Goal: Task Accomplishment & Management: Manage account settings

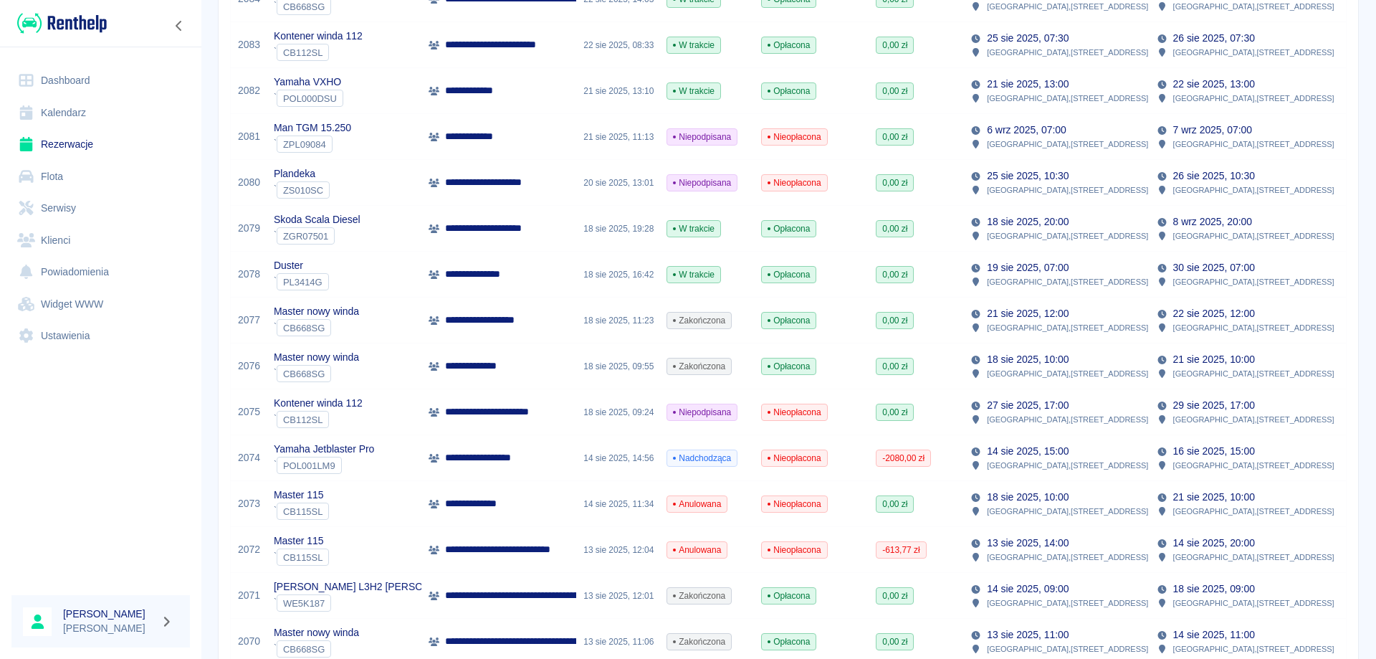
scroll to position [358, 0]
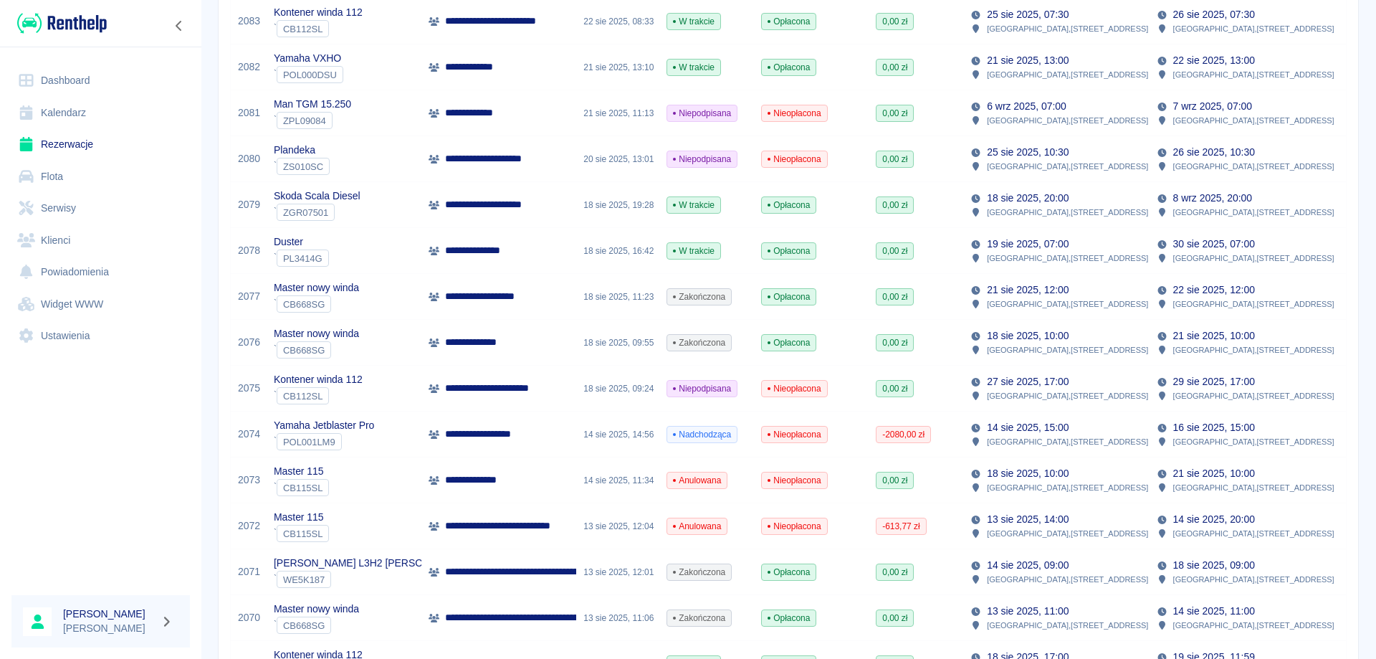
click at [525, 301] on p "**********" at bounding box center [491, 296] width 93 height 15
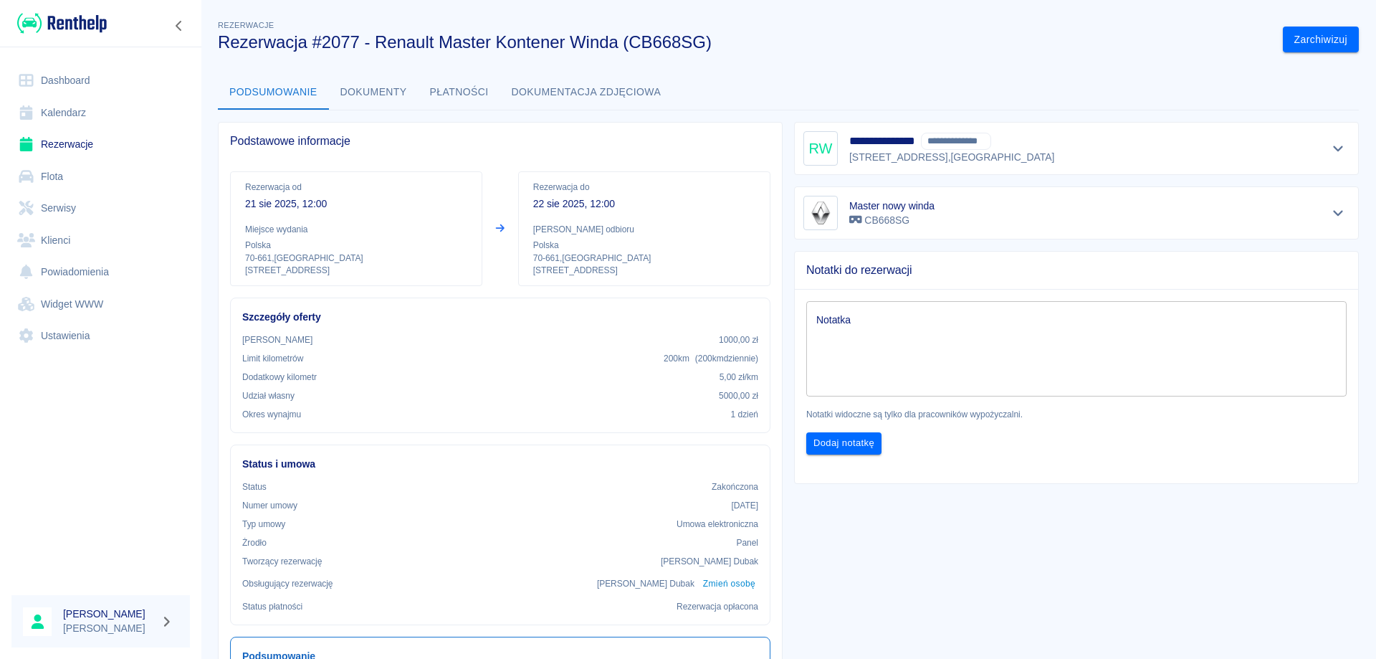
click at [977, 49] on h3 "Rezerwacja #2077 - Renault Master Kontener Winda (CB668SG)" at bounding box center [745, 42] width 1054 height 20
click at [1332, 150] on icon "Pokaż szczegóły" at bounding box center [1338, 148] width 16 height 13
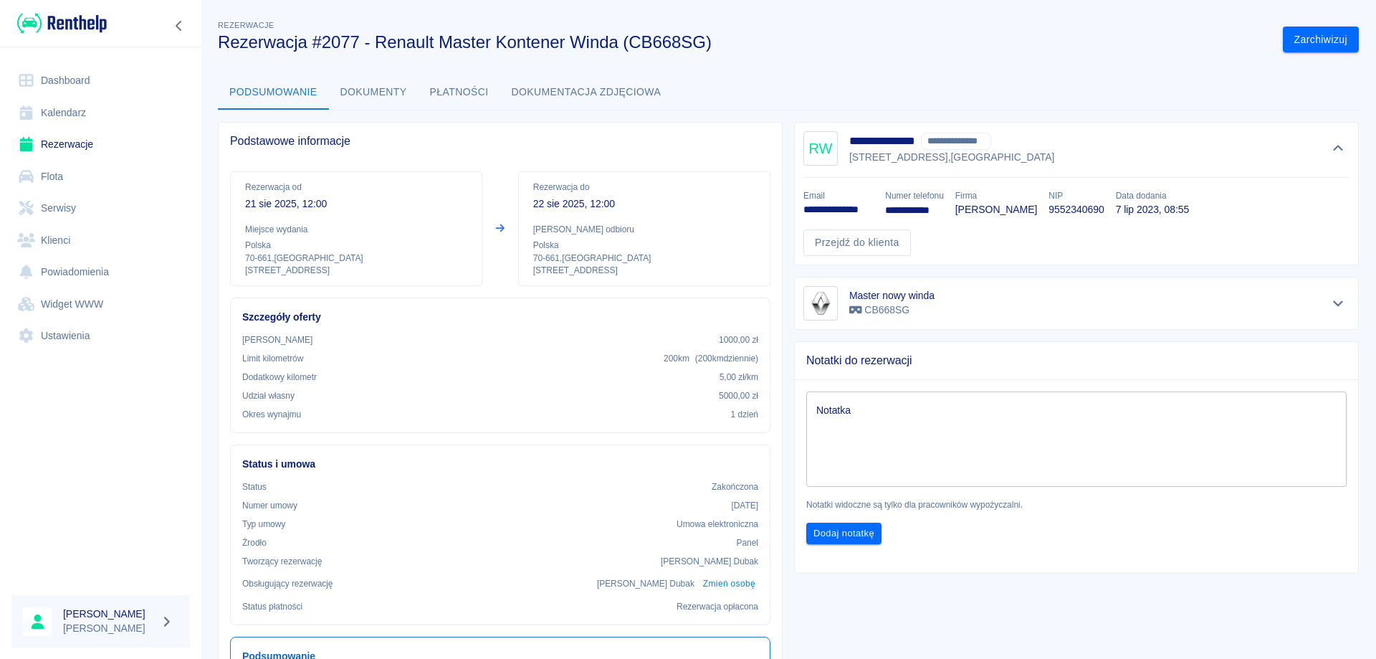
click at [1076, 212] on p "9552340690" at bounding box center [1076, 209] width 55 height 15
copy p "9552340690"
click at [841, 207] on p "**********" at bounding box center [838, 209] width 70 height 15
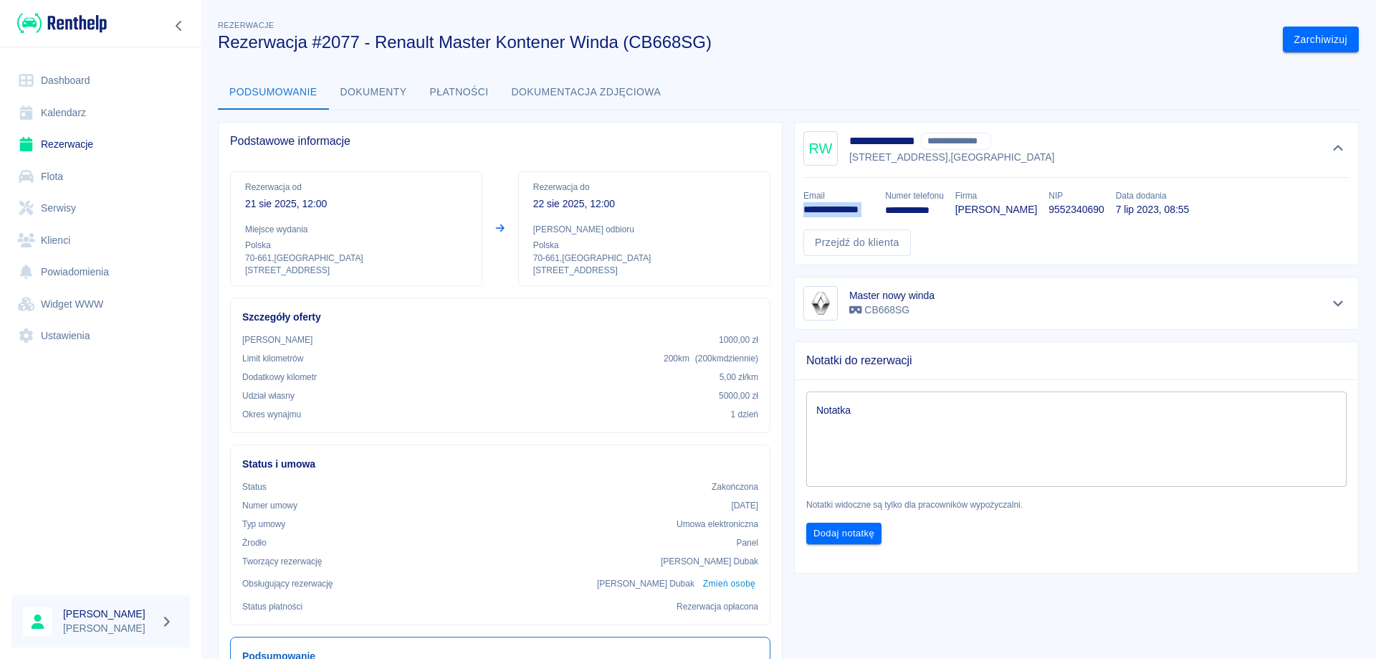
click at [841, 207] on p "**********" at bounding box center [838, 209] width 70 height 15
copy p "**********"
click at [80, 137] on link "Rezerwacje" at bounding box center [100, 144] width 178 height 32
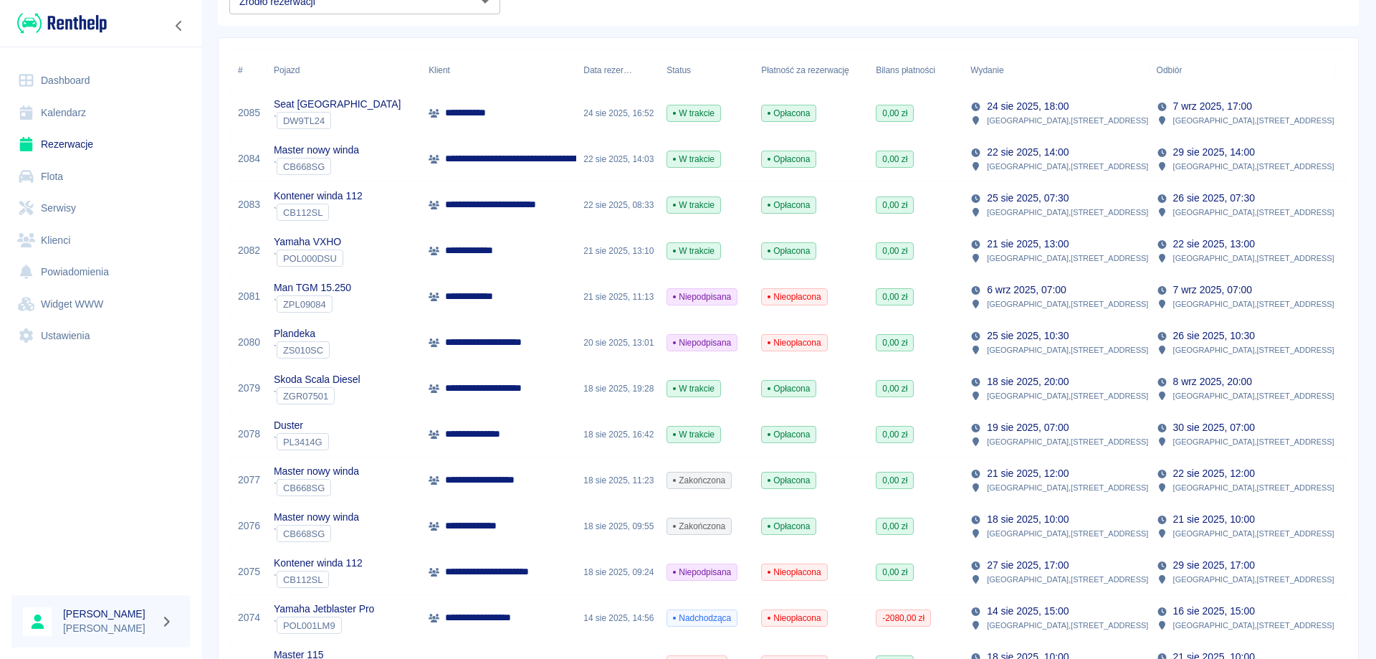
scroll to position [430, 0]
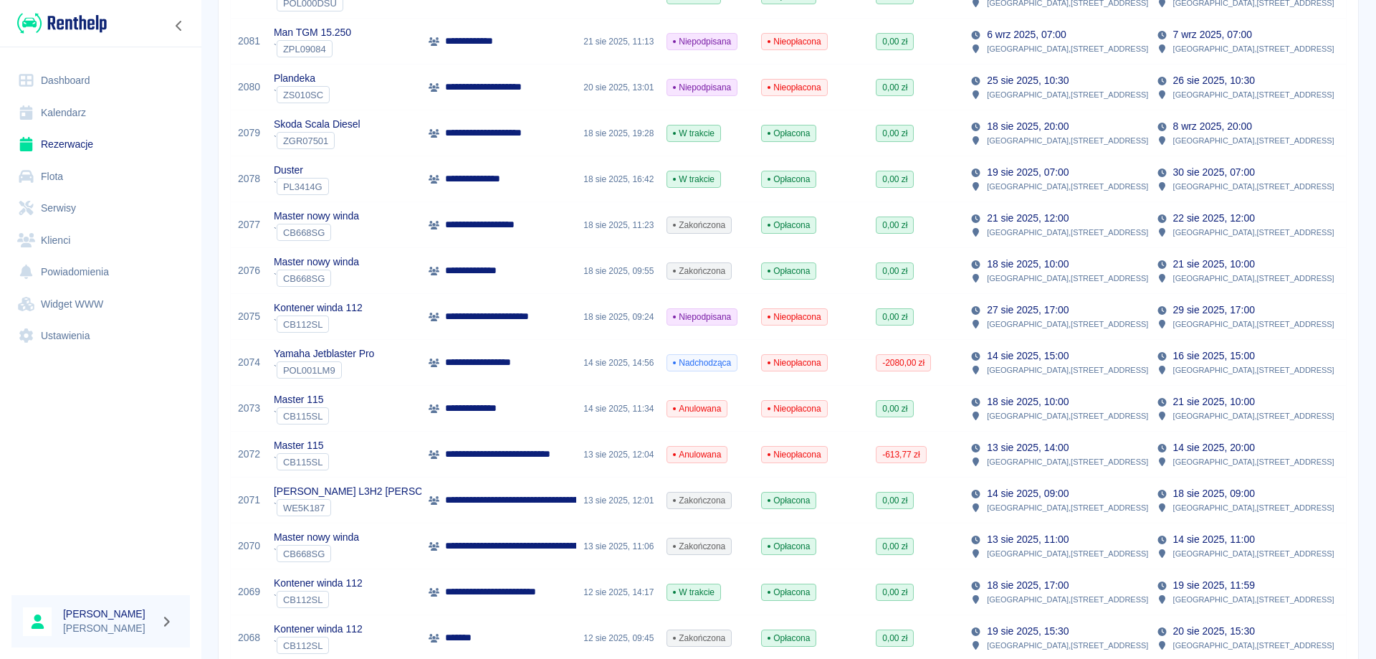
click at [508, 232] on p "**********" at bounding box center [491, 224] width 93 height 15
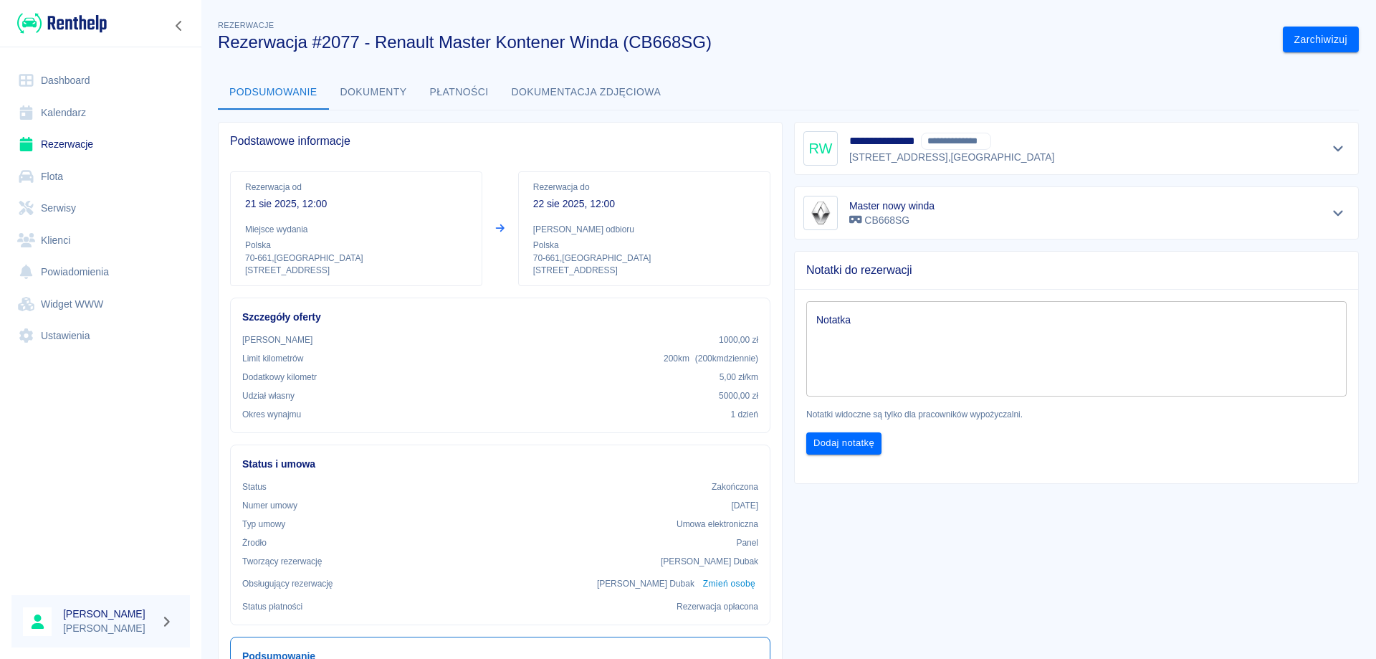
click at [481, 93] on button "Płatności" at bounding box center [460, 92] width 82 height 34
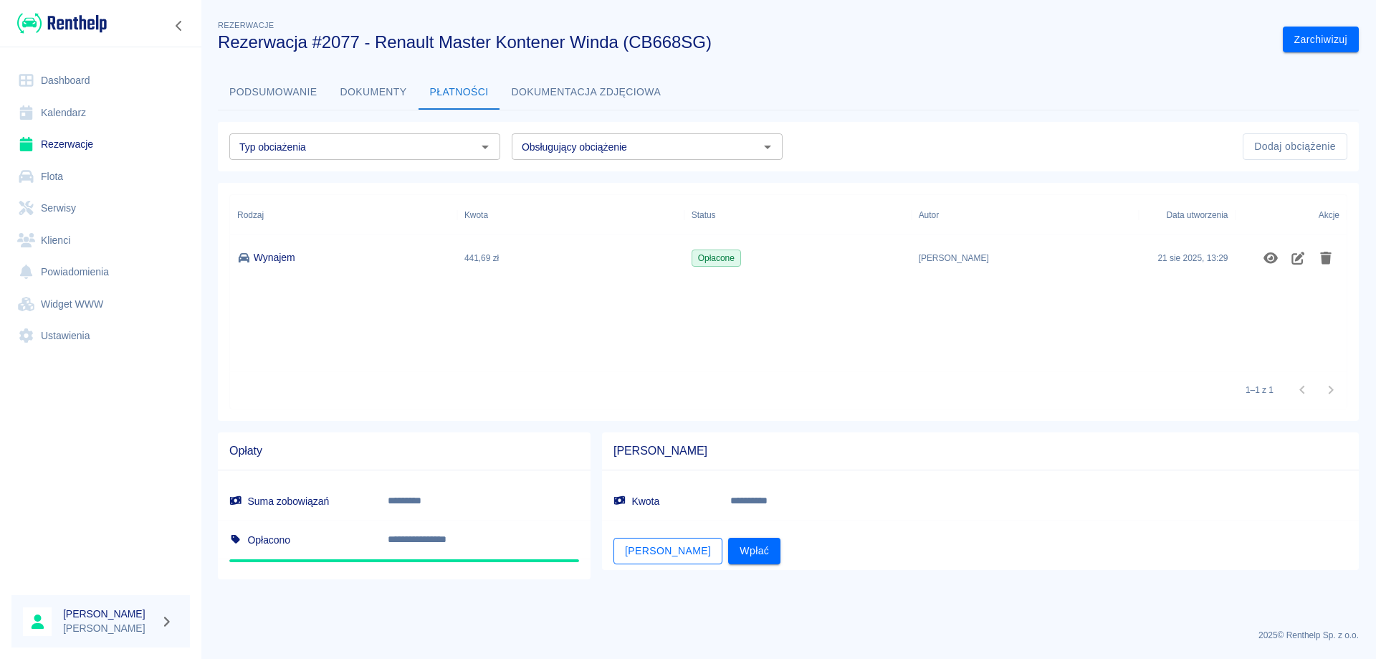
click at [654, 548] on button "[PERSON_NAME]" at bounding box center [668, 551] width 109 height 27
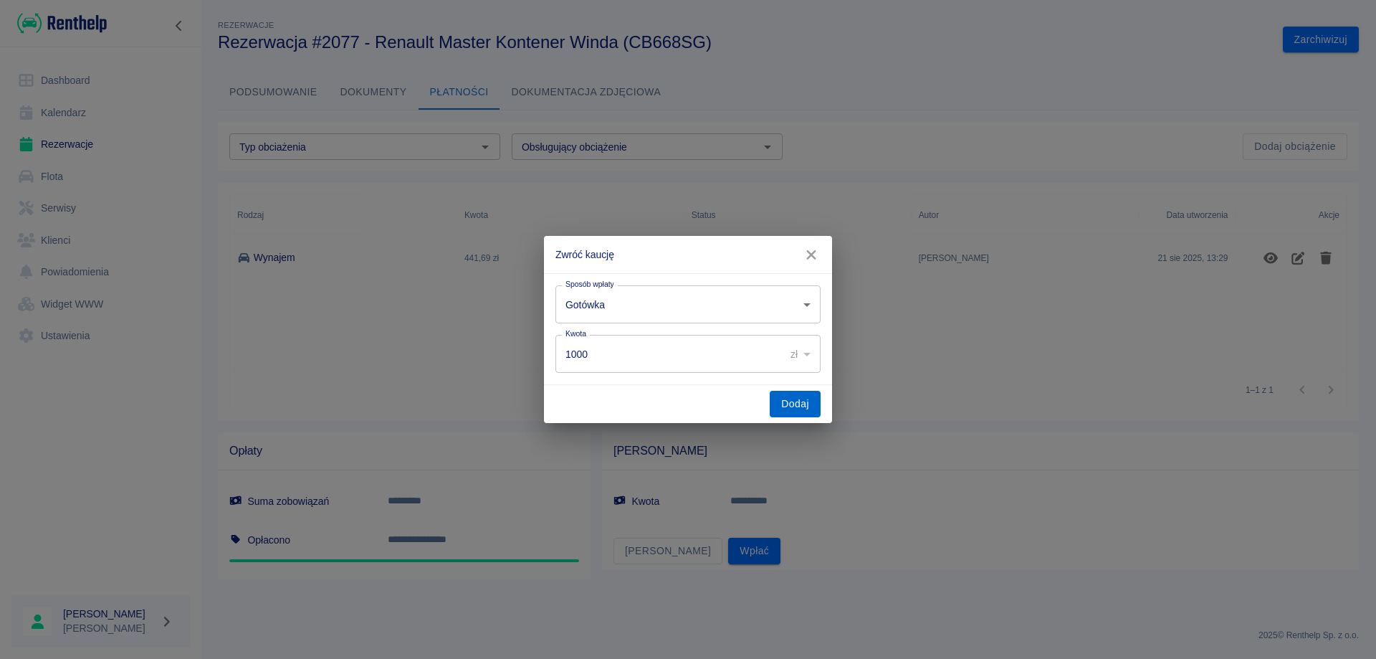
click at [773, 399] on button "Dodaj" at bounding box center [795, 404] width 51 height 27
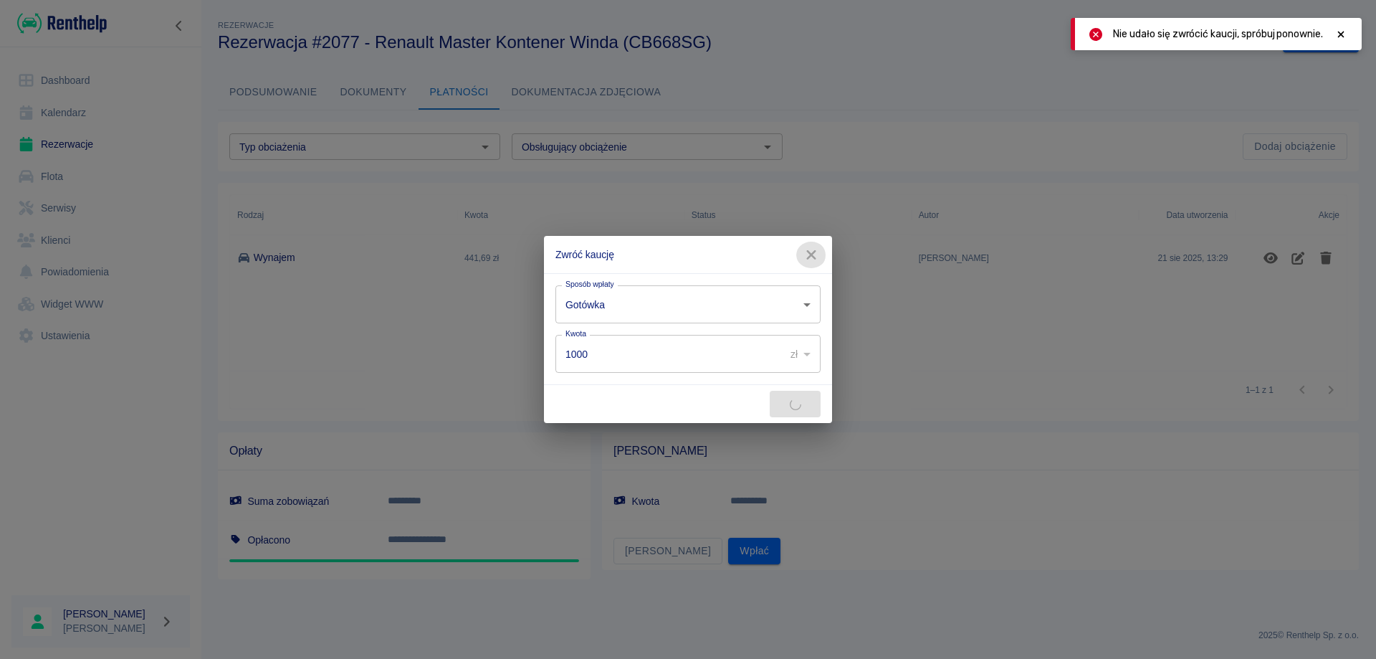
click at [814, 256] on icon "button" at bounding box center [811, 254] width 19 height 15
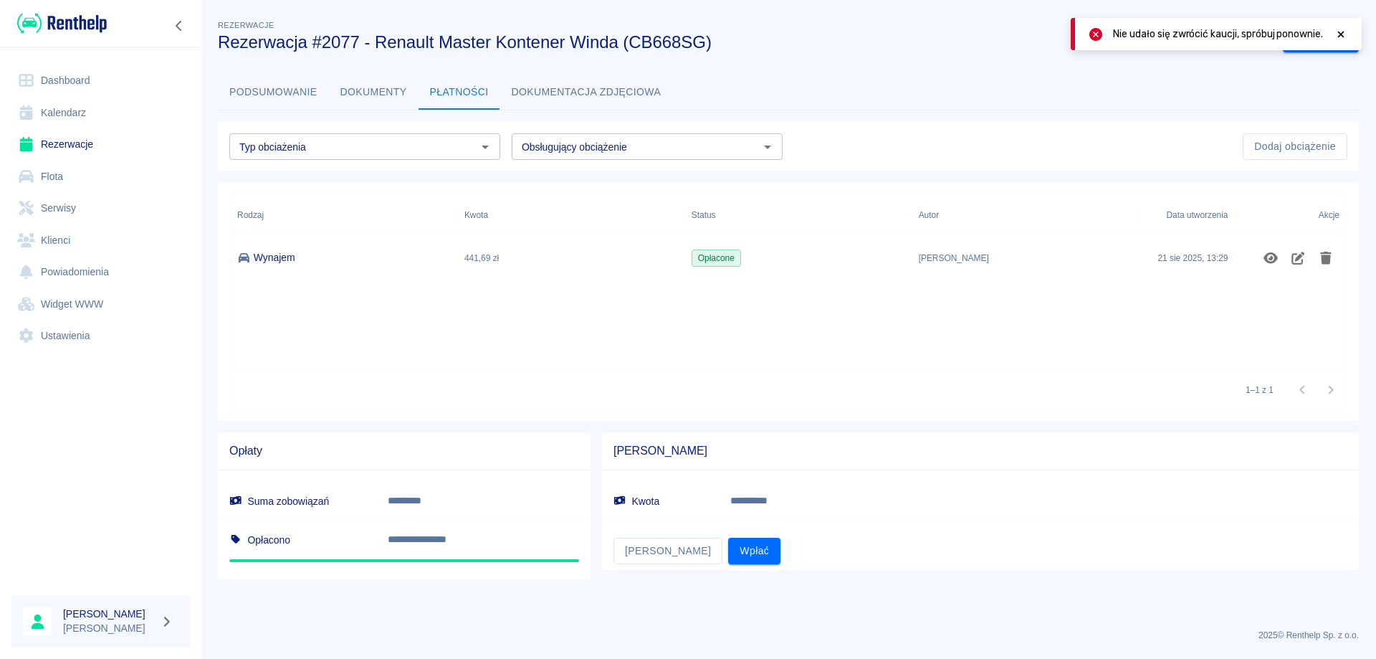
click at [67, 133] on link "Rezerwacje" at bounding box center [100, 144] width 178 height 32
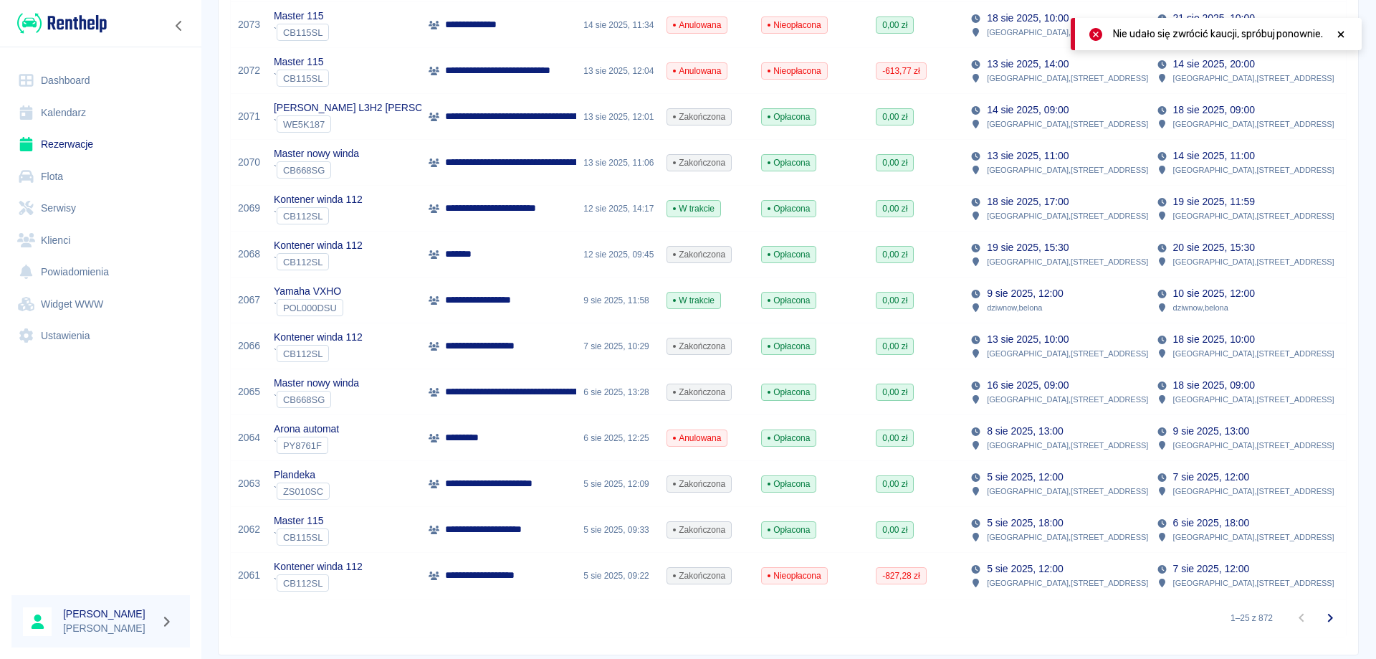
scroll to position [851, 0]
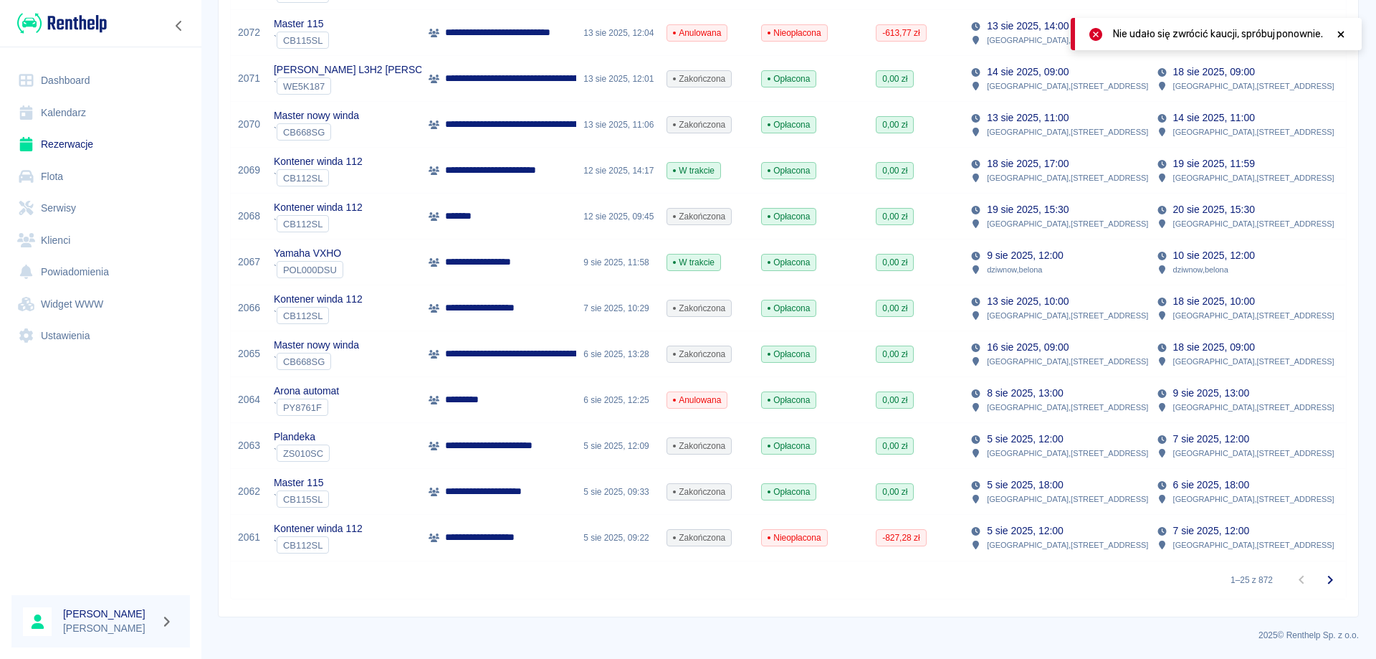
click at [513, 308] on p "**********" at bounding box center [491, 307] width 93 height 15
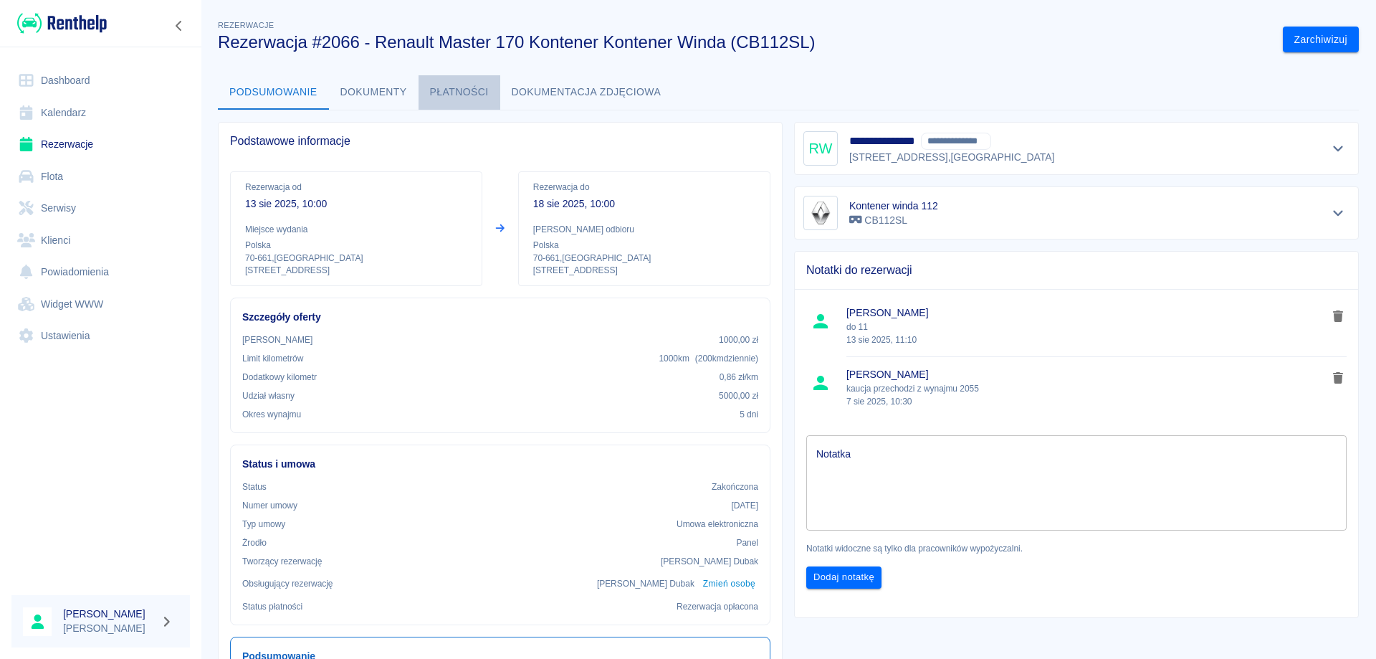
click at [478, 96] on button "Płatności" at bounding box center [460, 92] width 82 height 34
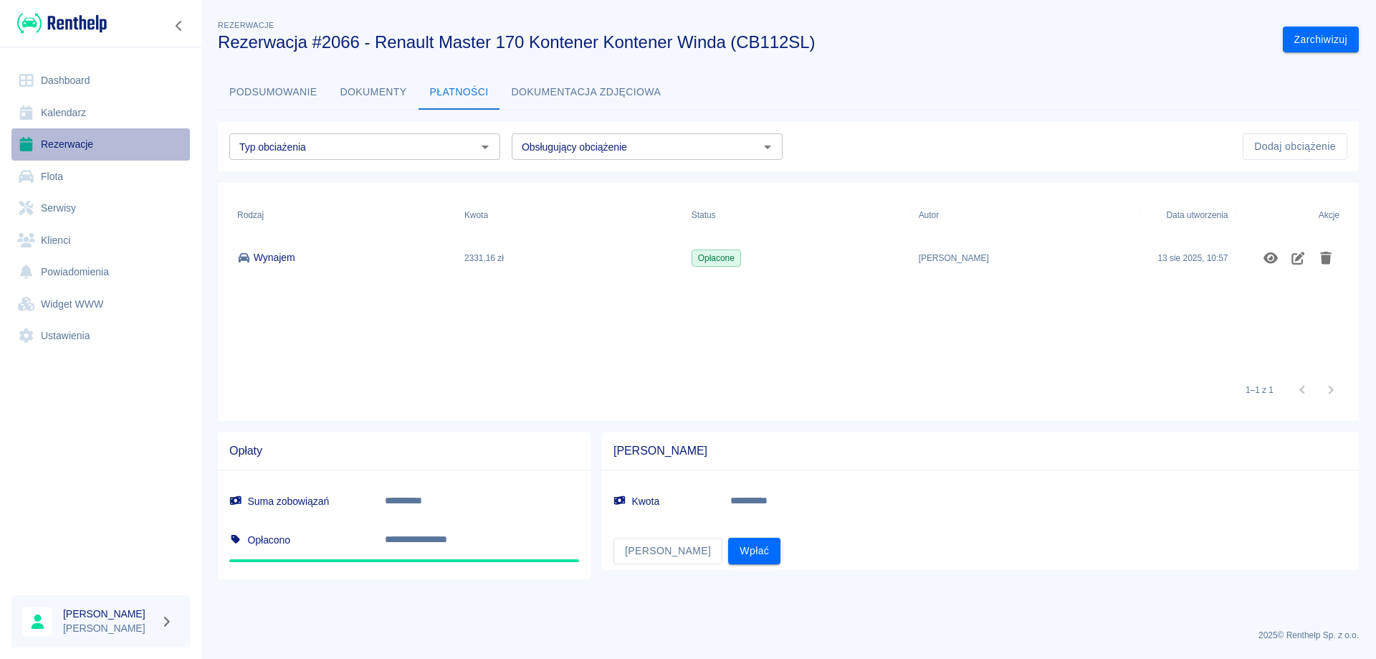
click at [80, 140] on link "Rezerwacje" at bounding box center [100, 144] width 178 height 32
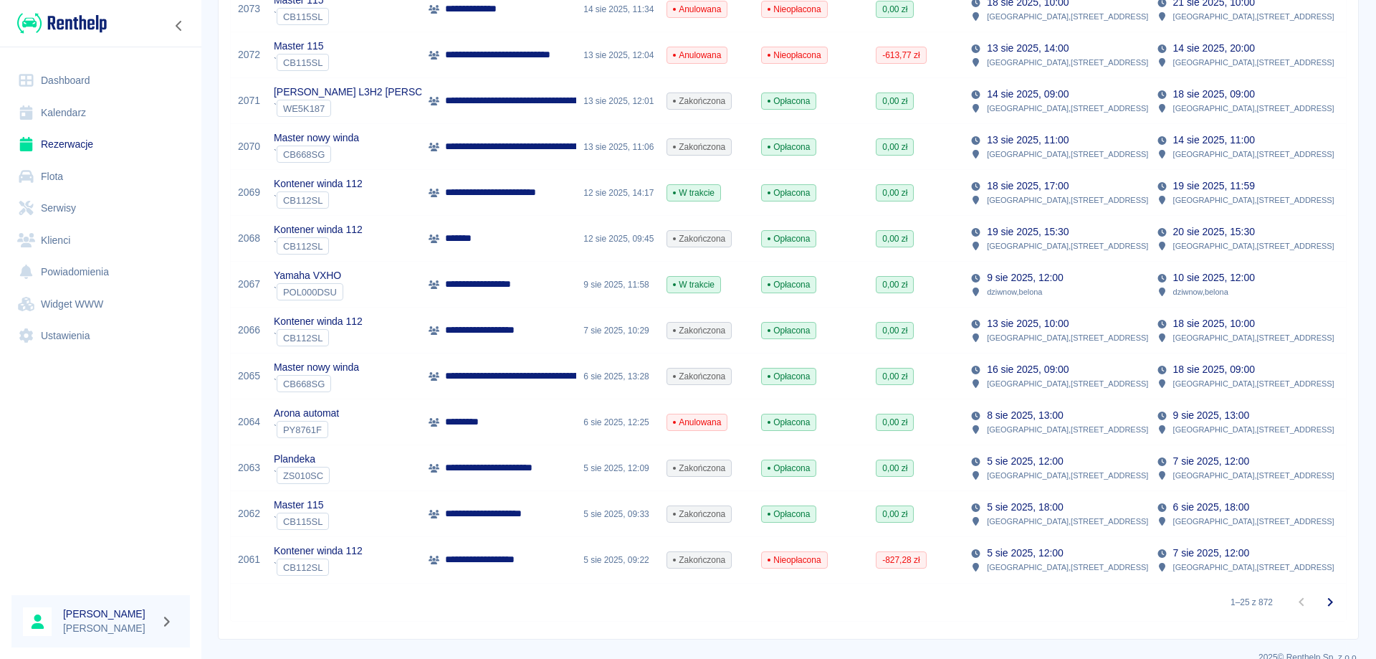
scroll to position [851, 0]
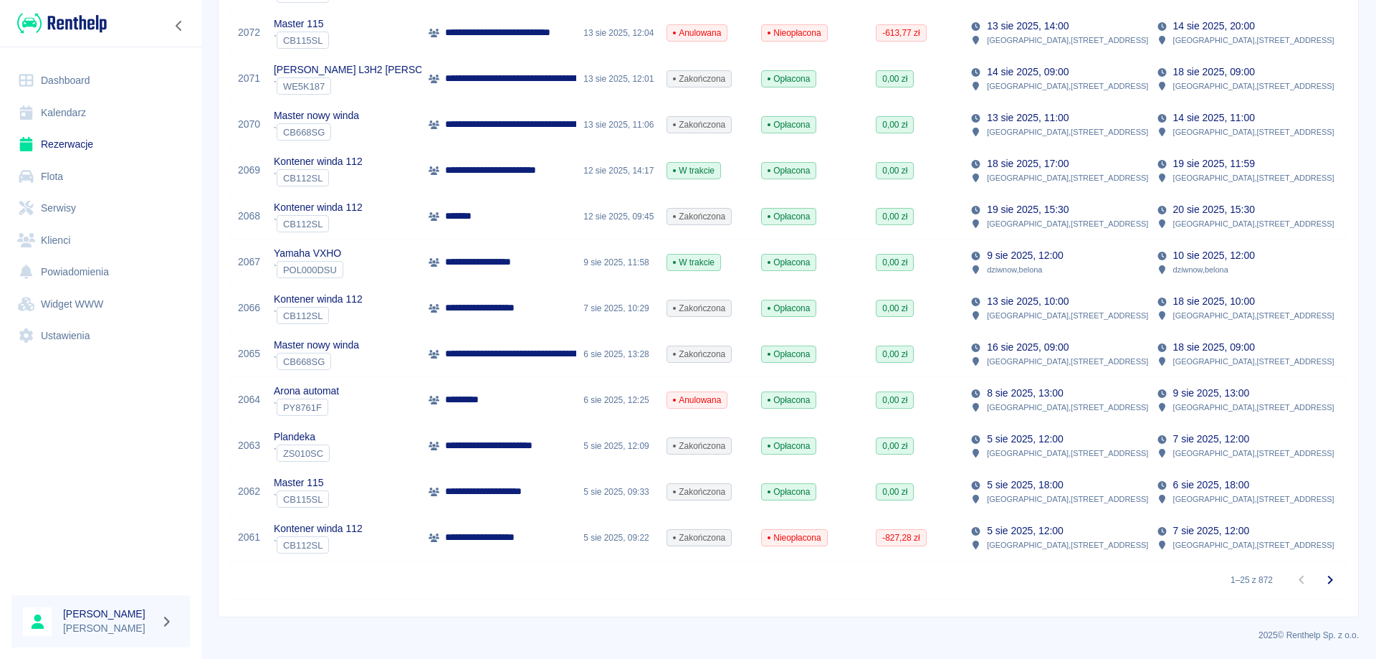
click at [1322, 580] on icon "Przejdź do następnej strony" at bounding box center [1330, 579] width 17 height 17
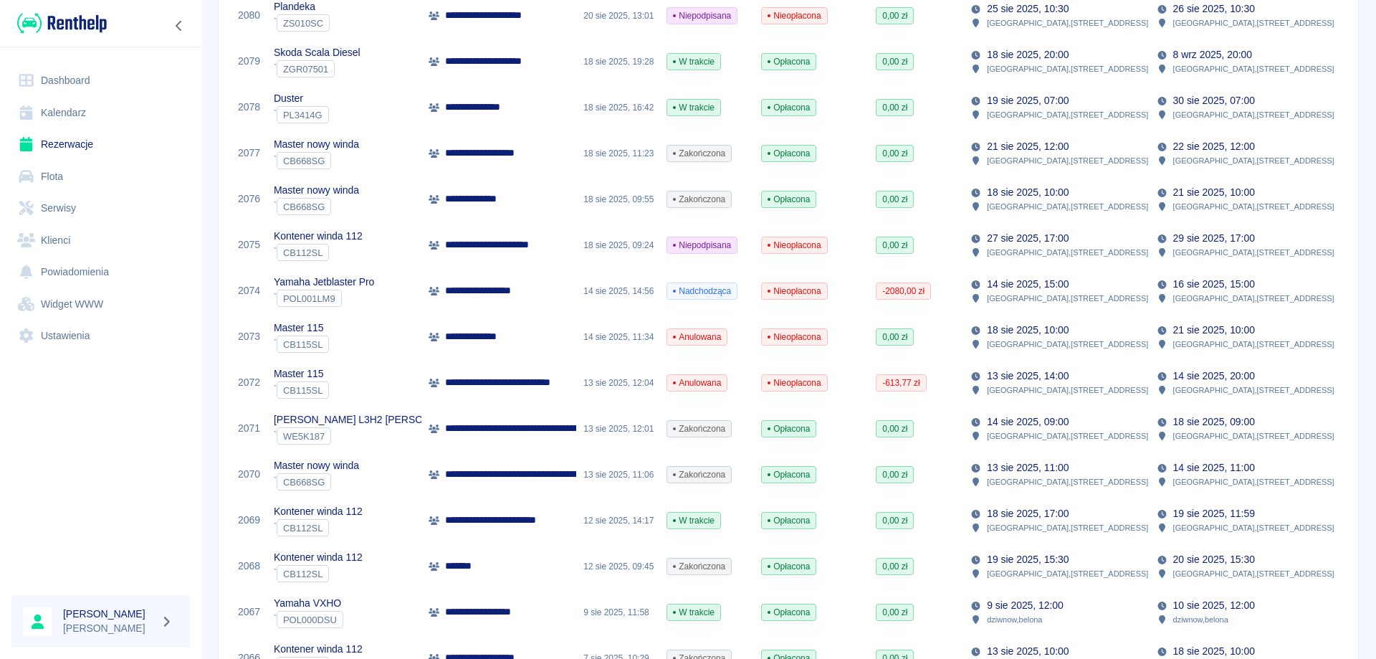
scroll to position [851, 0]
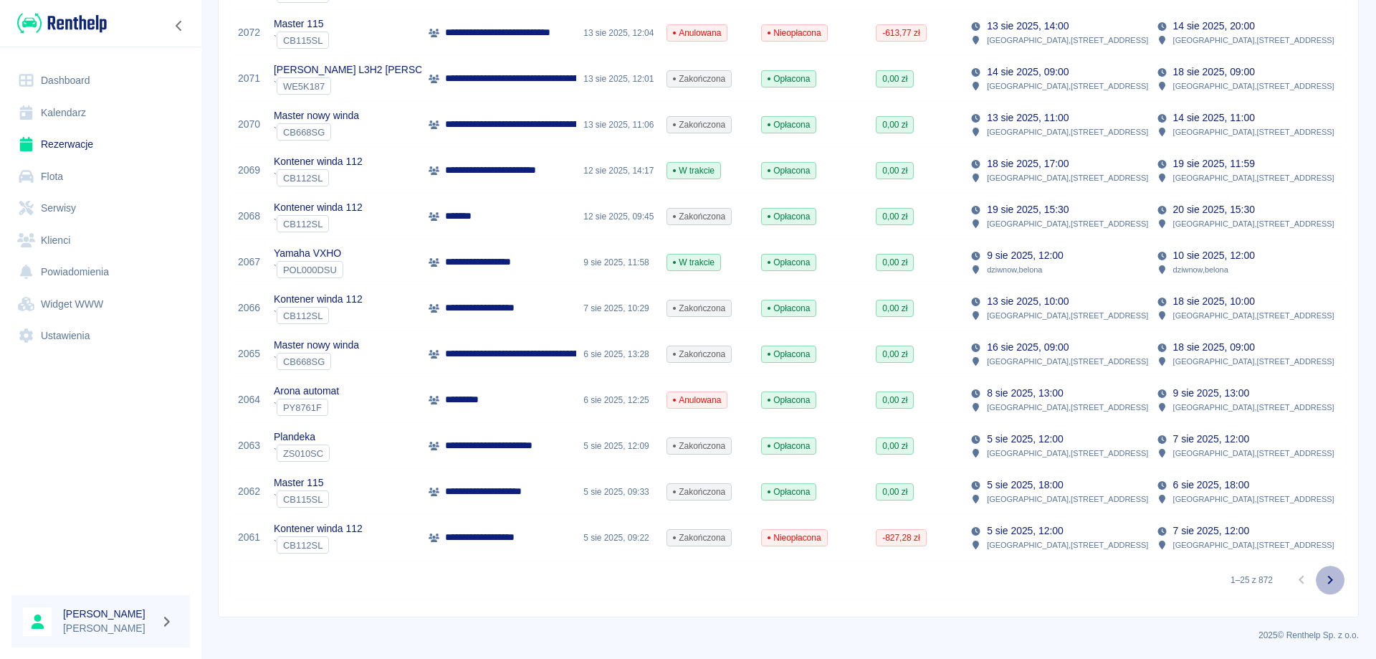
click at [1328, 581] on icon "Przejdź do następnej strony" at bounding box center [1330, 580] width 5 height 9
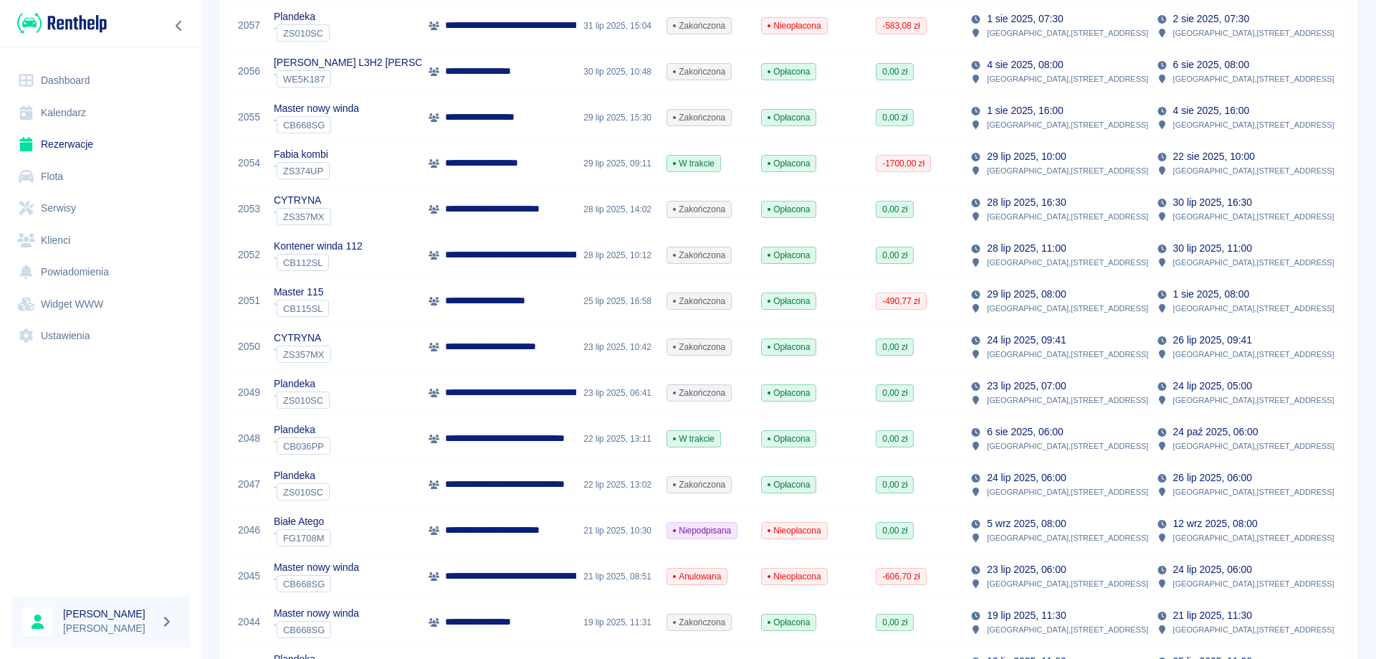
scroll to position [350, 0]
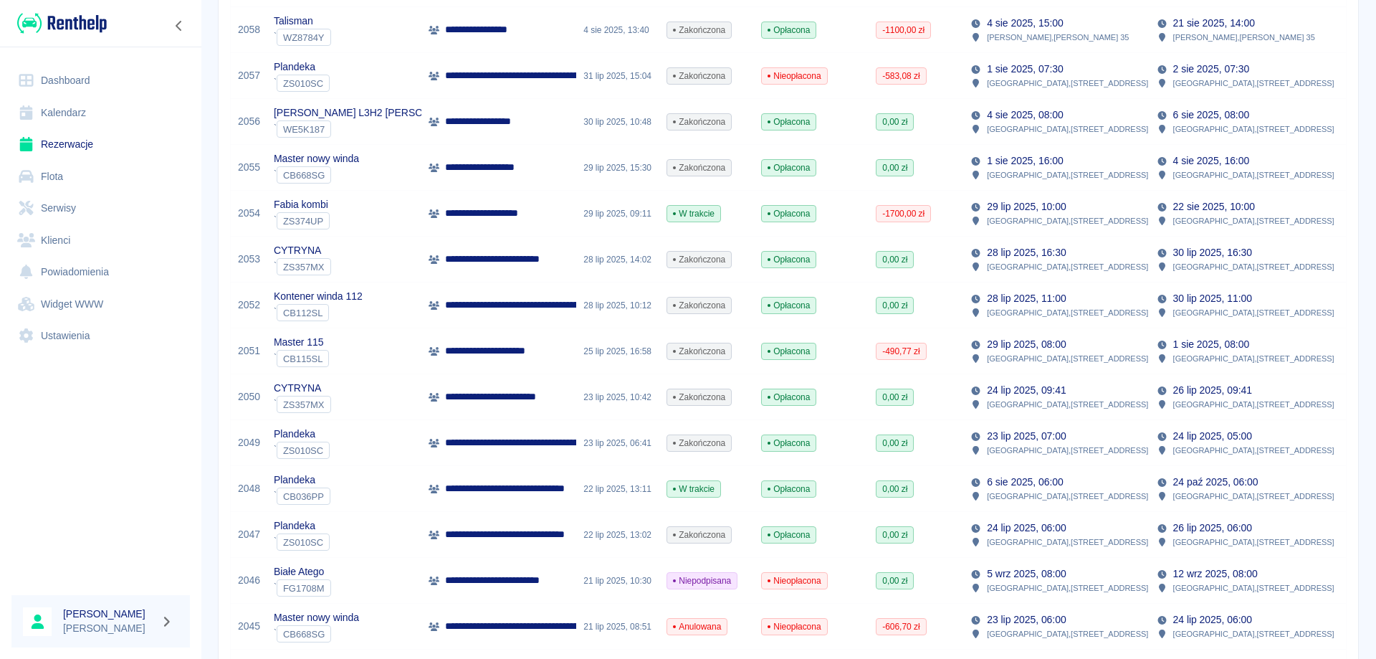
click at [447, 168] on p "**********" at bounding box center [491, 167] width 93 height 15
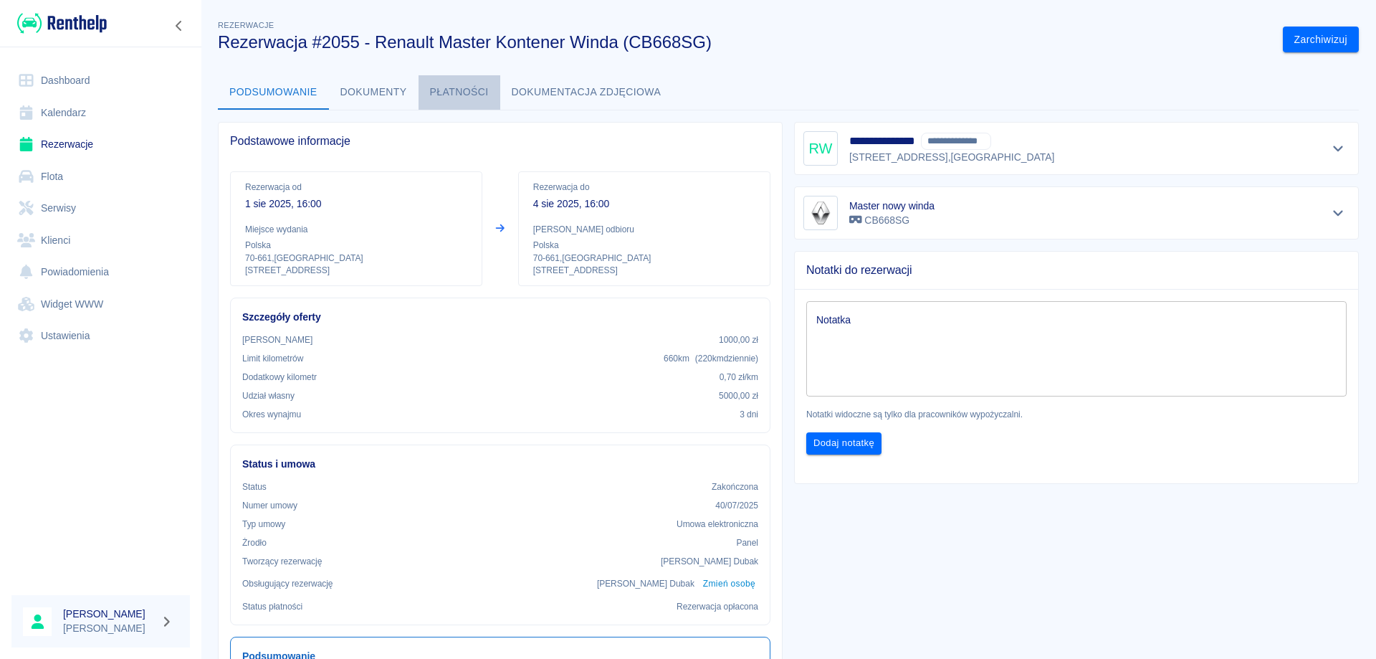
click at [450, 91] on button "Płatności" at bounding box center [460, 92] width 82 height 34
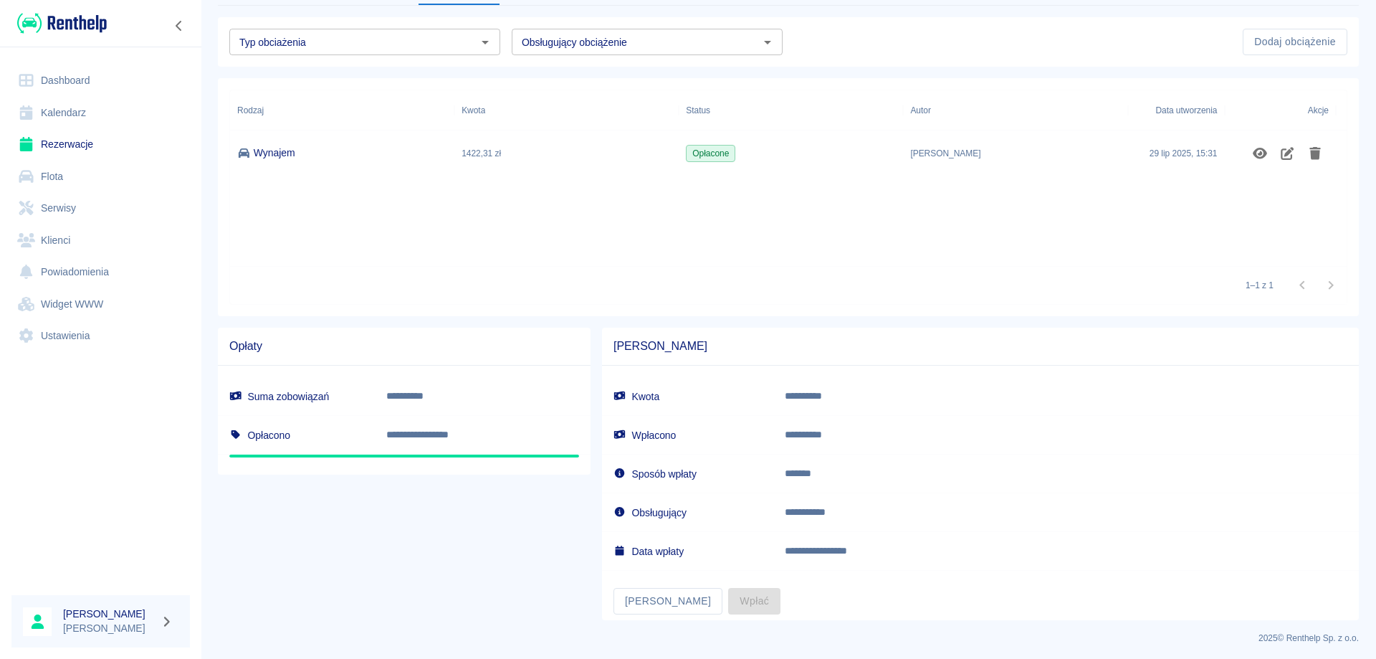
scroll to position [108, 0]
click at [633, 592] on button "[PERSON_NAME]" at bounding box center [668, 598] width 109 height 27
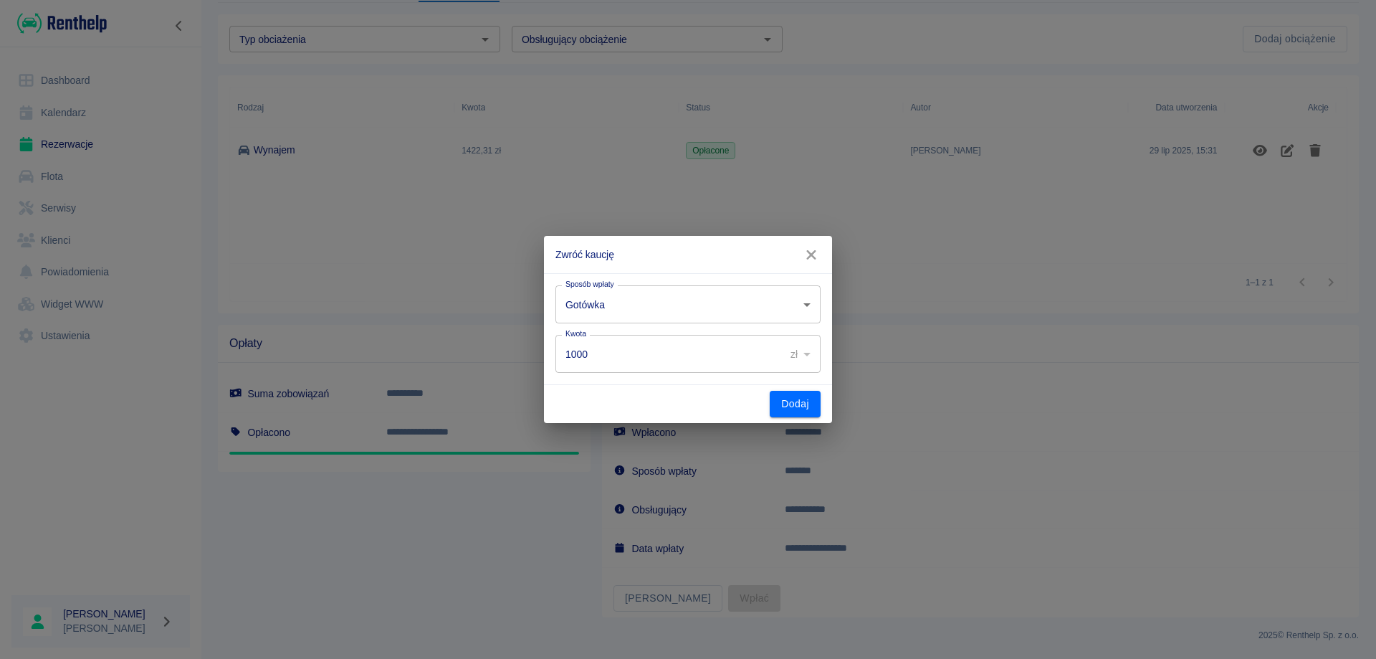
click at [750, 312] on body "**********" at bounding box center [688, 329] width 1376 height 659
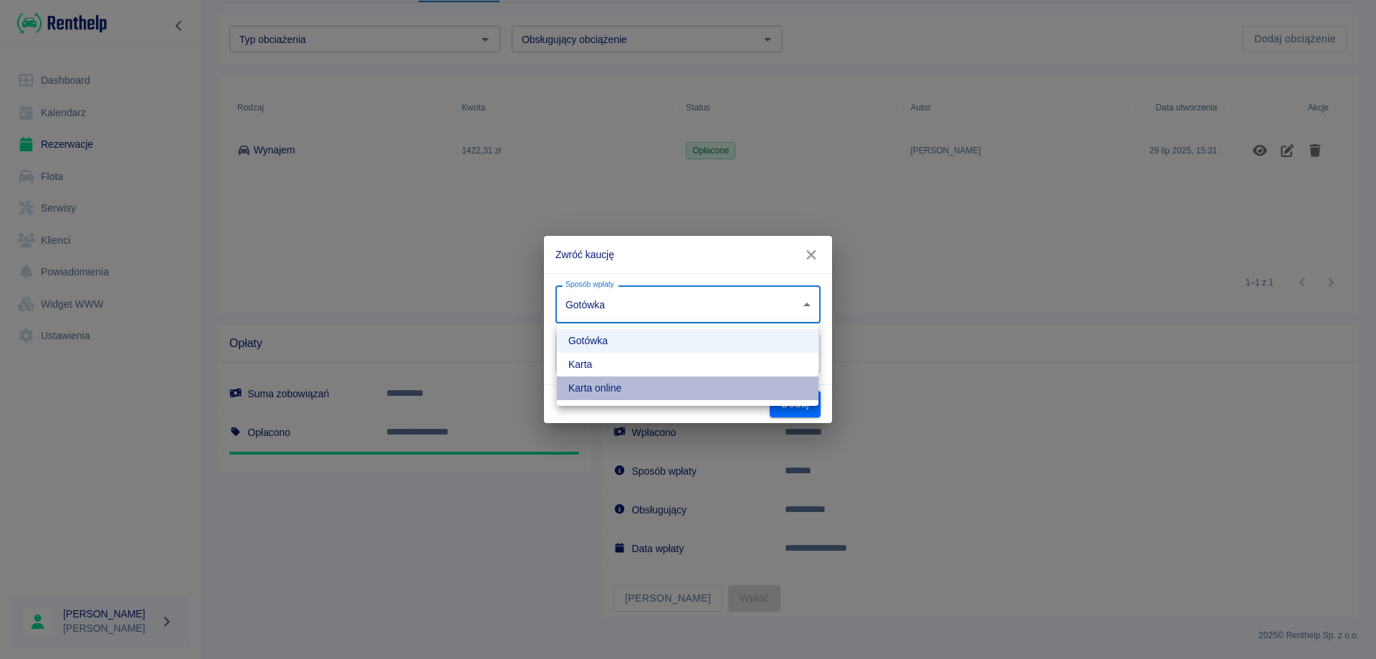
click at [600, 391] on li "Karta online" at bounding box center [688, 388] width 262 height 24
type input "online_card_authorization"
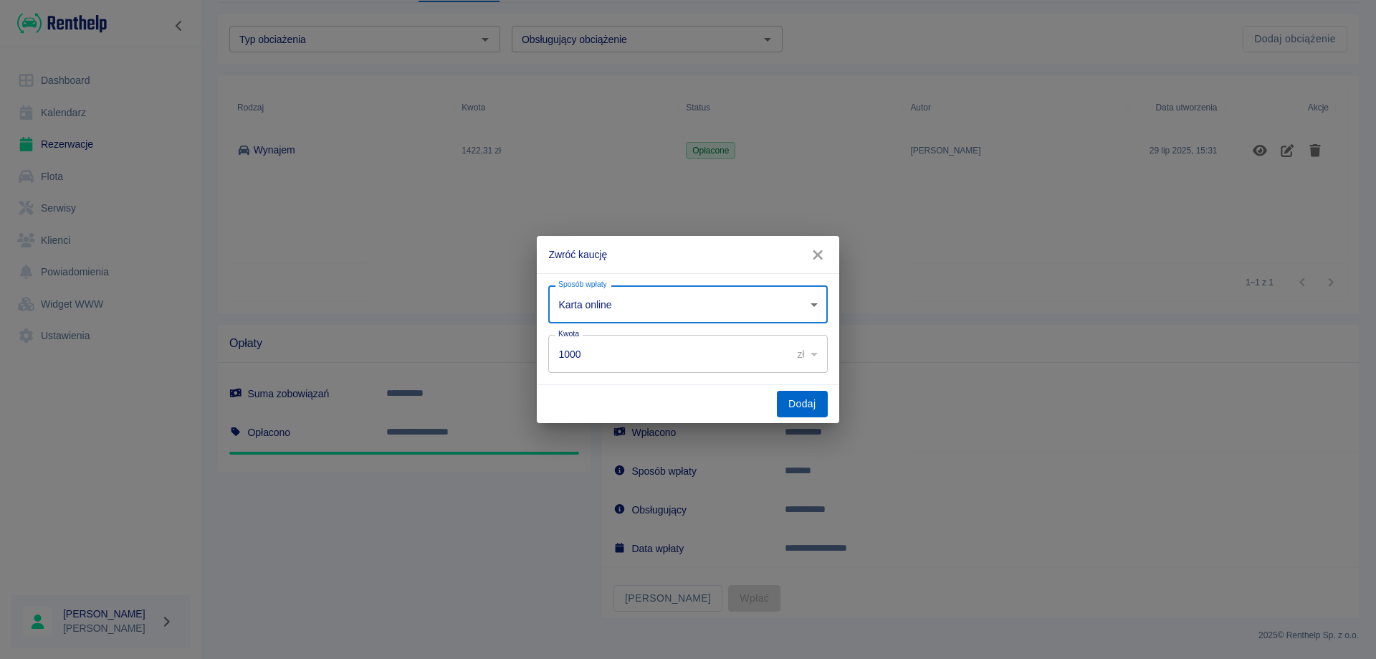
click at [788, 407] on button "Dodaj" at bounding box center [802, 404] width 51 height 27
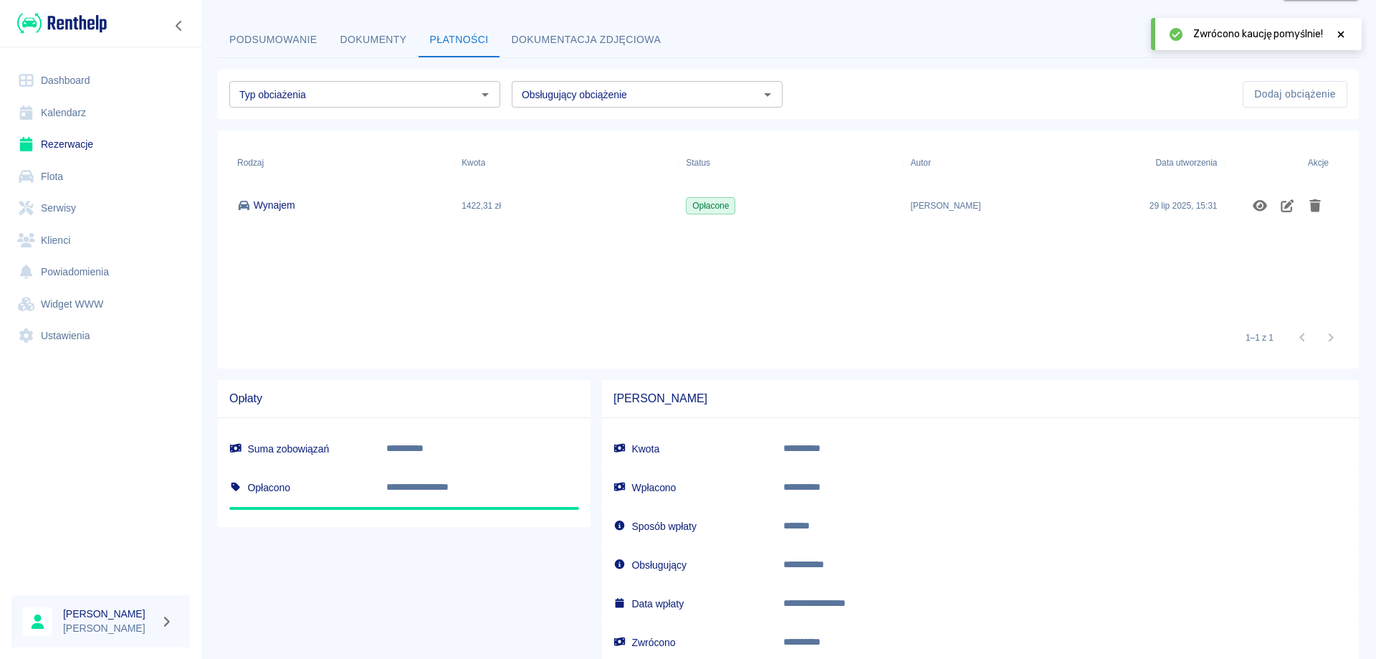
scroll to position [0, 0]
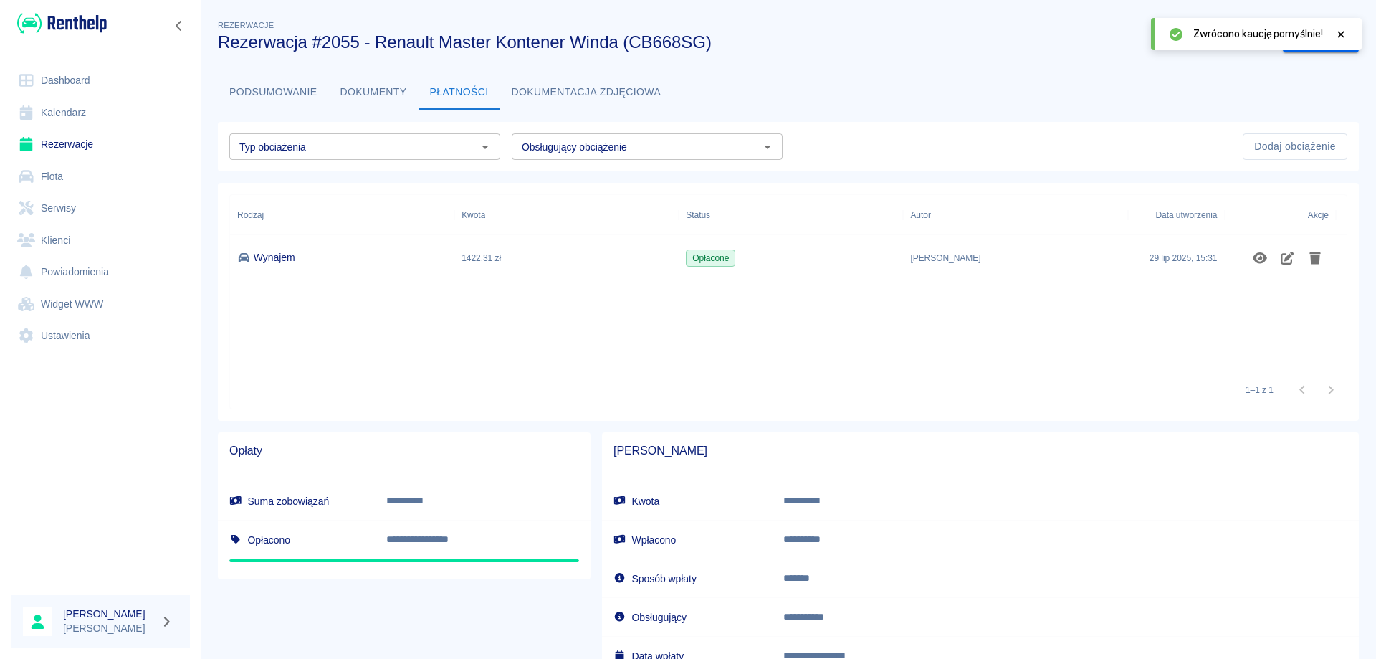
click at [82, 144] on link "Rezerwacje" at bounding box center [100, 144] width 178 height 32
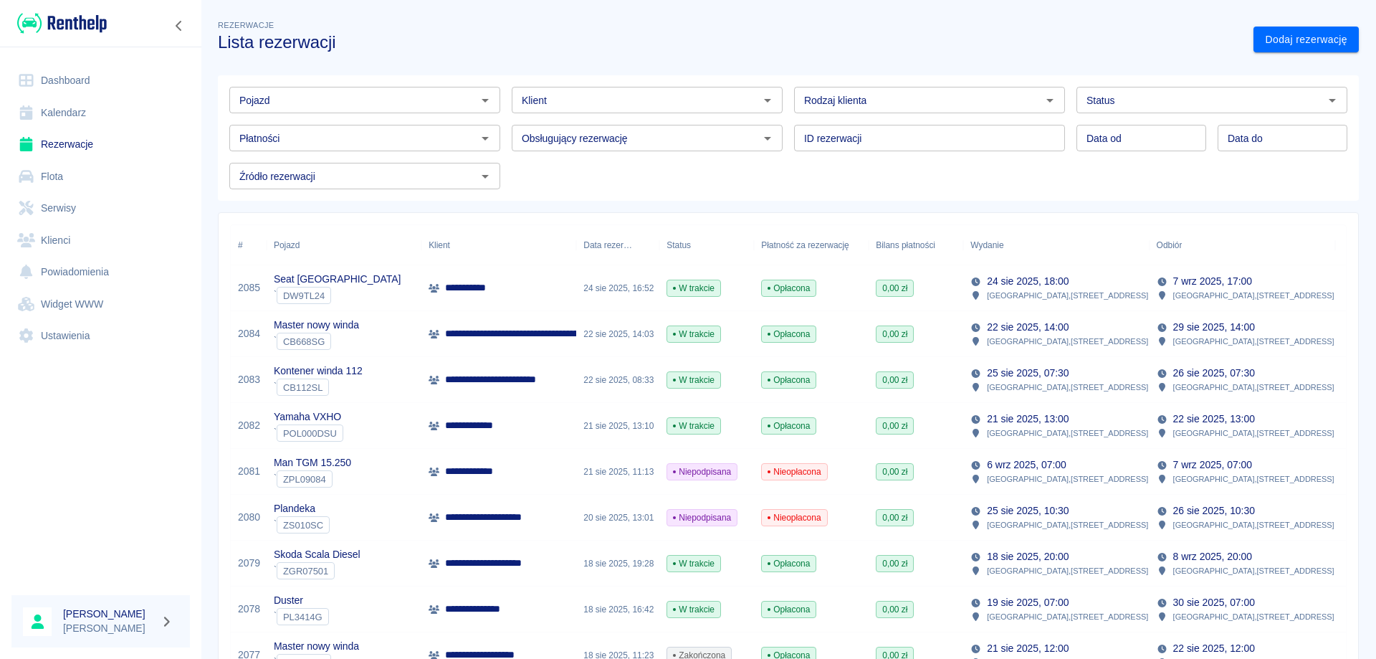
click at [85, 140] on link "Rezerwacje" at bounding box center [100, 144] width 178 height 32
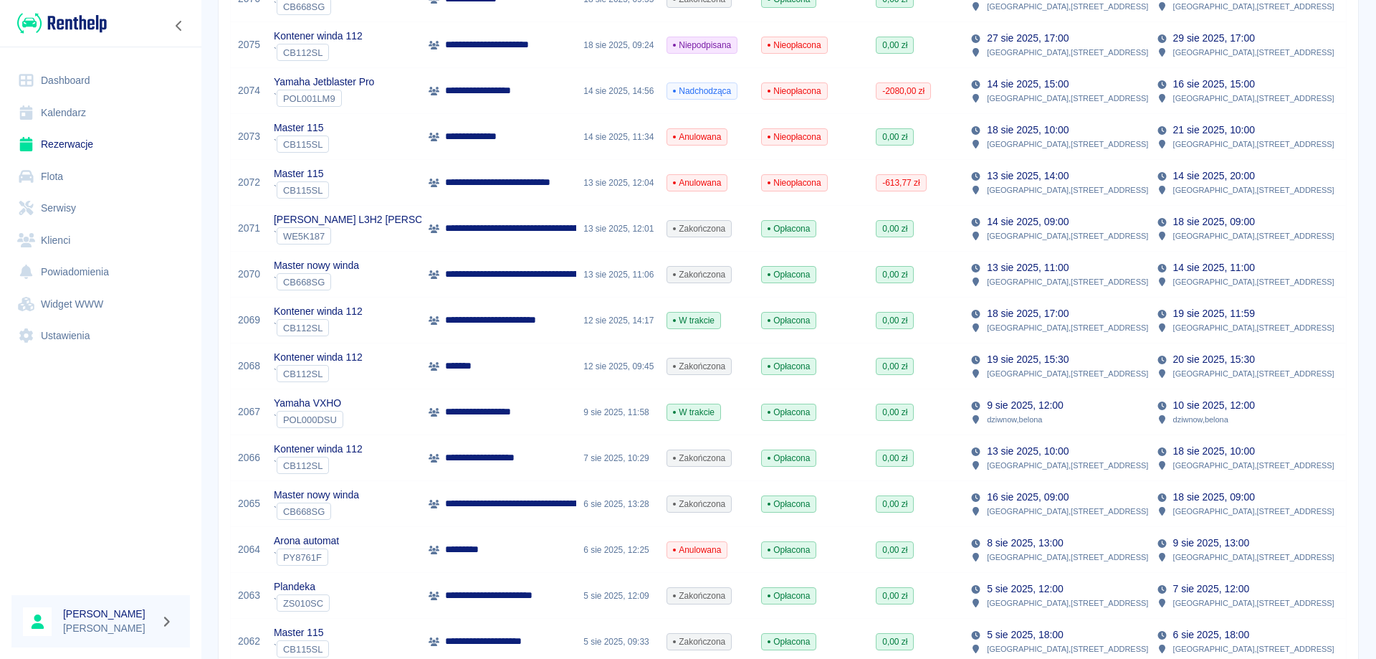
scroll to position [851, 0]
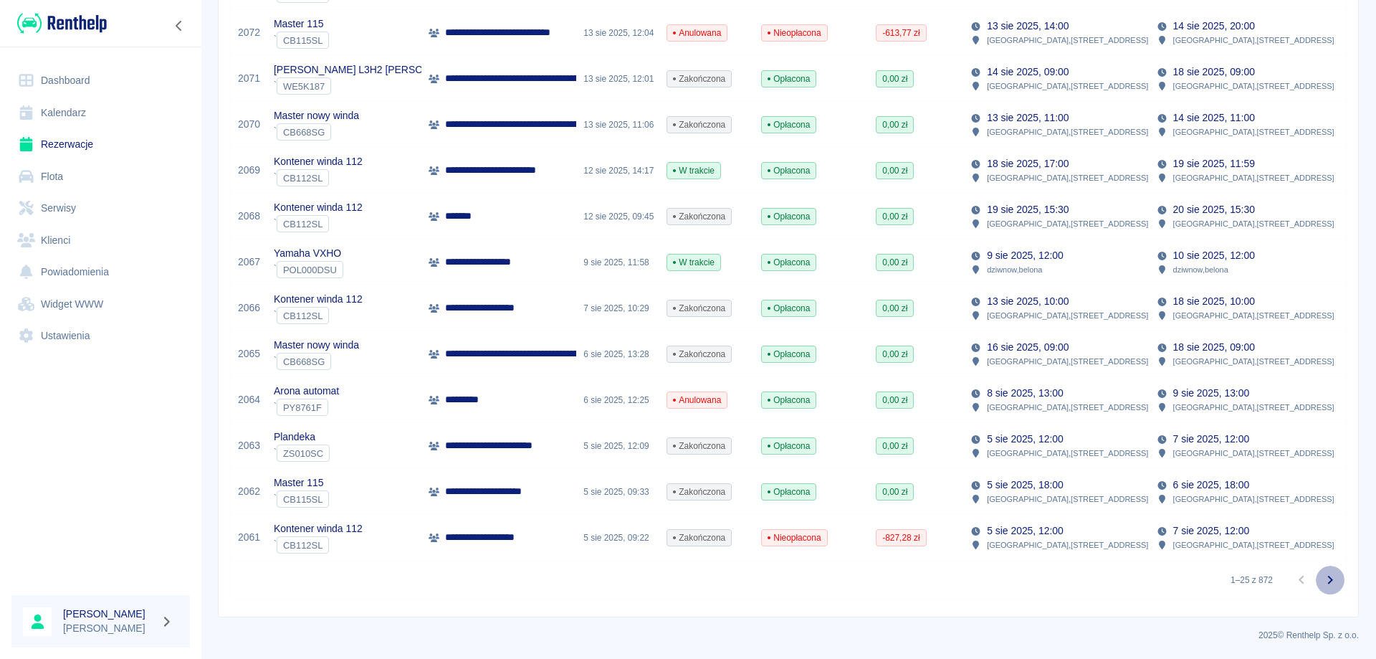
click at [1322, 579] on icon "Przejdź do następnej strony" at bounding box center [1330, 579] width 17 height 17
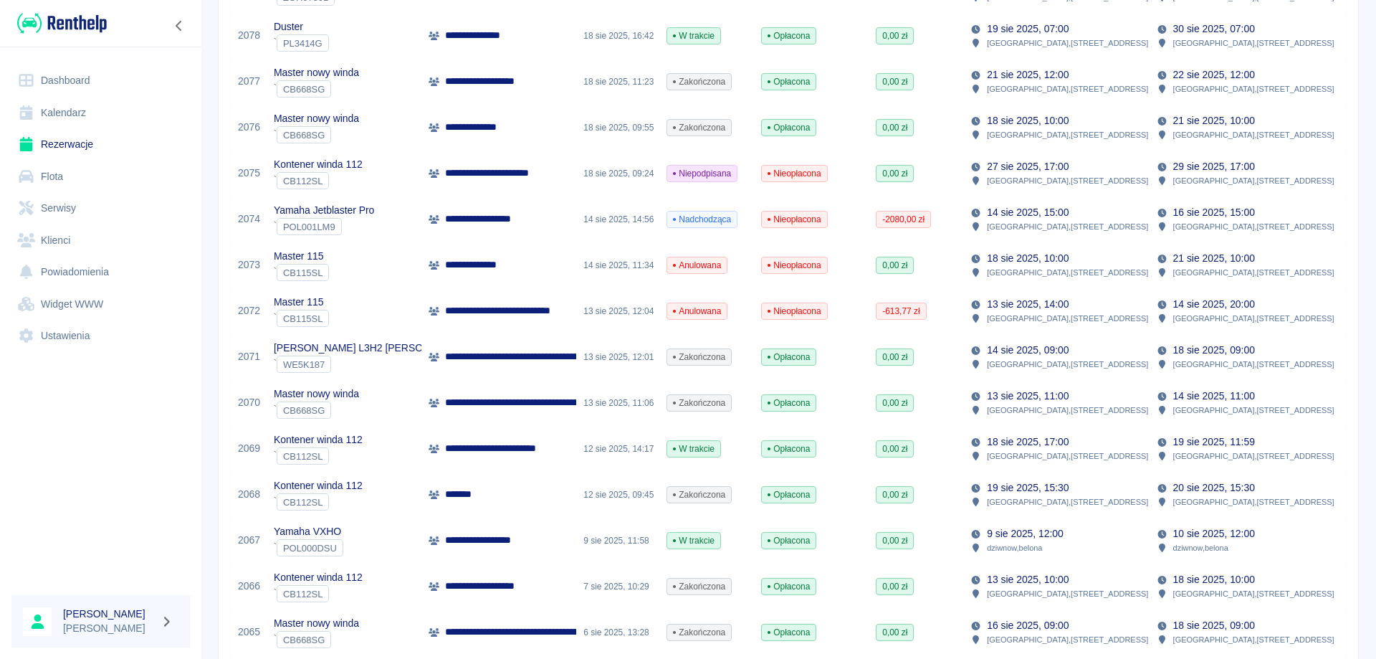
scroll to position [851, 0]
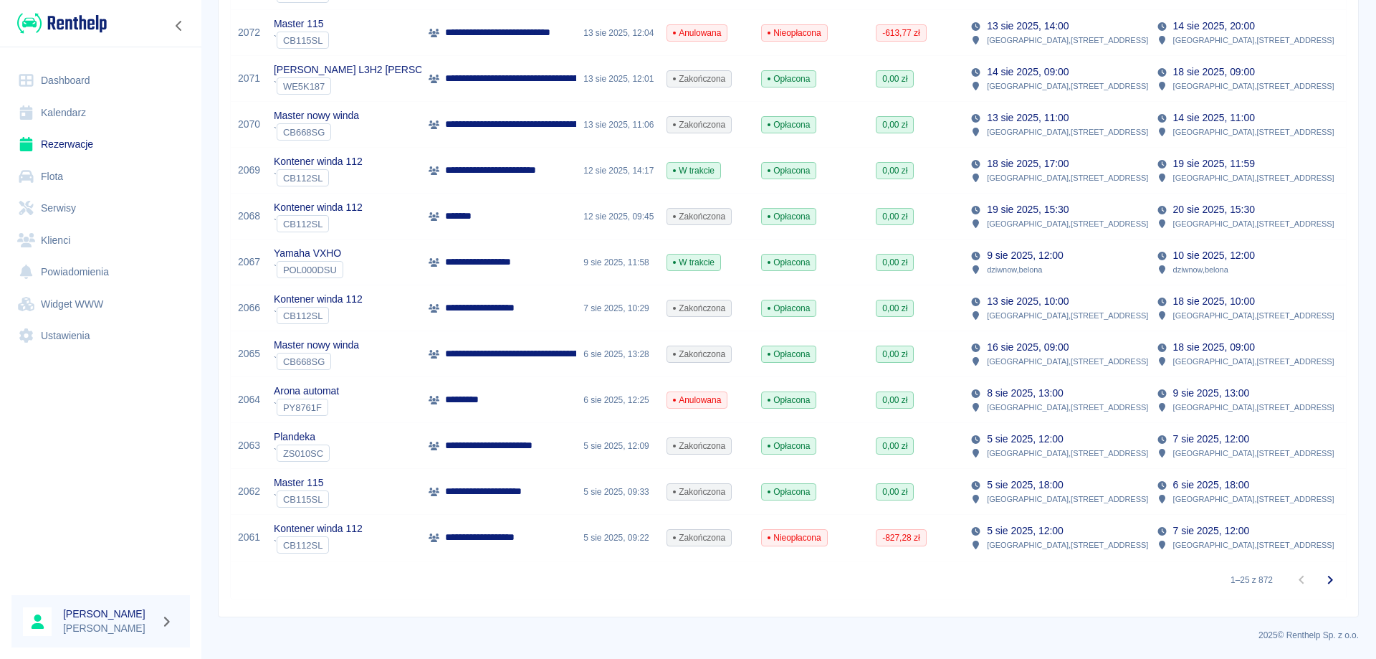
click at [1322, 578] on icon "Przejdź do następnej strony" at bounding box center [1330, 579] width 17 height 17
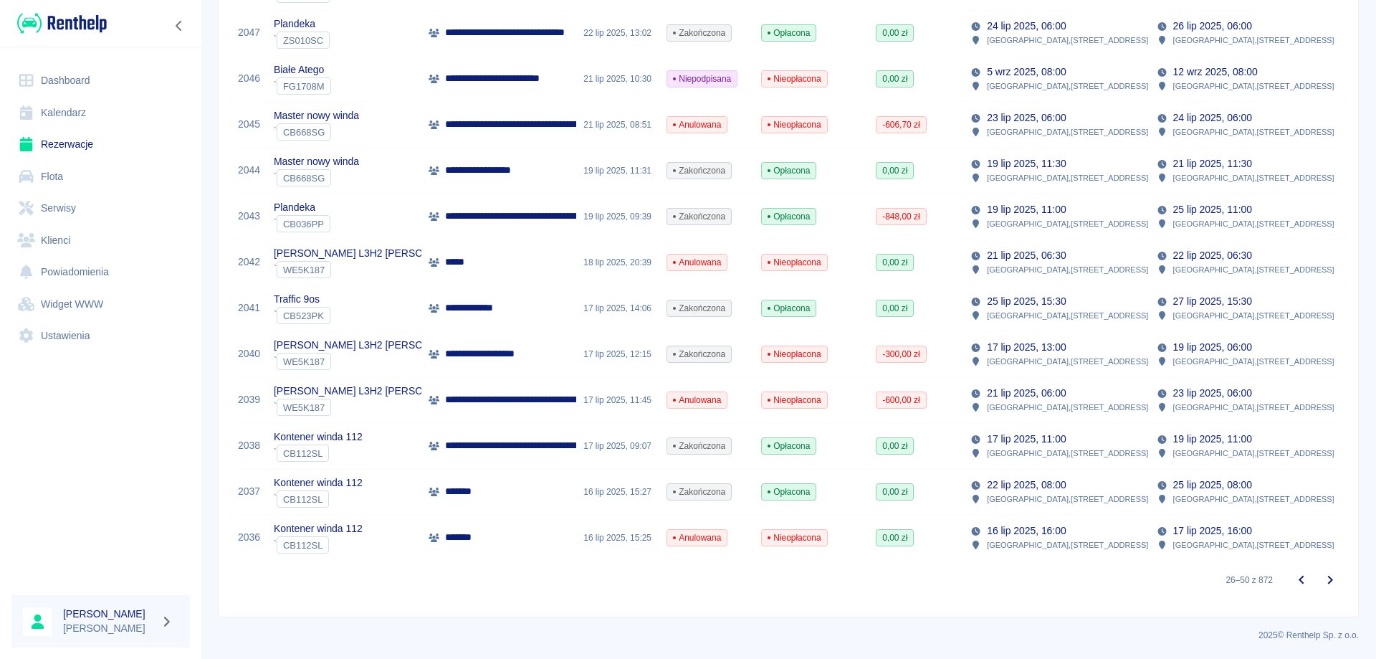
click at [1322, 580] on icon "Przejdź do następnej strony" at bounding box center [1330, 579] width 17 height 17
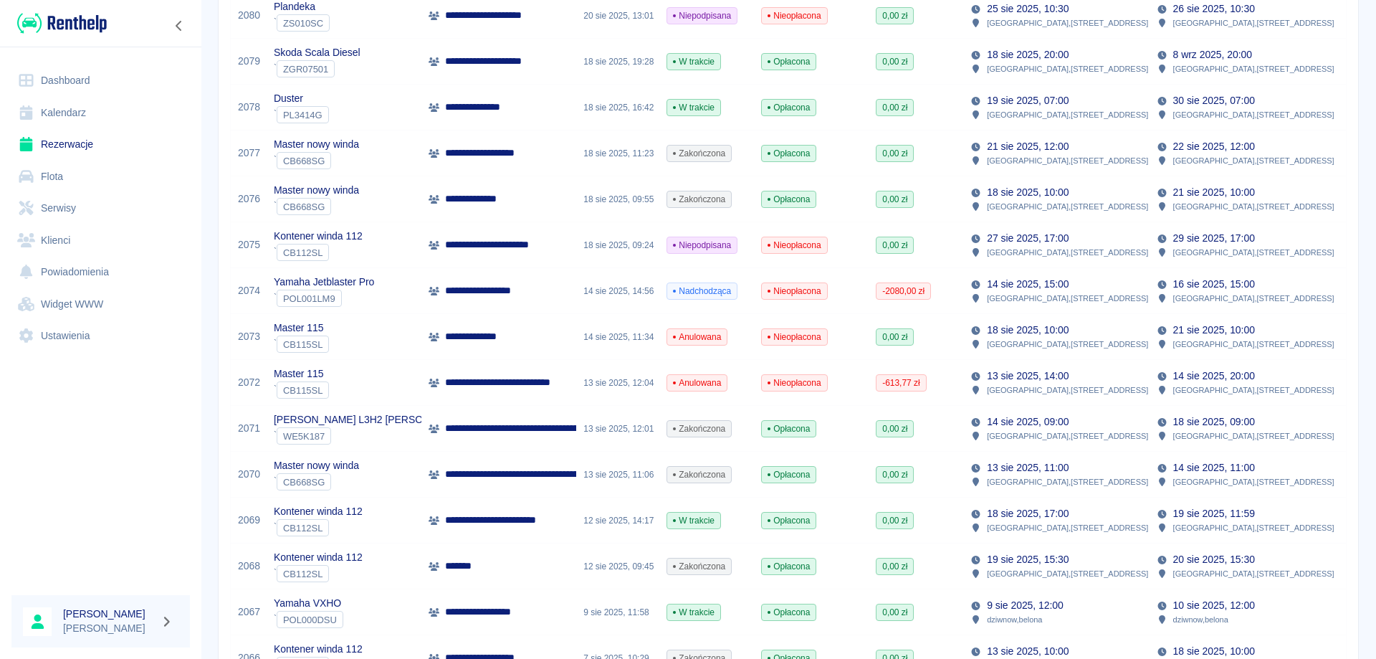
scroll to position [851, 0]
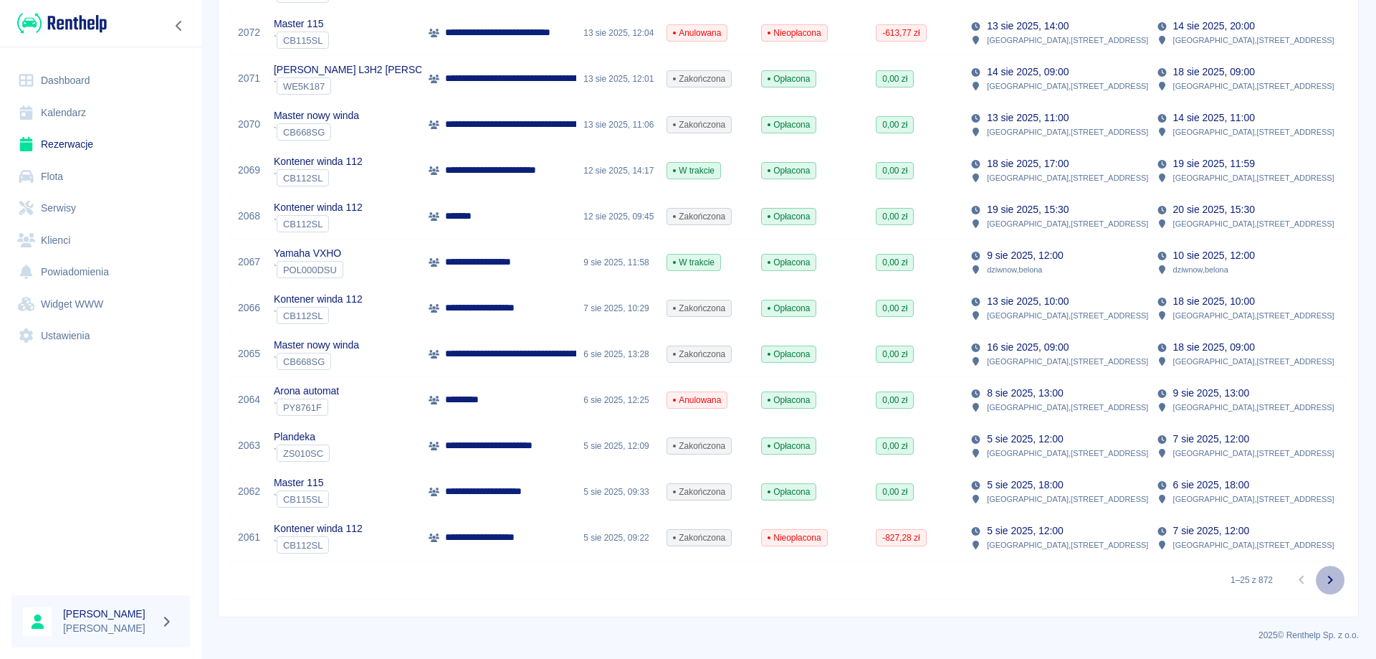
click at [1322, 578] on icon "Przejdź do następnej strony" at bounding box center [1330, 579] width 17 height 17
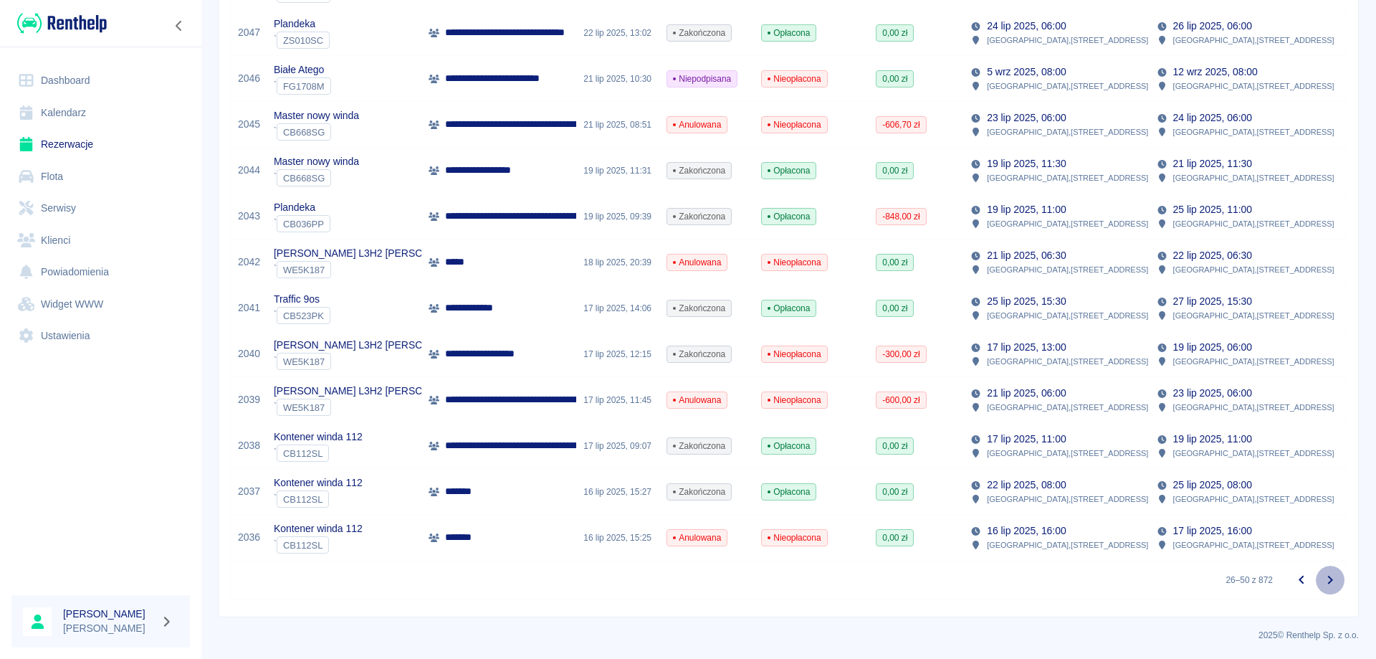
click at [1322, 578] on icon "Przejdź do następnej strony" at bounding box center [1330, 579] width 17 height 17
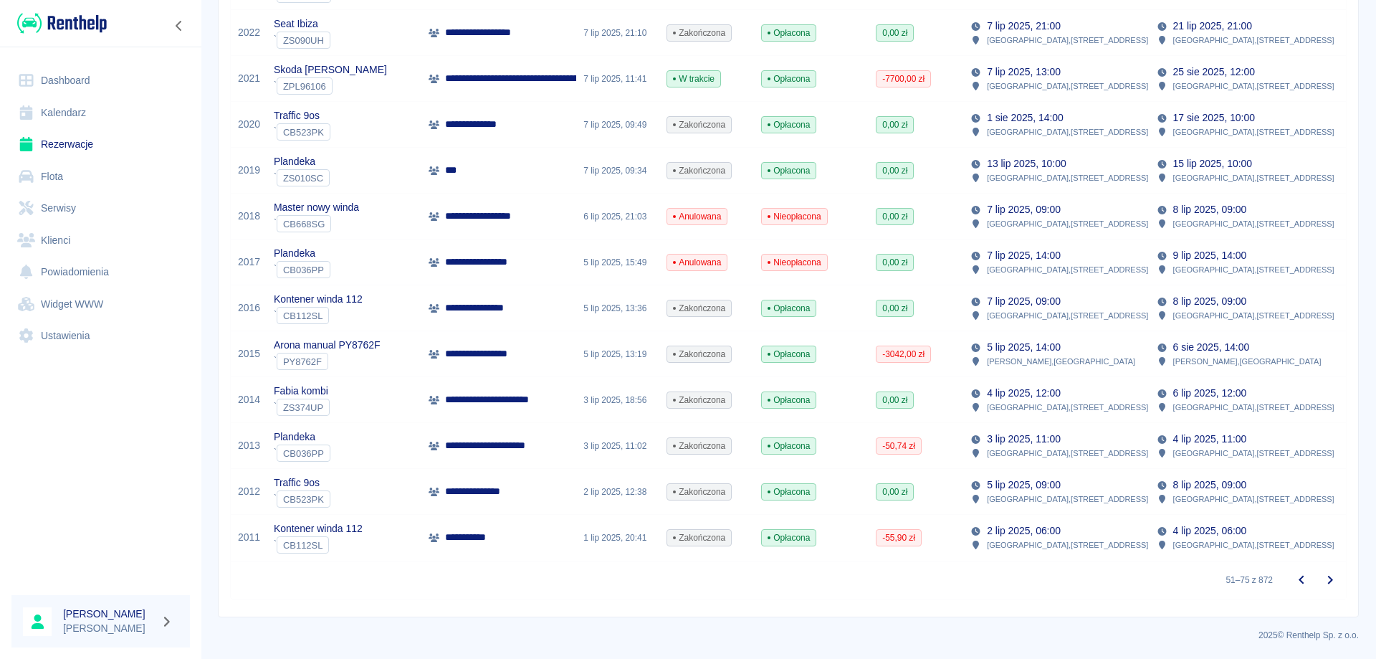
click at [1325, 578] on icon "Przejdź do następnej strony" at bounding box center [1330, 579] width 17 height 17
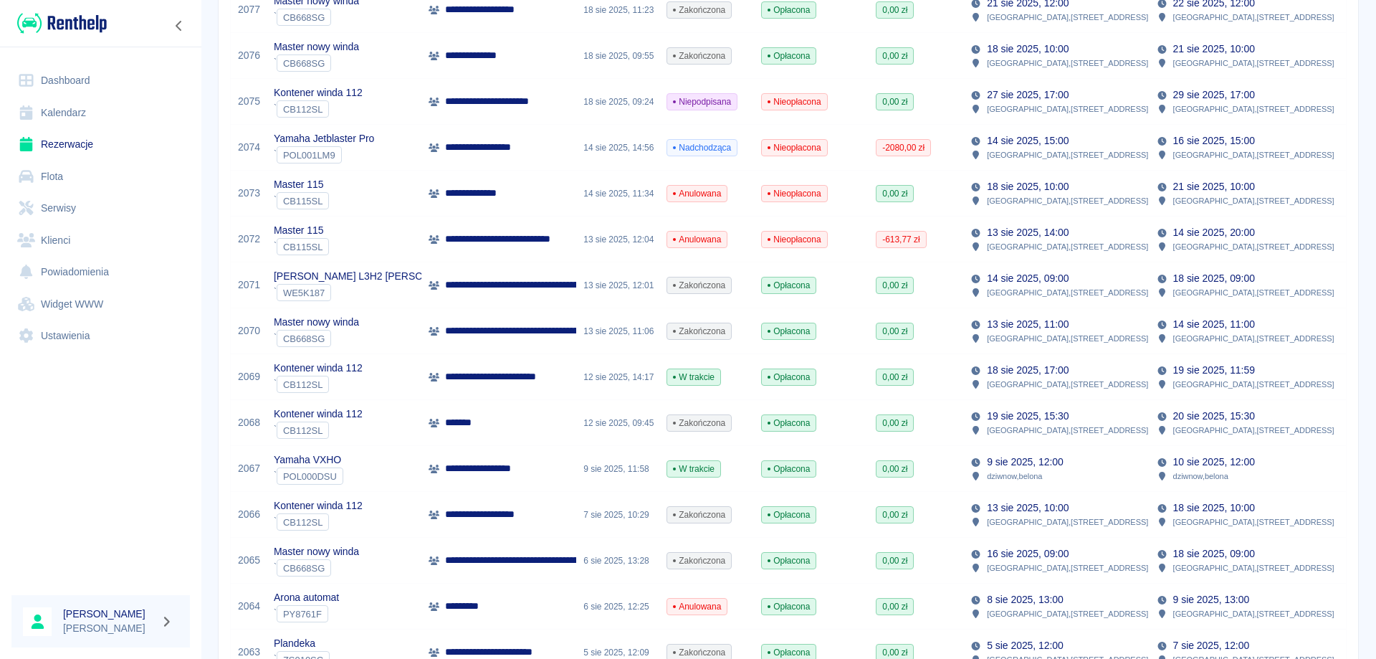
scroll to position [851, 0]
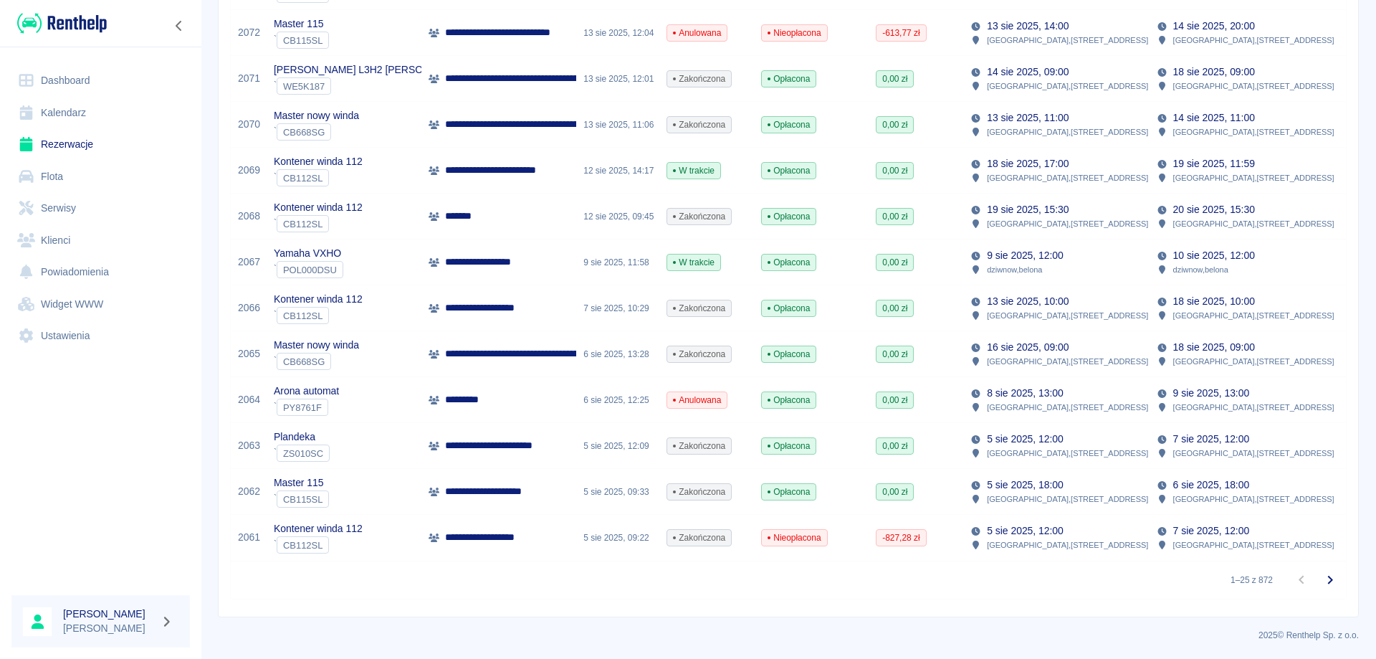
click at [1327, 582] on icon "Przejdź do następnej strony" at bounding box center [1330, 579] width 17 height 17
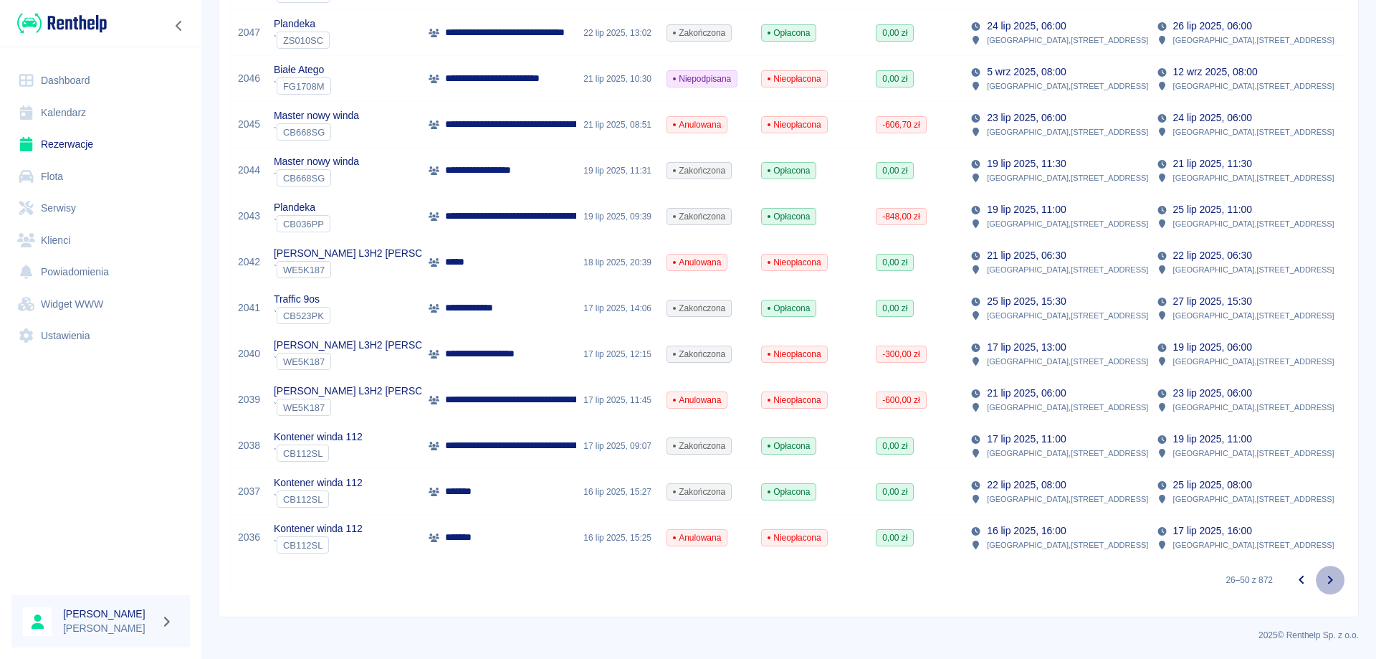
click at [1322, 578] on icon "Przejdź do następnej strony" at bounding box center [1330, 579] width 17 height 17
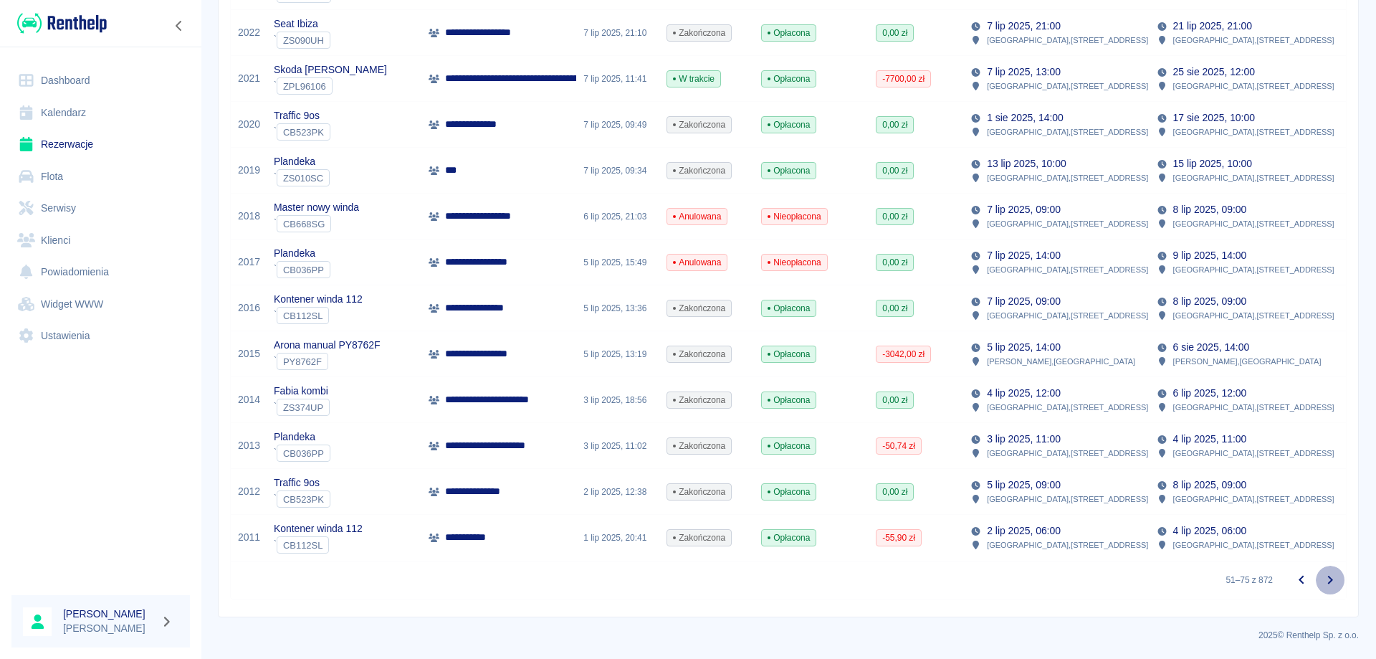
click at [1322, 578] on icon "Przejdź do następnej strony" at bounding box center [1330, 579] width 17 height 17
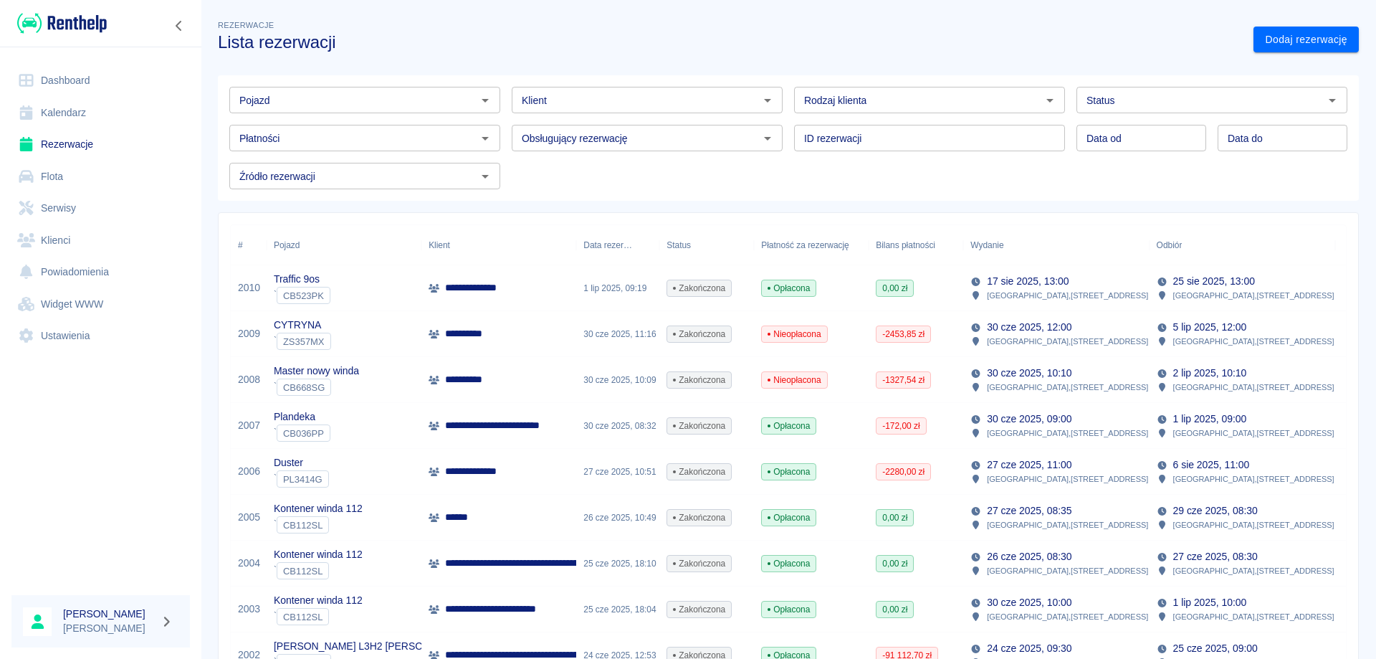
click at [612, 287] on div "1 lip 2025, 09:19" at bounding box center [617, 288] width 83 height 46
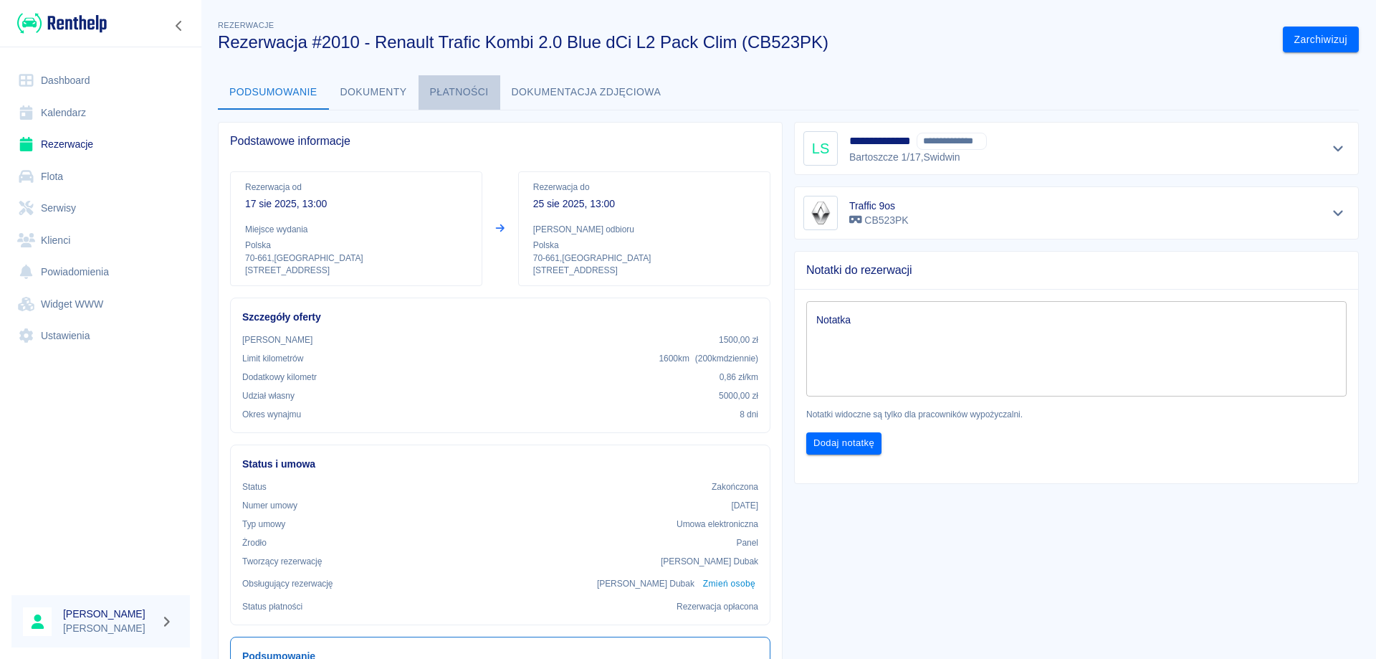
click at [464, 85] on button "Płatności" at bounding box center [460, 92] width 82 height 34
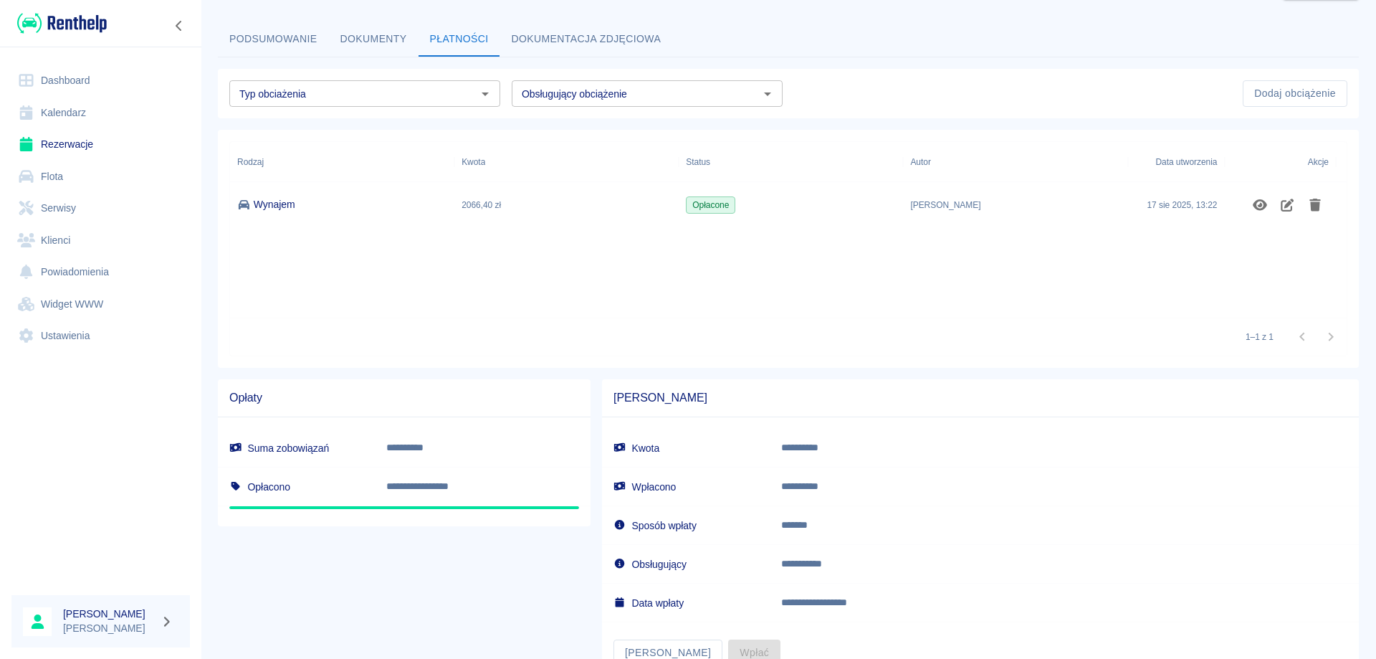
scroll to position [108, 0]
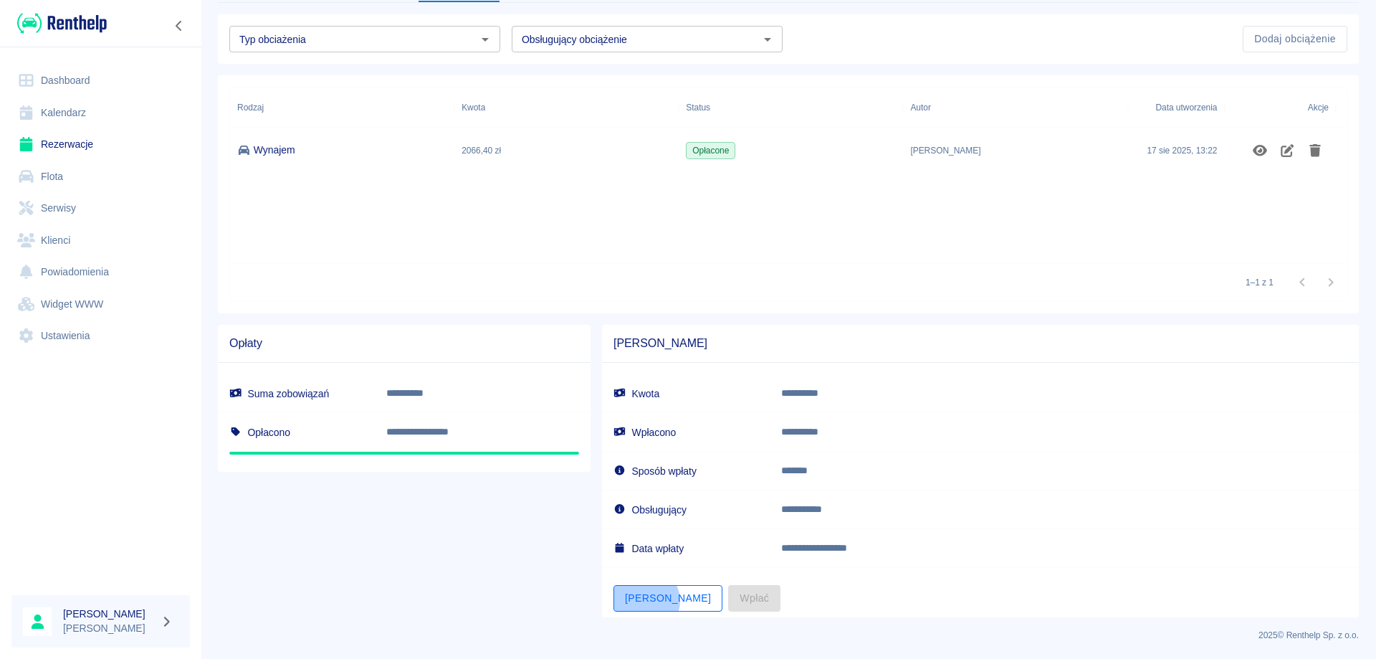
click at [642, 601] on button "[PERSON_NAME]" at bounding box center [668, 598] width 109 height 27
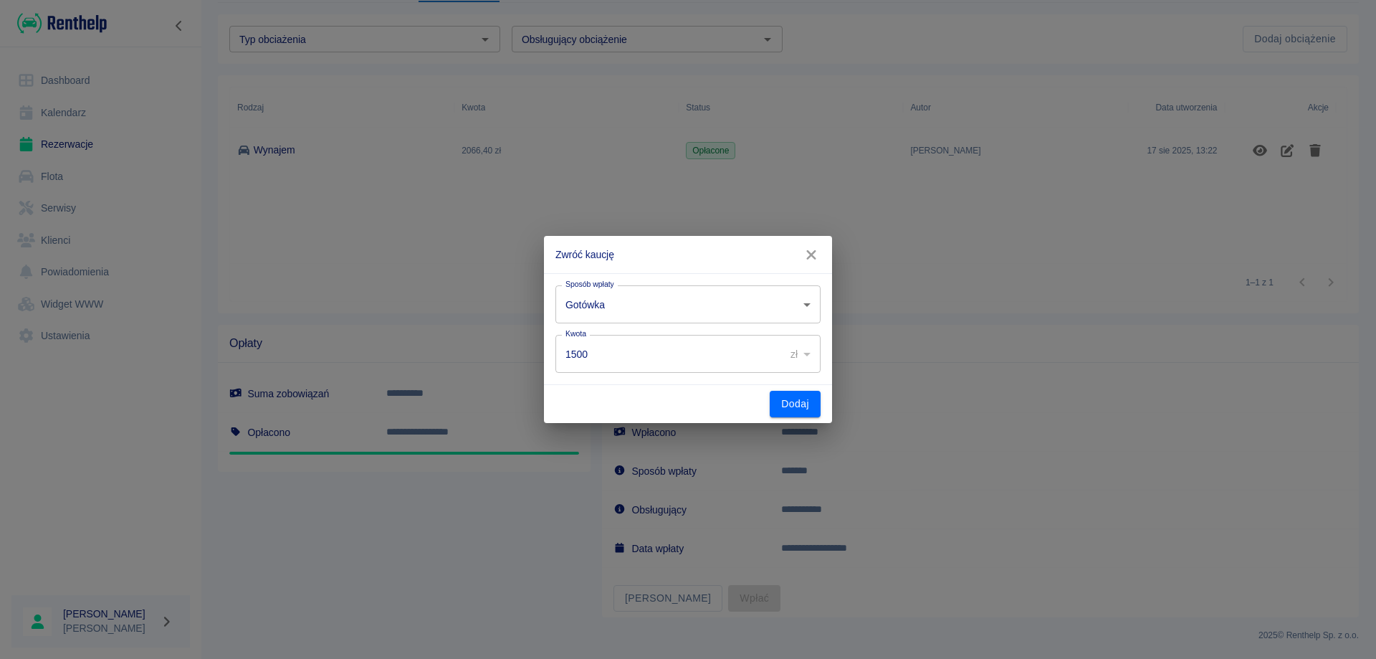
click at [720, 305] on body "**********" at bounding box center [688, 329] width 1376 height 659
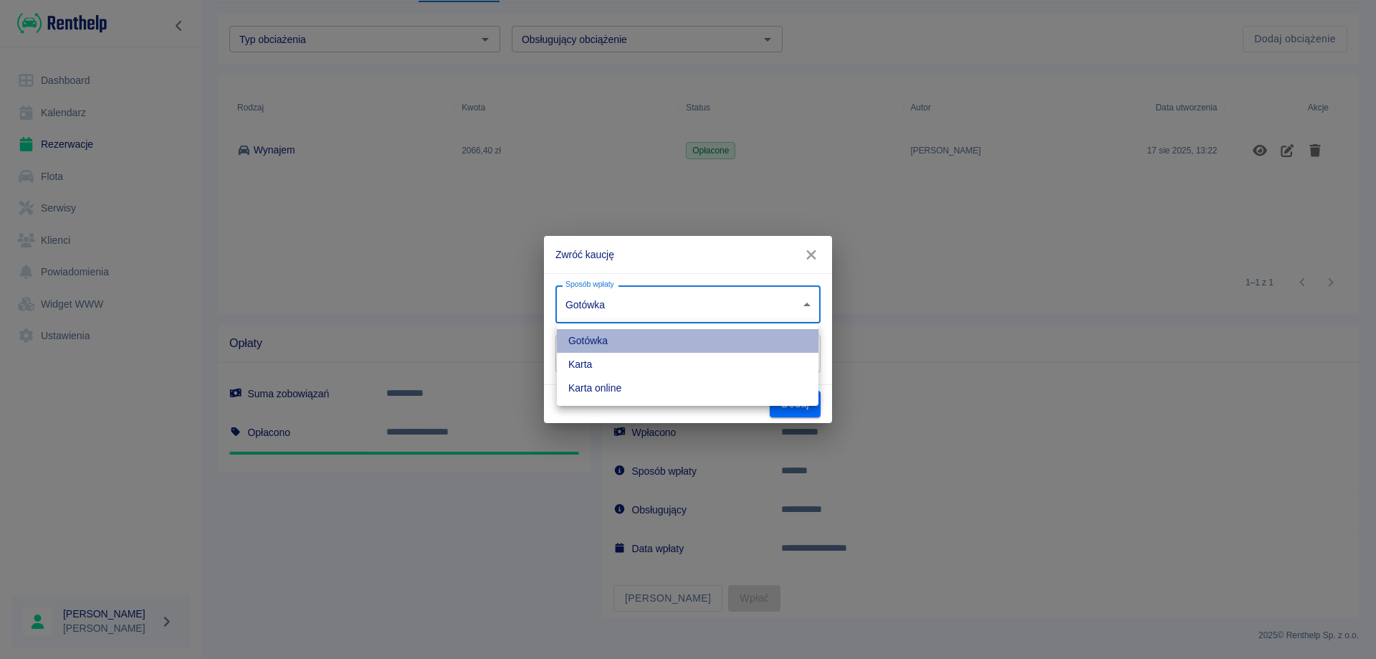
click at [654, 343] on li "Gotówka" at bounding box center [688, 341] width 262 height 24
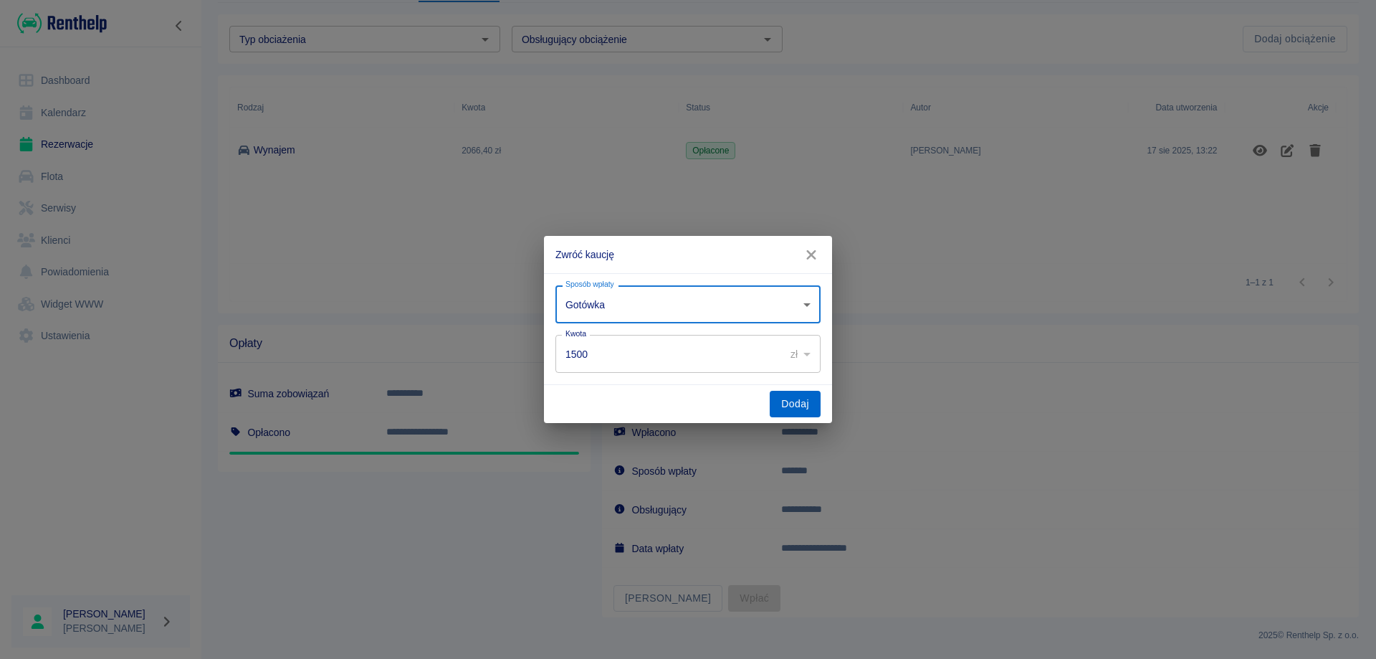
click at [775, 392] on button "Dodaj" at bounding box center [795, 404] width 51 height 27
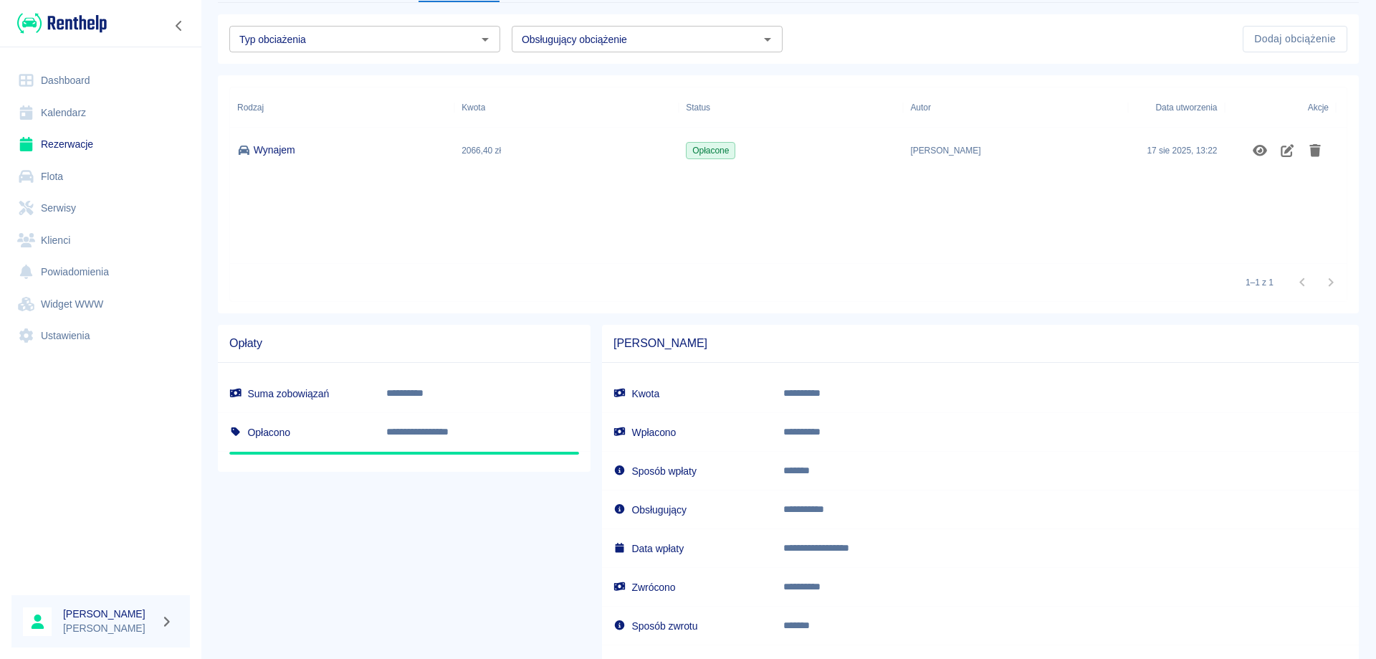
click at [57, 145] on link "Rezerwacje" at bounding box center [100, 144] width 178 height 32
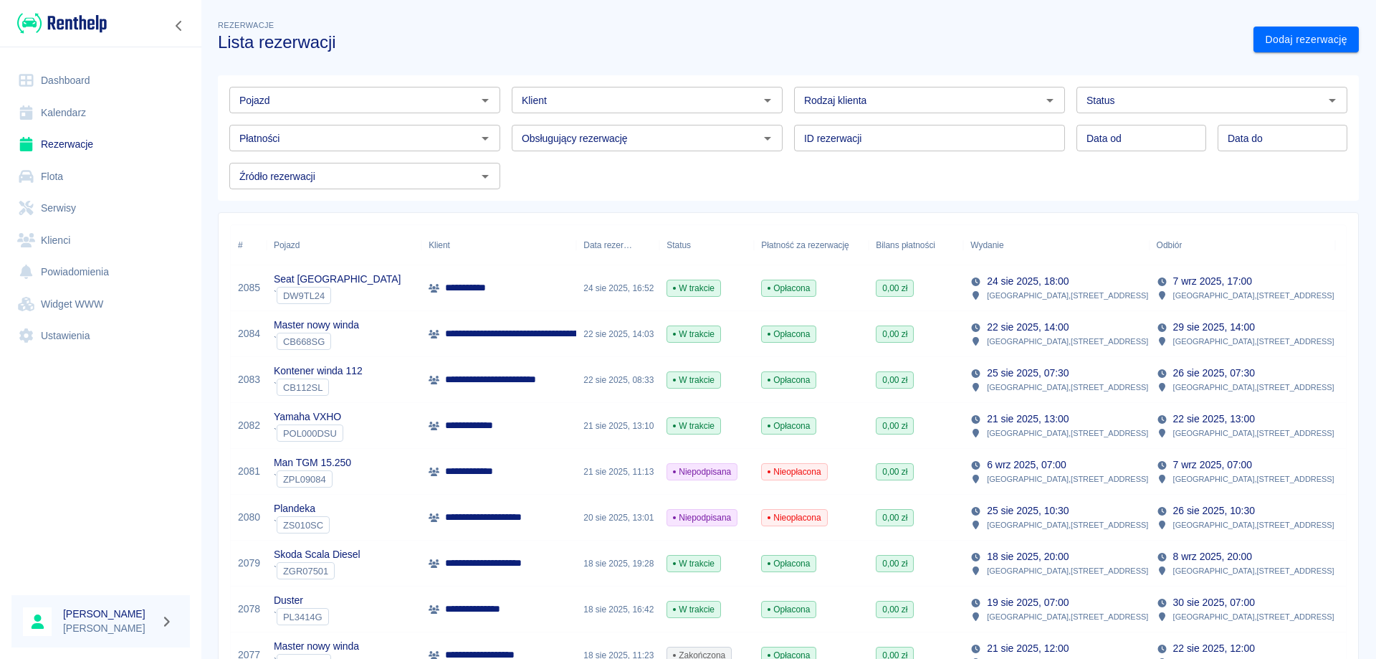
click at [88, 148] on link "Rezerwacje" at bounding box center [100, 144] width 178 height 32
click at [63, 84] on link "Dashboard" at bounding box center [100, 81] width 178 height 32
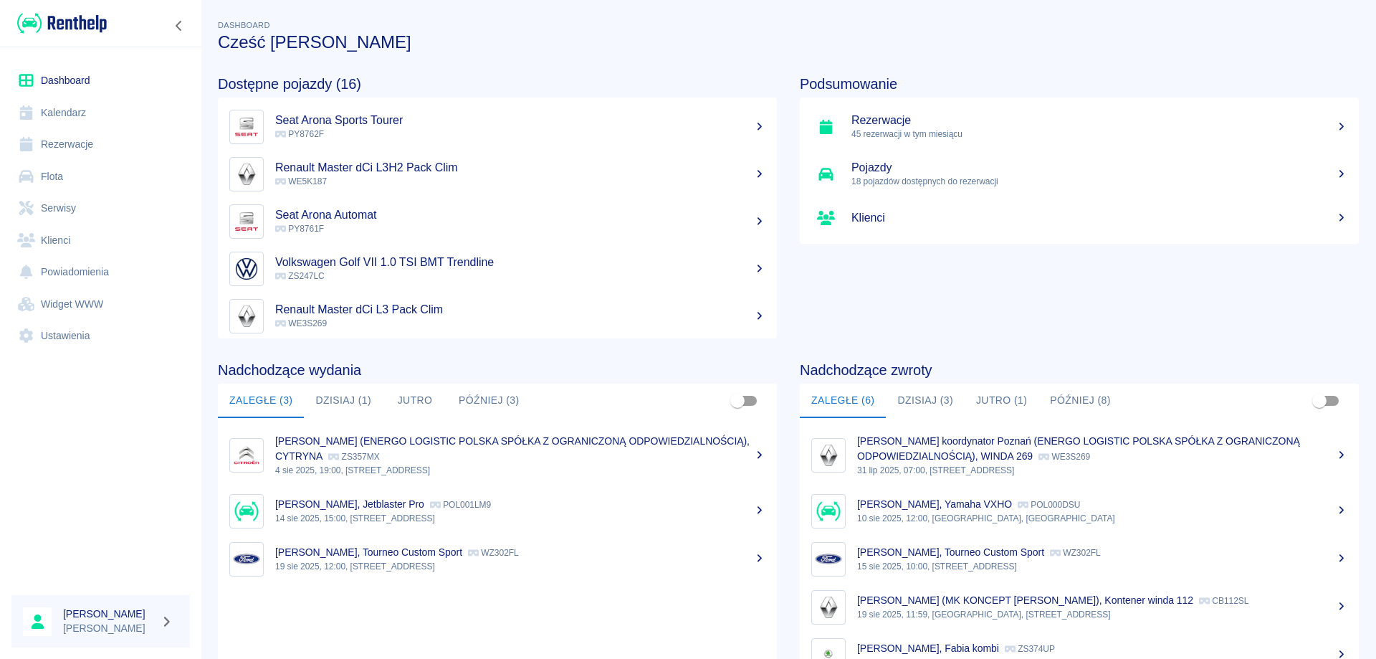
click at [340, 399] on button "Dzisiaj (1)" at bounding box center [343, 400] width 79 height 34
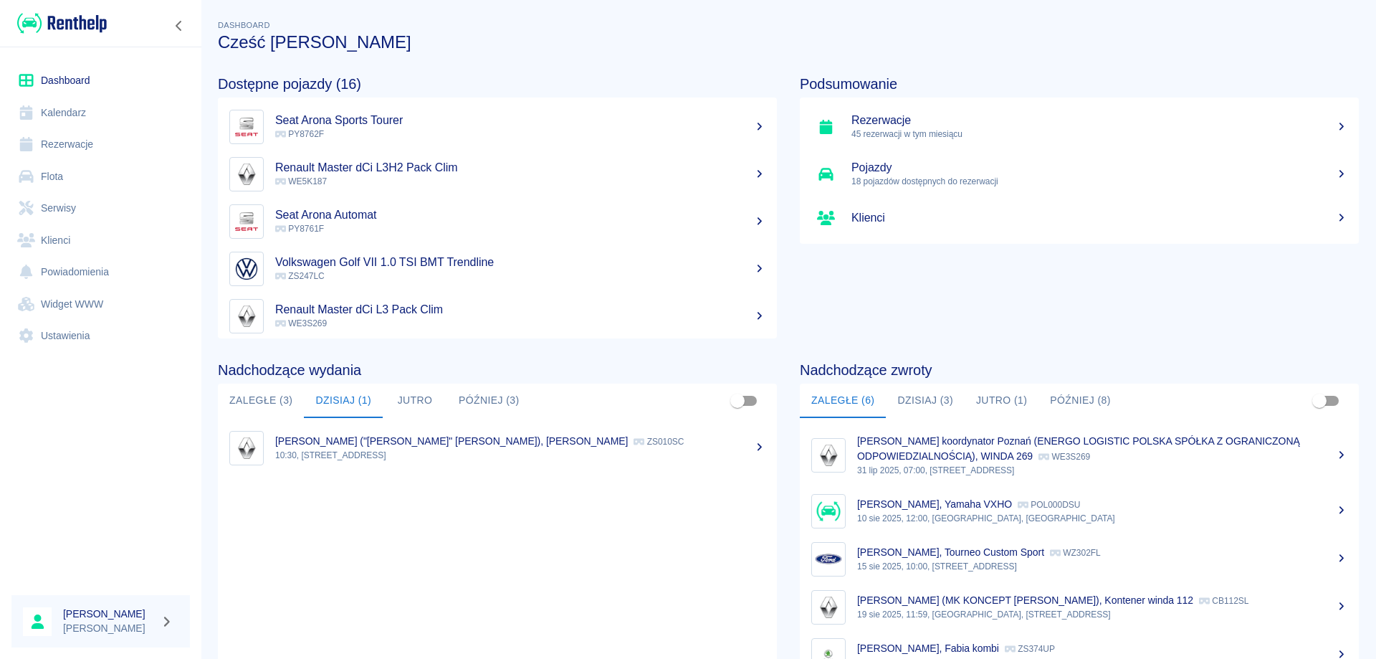
click at [323, 448] on div "[PERSON_NAME] ("[PERSON_NAME]" [PERSON_NAME]), Plandeka ZS010SC" at bounding box center [520, 441] width 490 height 15
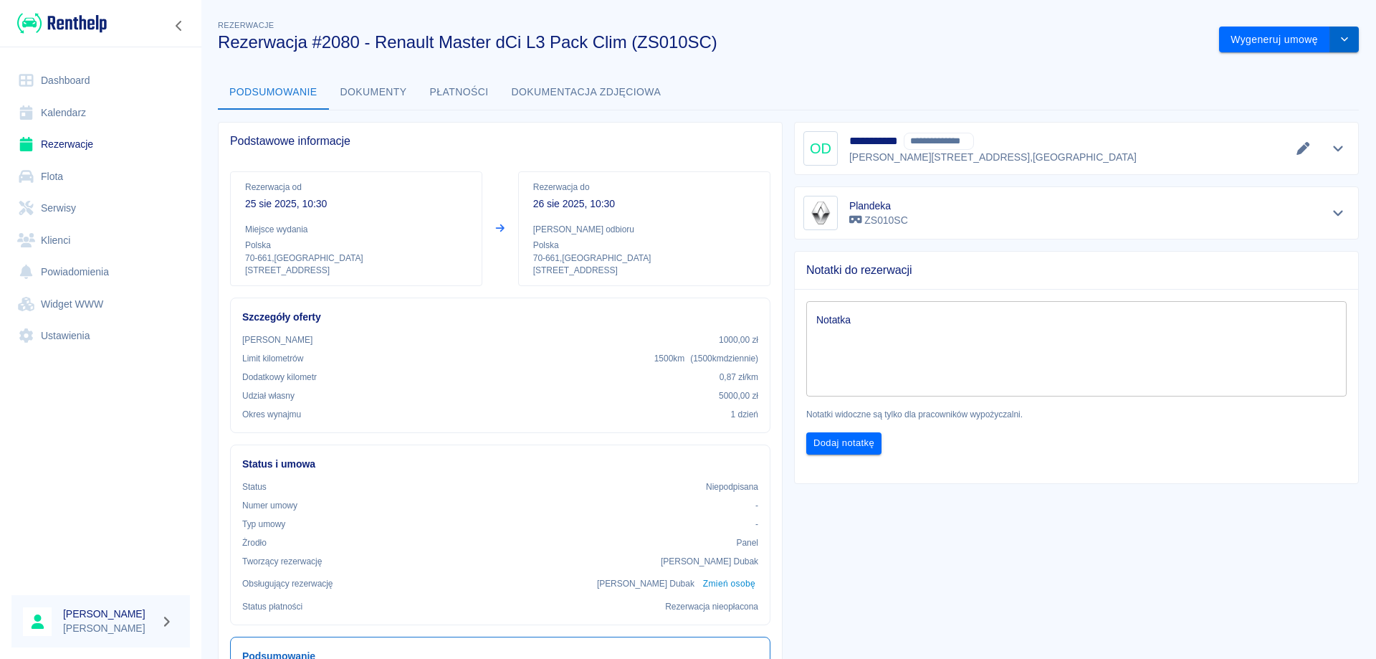
click at [1339, 40] on icon "drop-down" at bounding box center [1344, 38] width 11 height 9
click at [1269, 67] on li "Modyfikuj rezerwację" at bounding box center [1279, 70] width 116 height 24
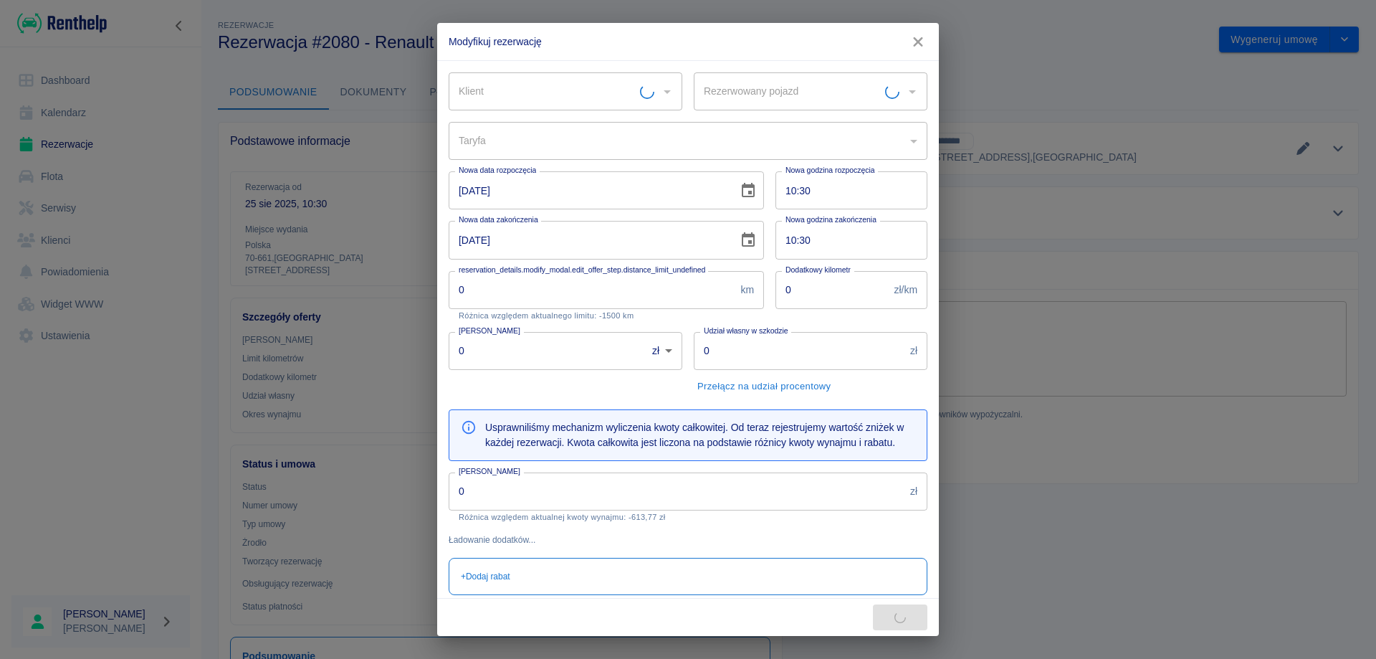
type input "Plandeka - ZS010SC"
type input "0c48f128-8539-461c-846a-9d8c4359975e"
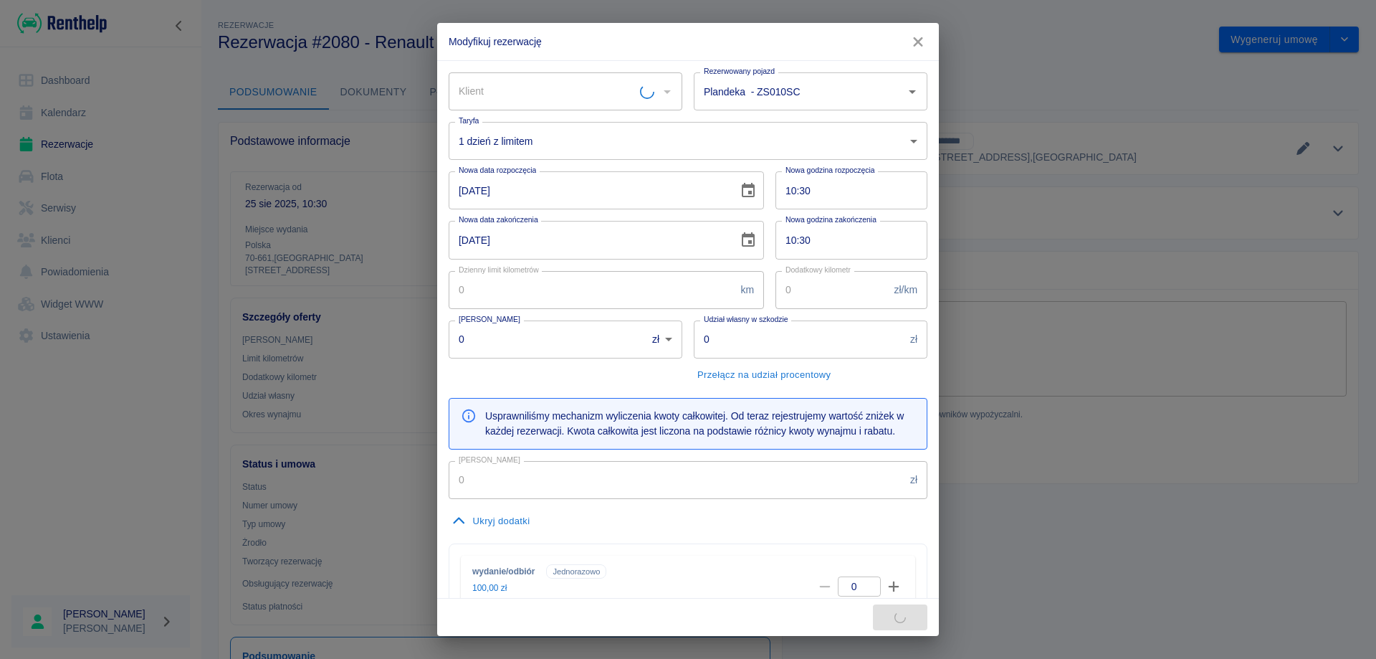
type input "[PERSON_NAME] - "[PERSON_NAME]" [PERSON_NAME] (NIP: 5991011733)"
type input "200"
type input "0.87"
type input "1000"
type input "5000"
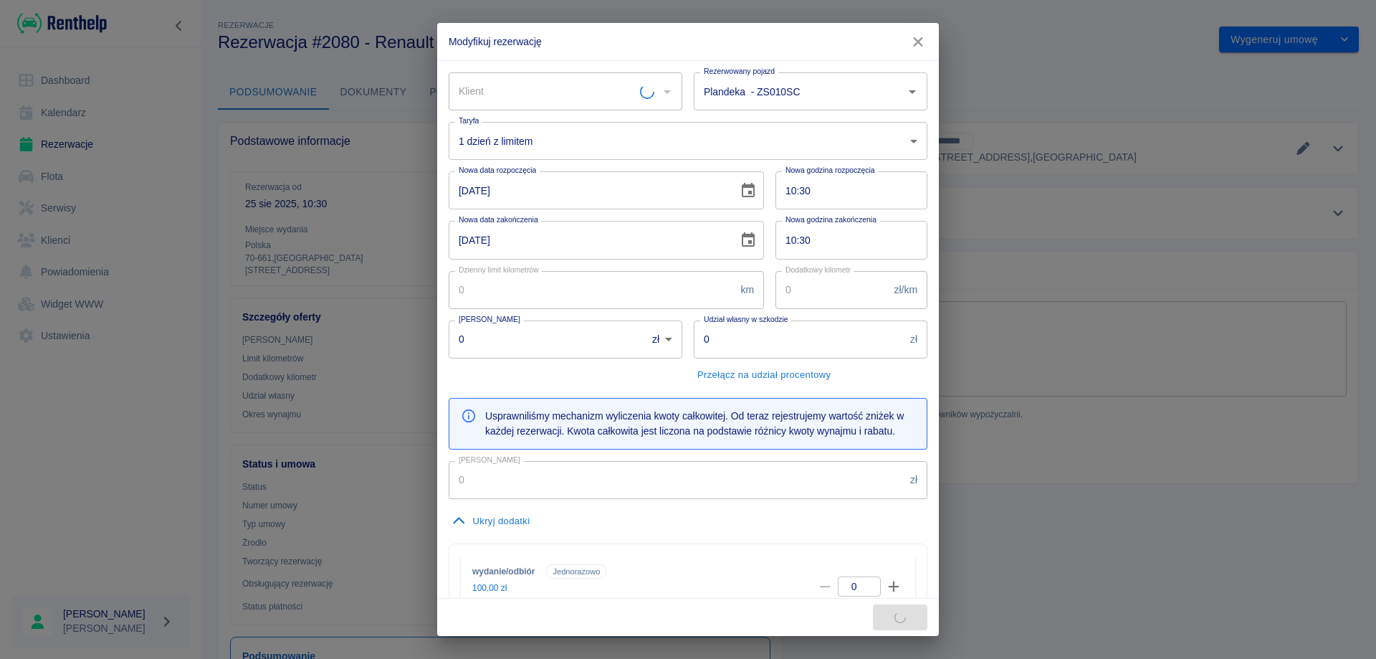
type input "490.77"
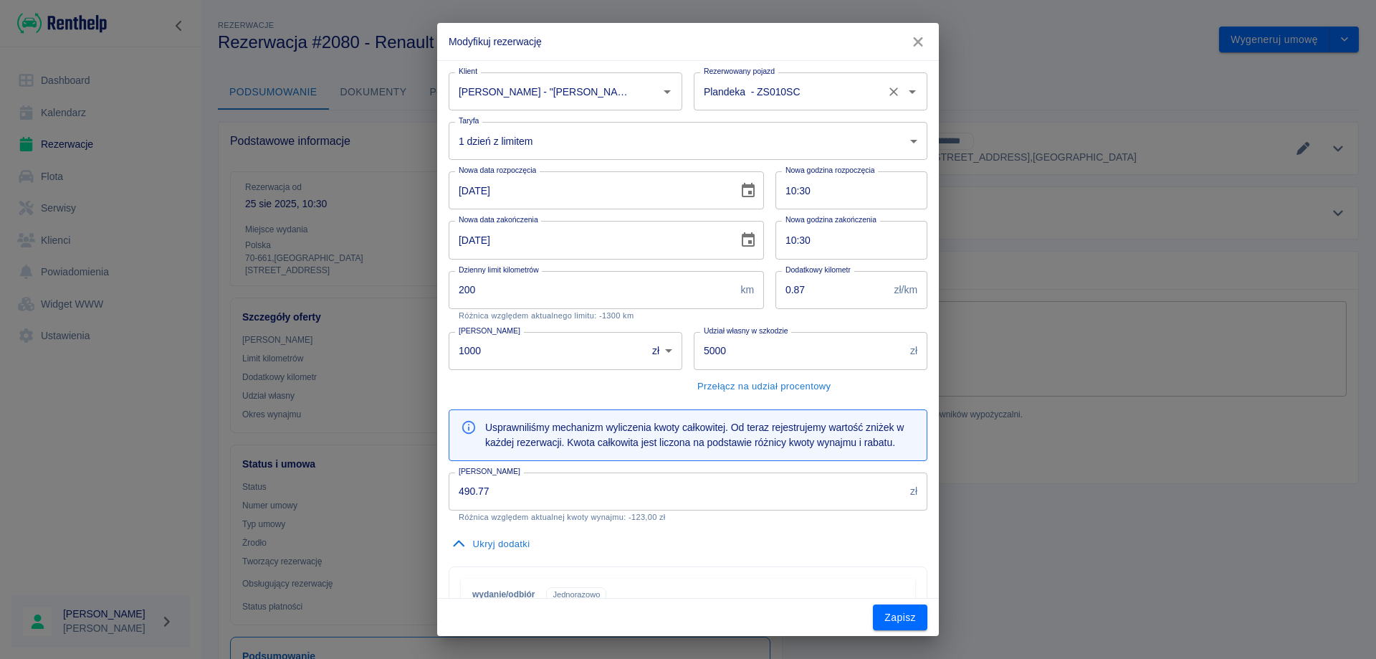
click at [720, 94] on input "Plandeka - ZS010SC" at bounding box center [790, 91] width 181 height 25
click at [732, 130] on li "WINDA 269 - WE3S269" at bounding box center [802, 128] width 229 height 24
type input "WINDA 269 - WE3S269"
type input "e46e67ee-1b9c-425e-a436-b4f4d6085da1"
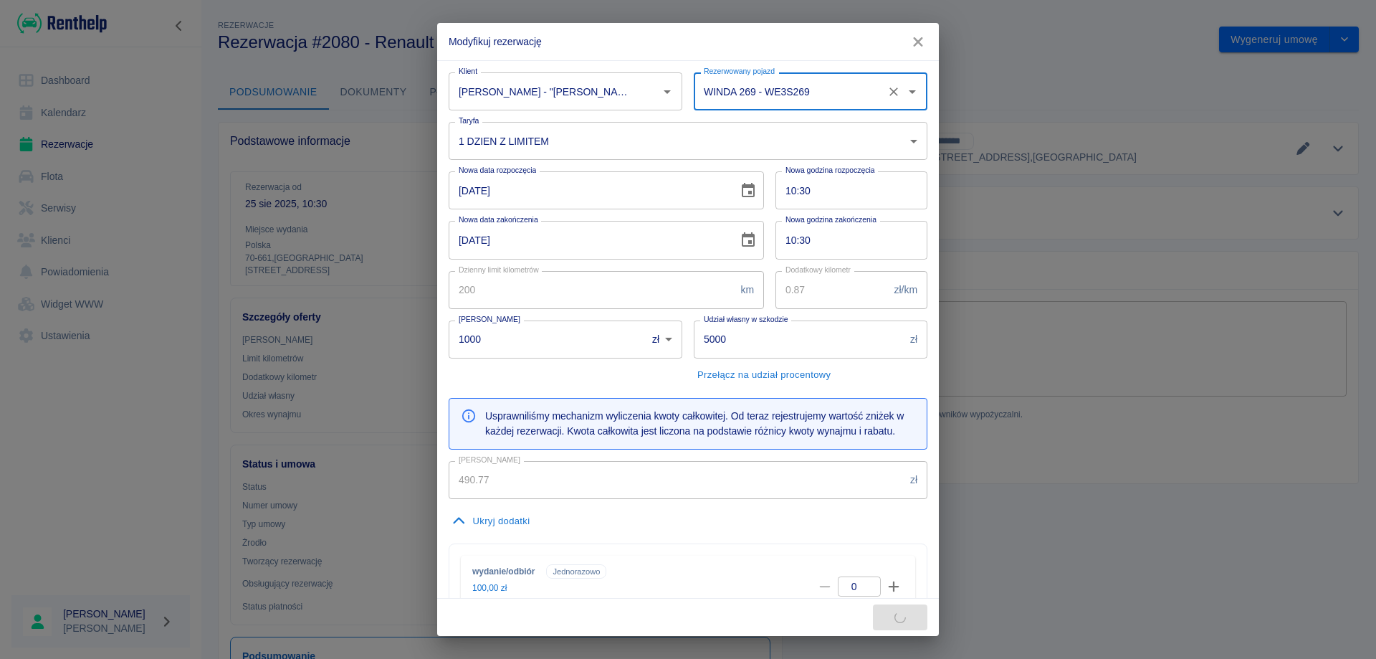
type input "WINDA 269 - WE3S269"
click at [583, 139] on body "Używamy plików Cookies, by zapewnić Ci najlepsze możliwe doświadczenie. Aby dow…" at bounding box center [688, 329] width 1376 height 659
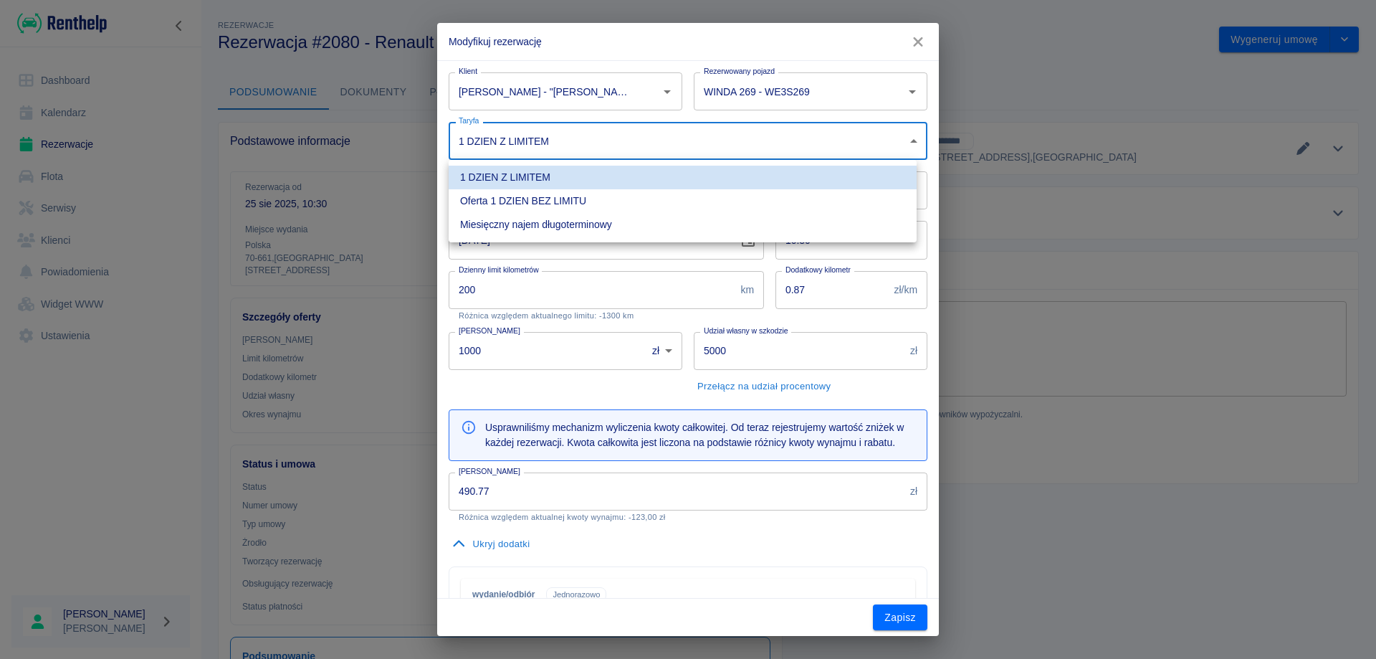
click at [547, 199] on li "Oferta 1 DZIEN BEZ LIMITU" at bounding box center [683, 201] width 468 height 24
type input "da3b586f-99c4-482e-b094-8c03e3f5d315"
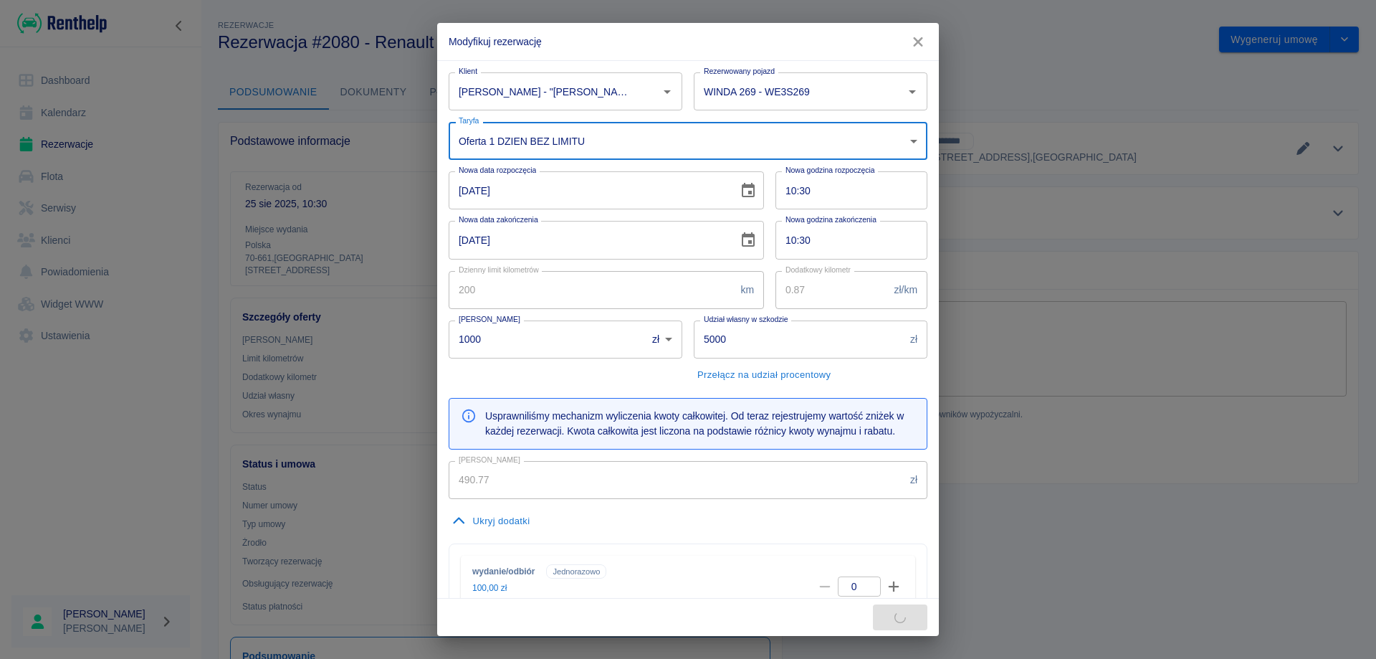
type input "9999"
type input "613.77"
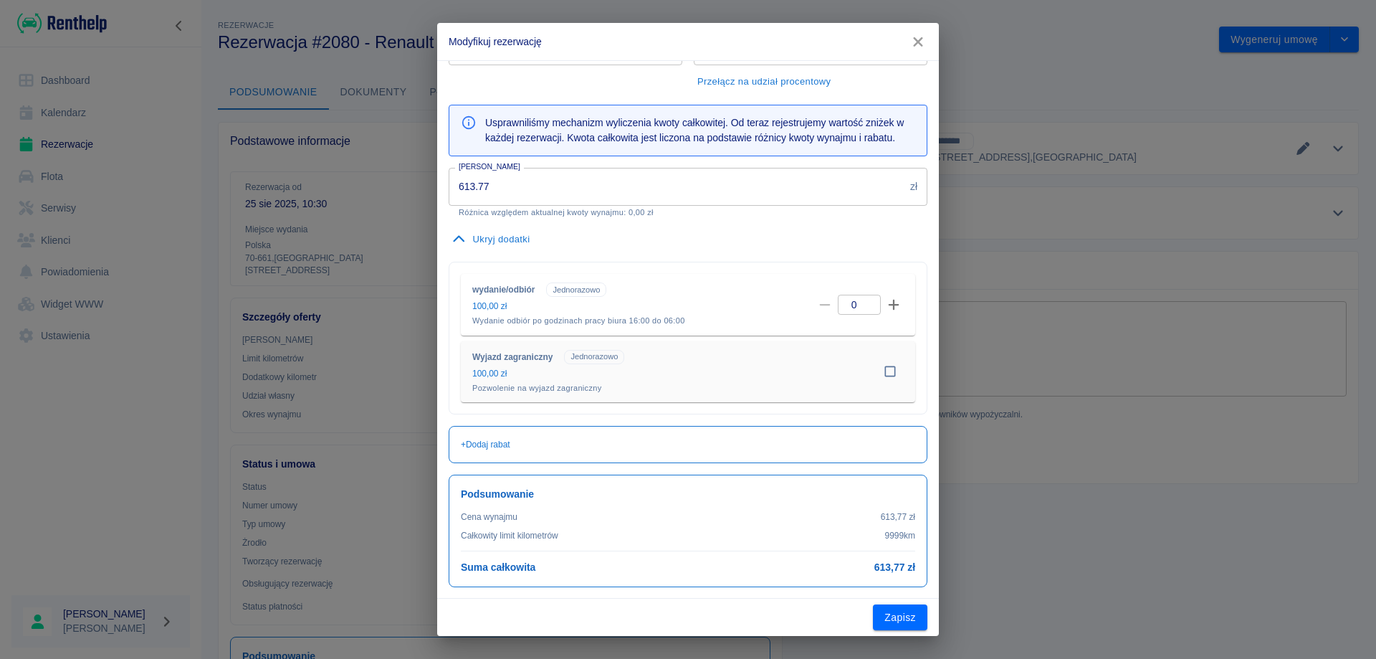
scroll to position [305, 0]
click at [889, 617] on button "Zapisz" at bounding box center [900, 617] width 54 height 27
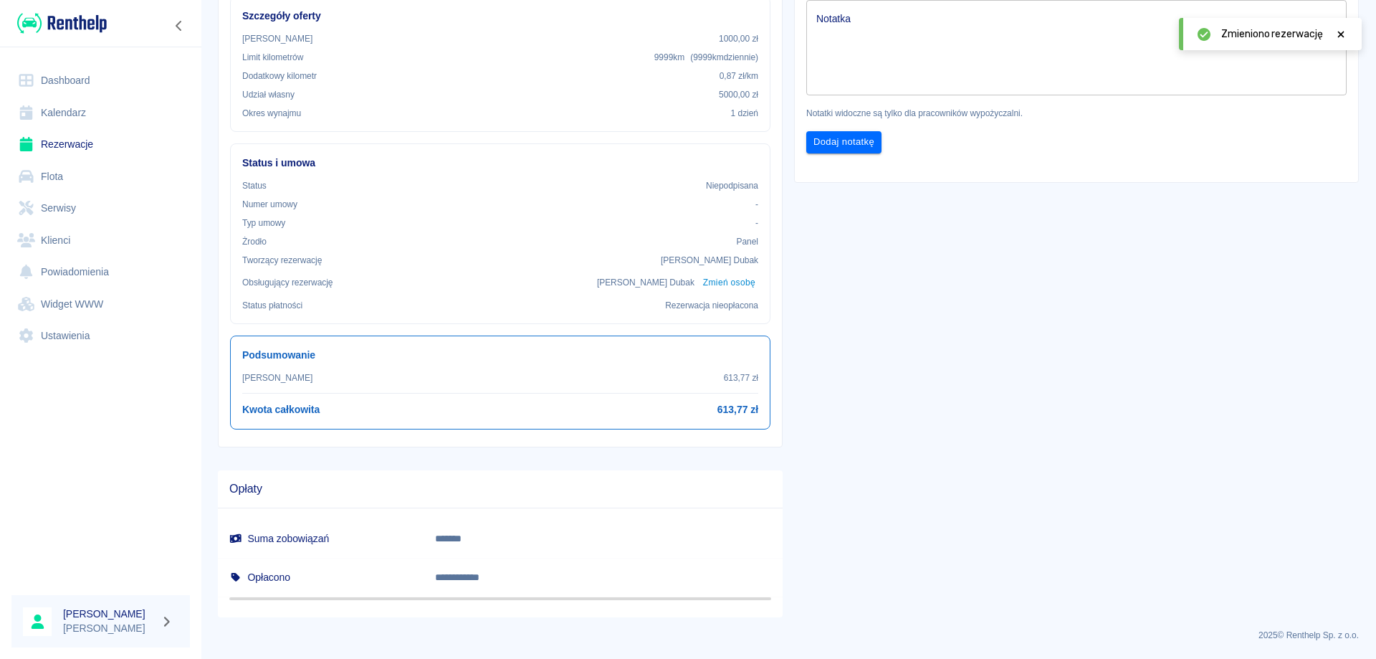
scroll to position [0, 0]
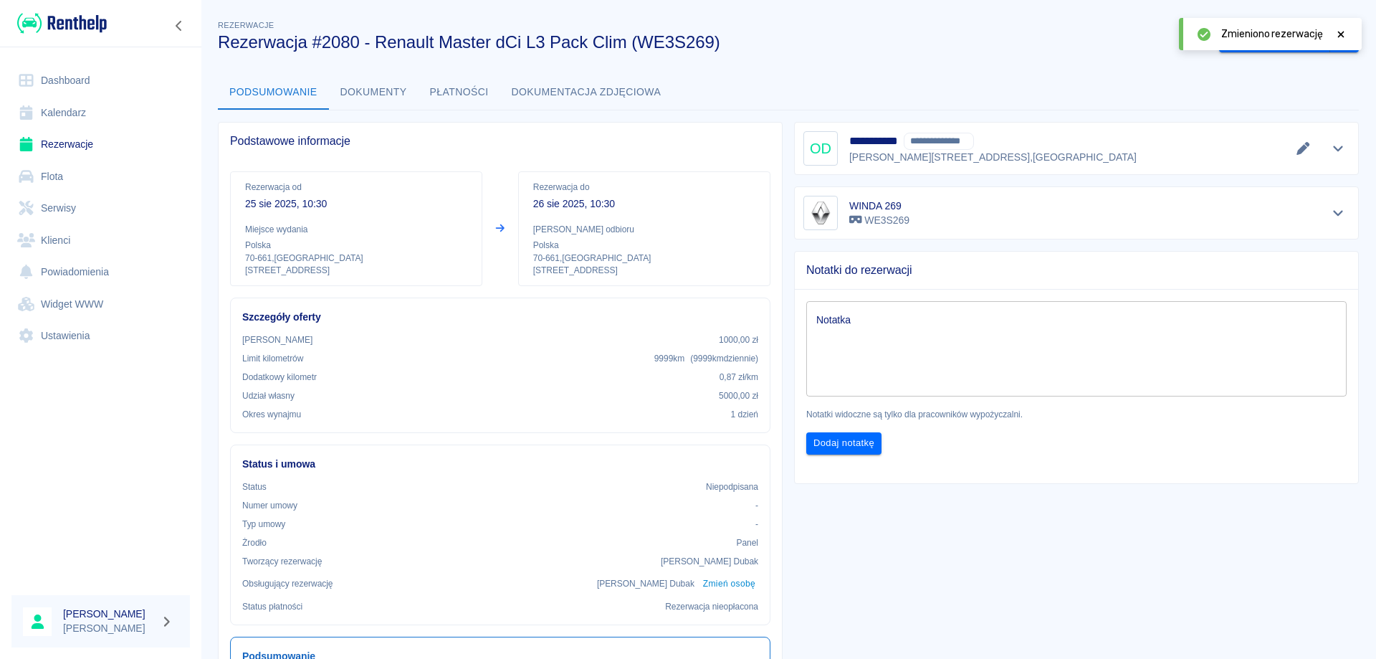
click at [1337, 32] on icon at bounding box center [1341, 34] width 13 height 10
click at [1297, 148] on icon "Edytuj dane" at bounding box center [1303, 148] width 13 height 13
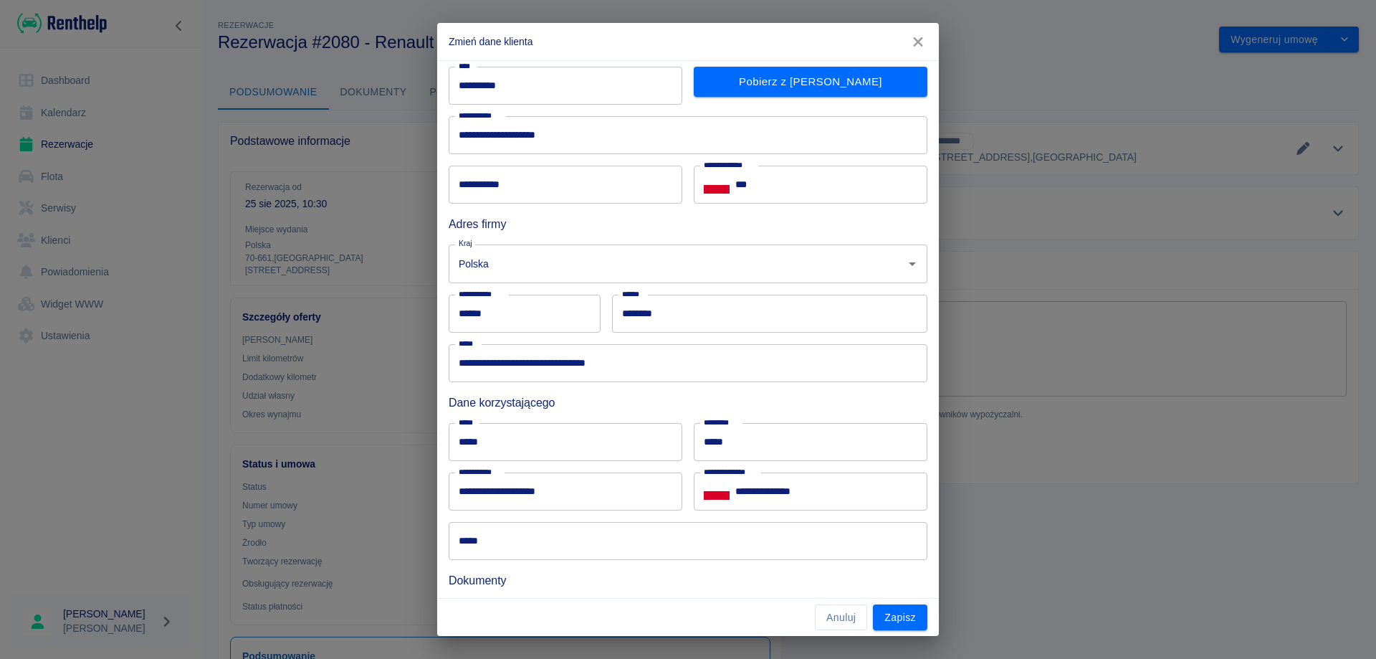
scroll to position [165, 0]
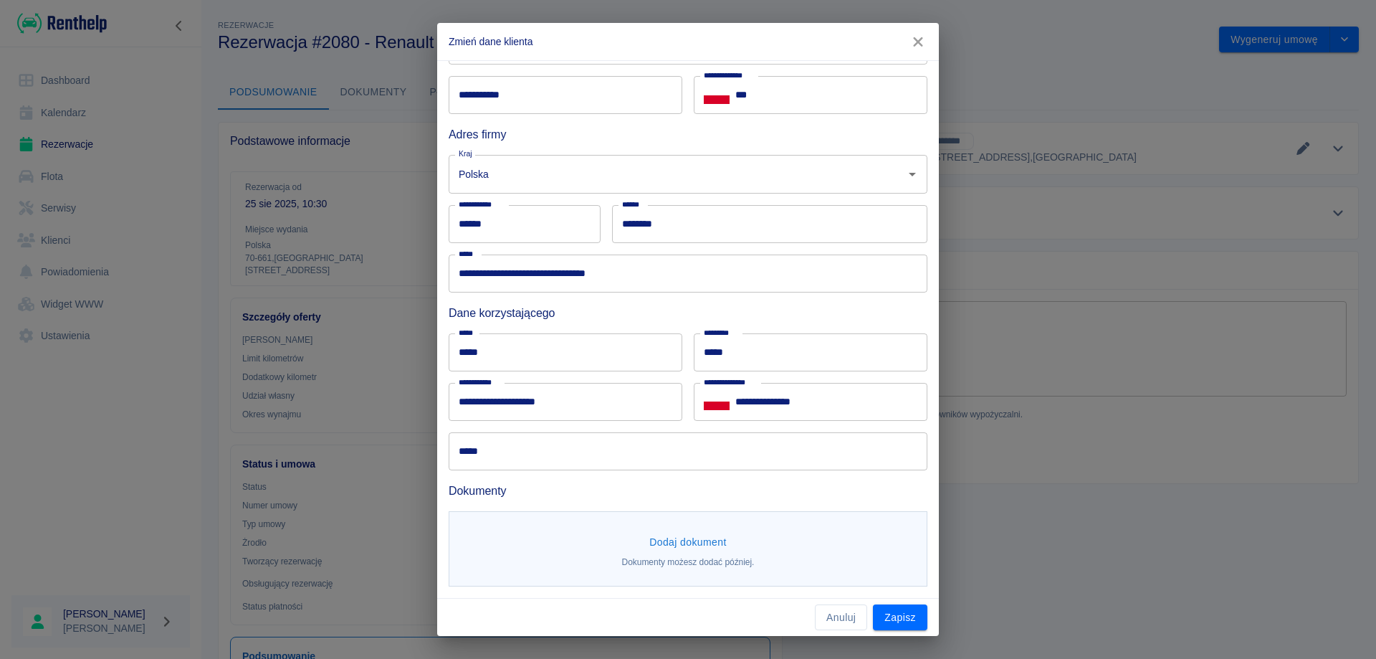
click at [710, 557] on p "Dokumenty możesz dodać później." at bounding box center [688, 561] width 133 height 13
click at [691, 550] on button "Dodaj dokument" at bounding box center [688, 542] width 89 height 27
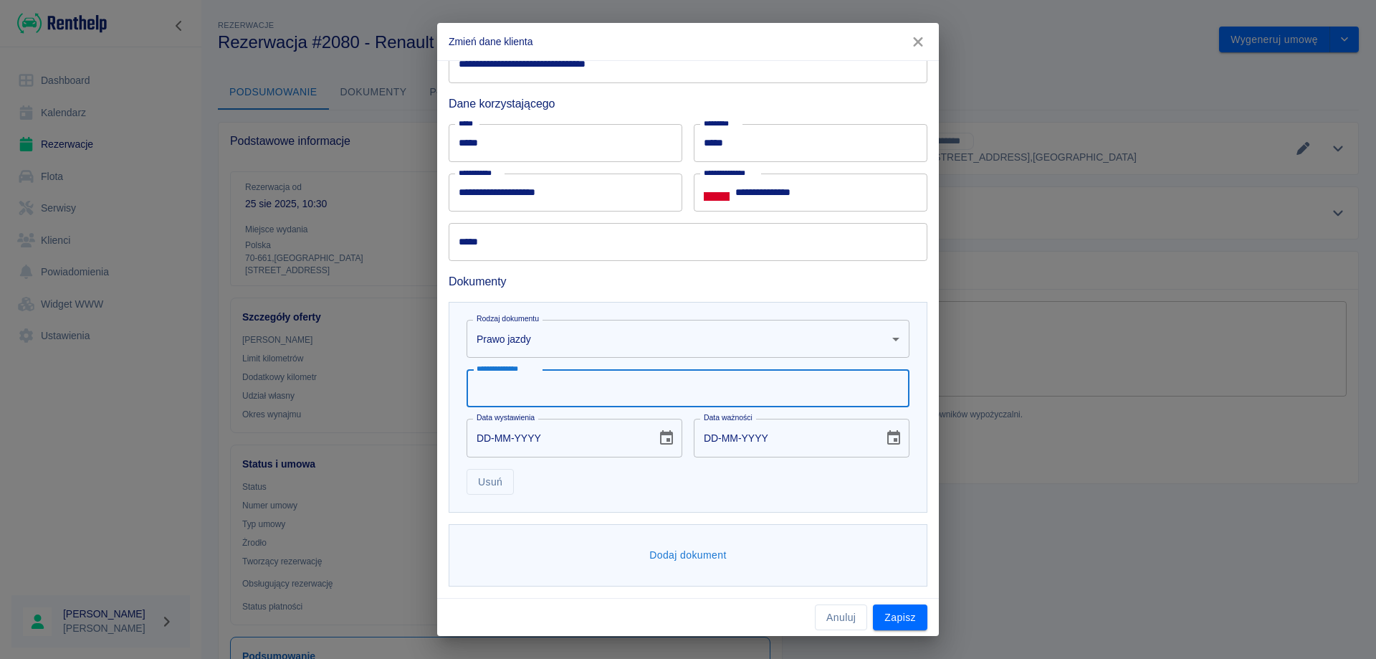
click at [500, 391] on input "**********" at bounding box center [688, 388] width 443 height 38
type input "**********"
click at [478, 442] on input "DD-MM-YYYY" at bounding box center [557, 438] width 180 height 38
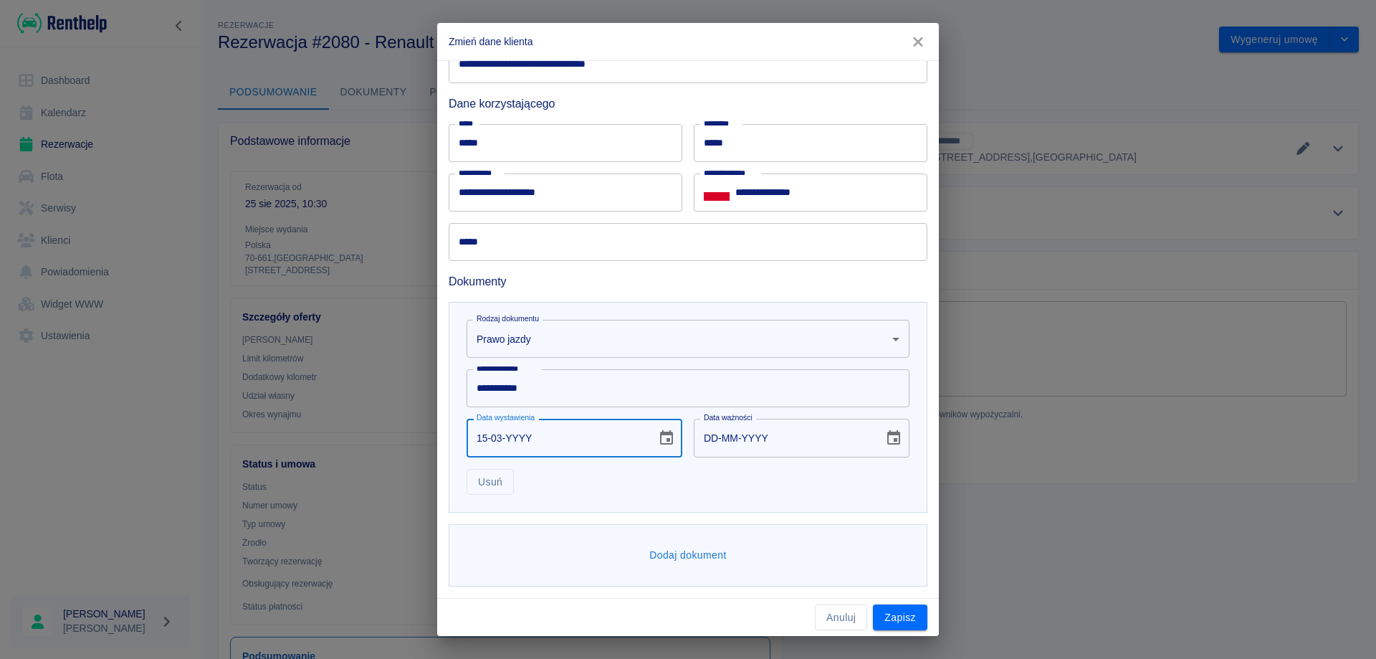
type input "15-03-0002"
type input "15-03-0012"
type input "15-03-0020"
type input "15-03-0030"
type input "15-03-0202"
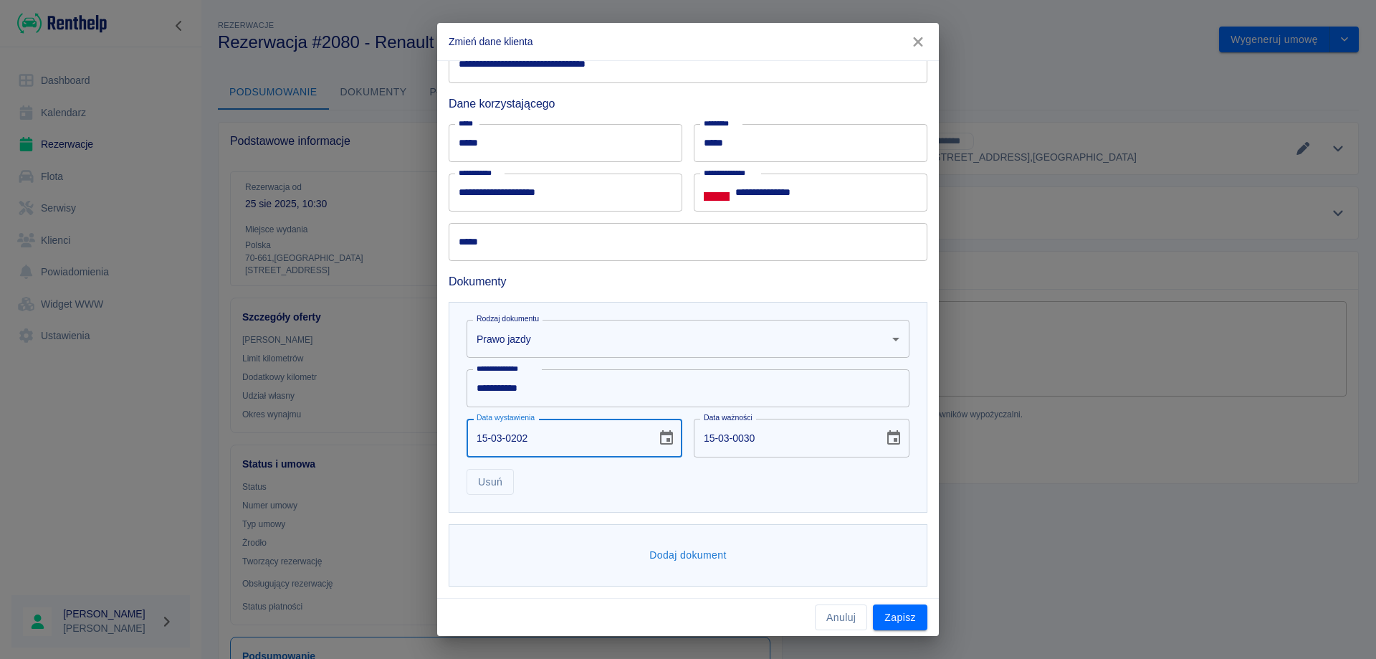
type input "15-03-0212"
type input "[DATE]"
click at [707, 481] on div "Usuń" at bounding box center [682, 476] width 454 height 38
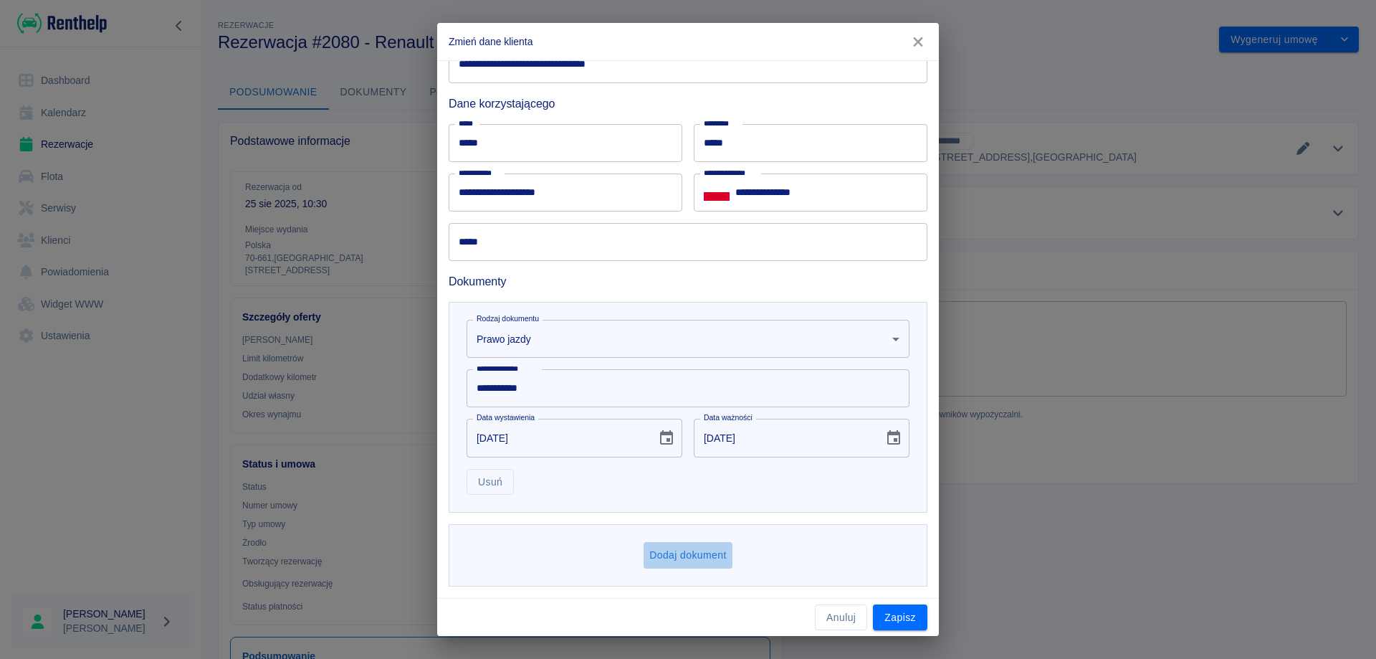
click at [710, 554] on button "Dodaj dokument" at bounding box center [688, 555] width 89 height 27
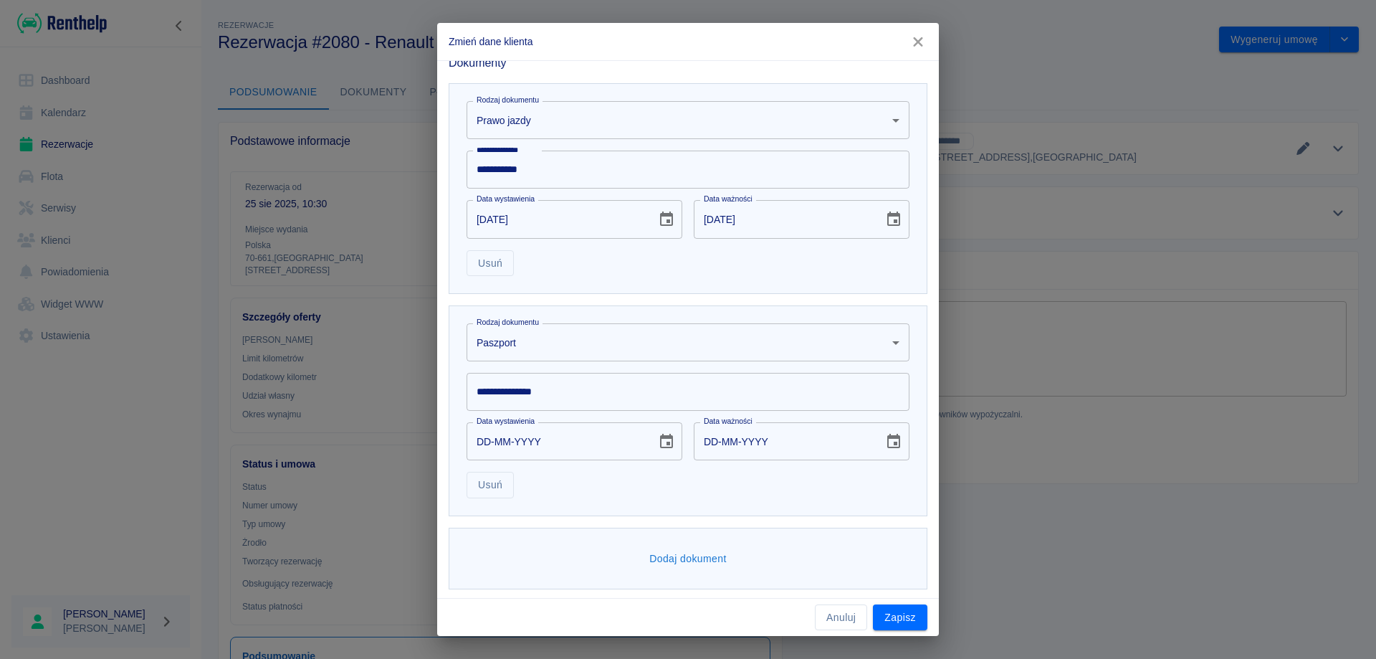
scroll to position [596, 0]
click at [576, 341] on body "Używamy plików Cookies, by zapewnić Ci najlepsze możliwe doświadczenie. Aby dow…" at bounding box center [688, 329] width 1376 height 659
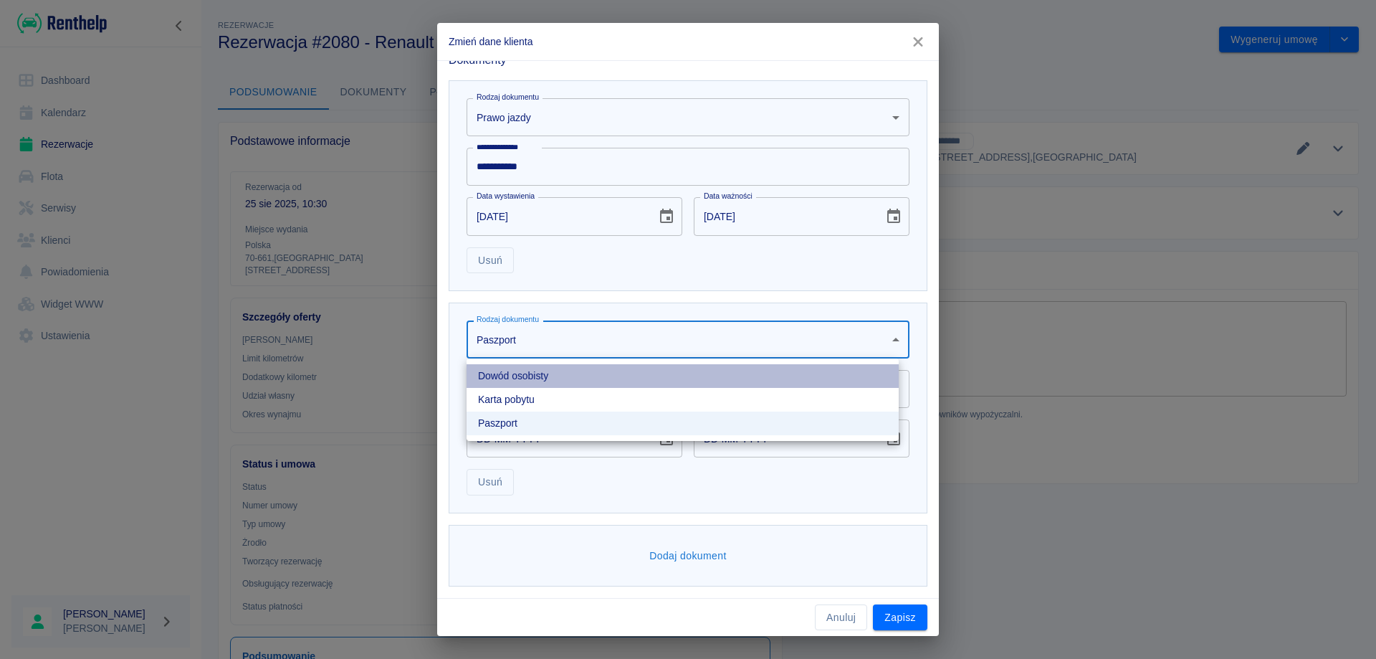
click at [536, 379] on li "Dowód osobisty" at bounding box center [683, 376] width 432 height 24
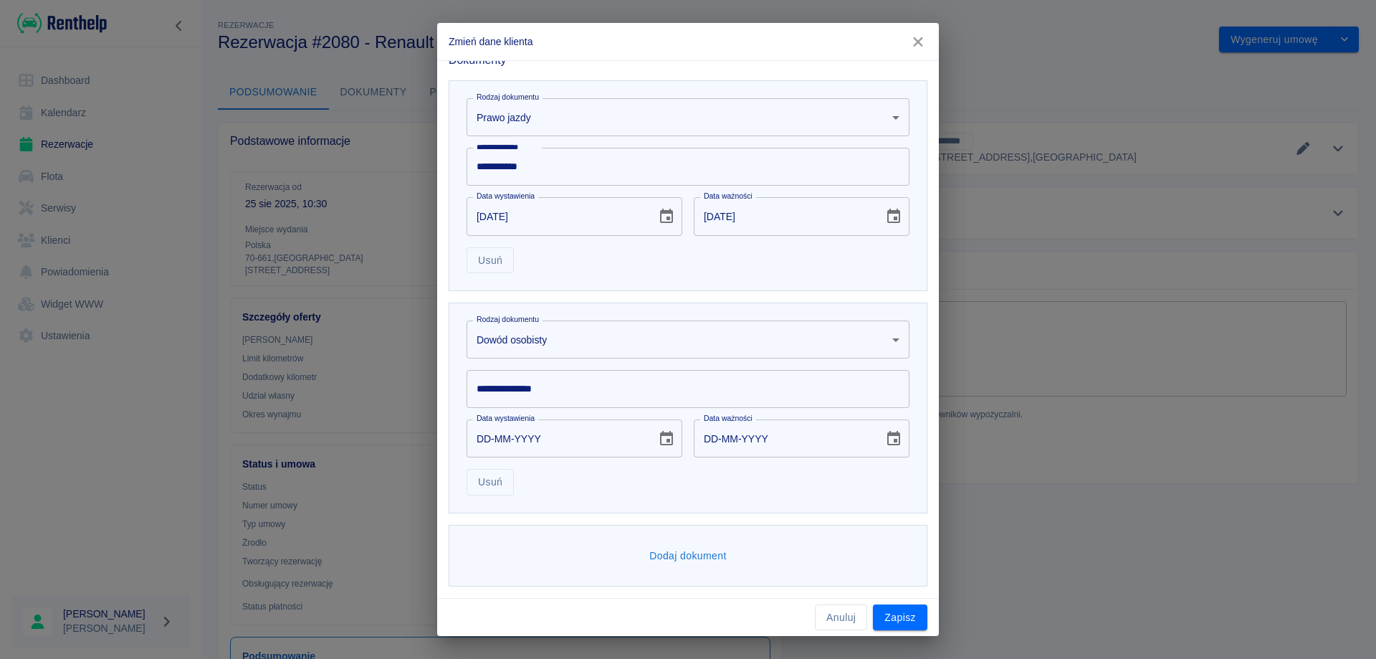
click at [530, 391] on input "**********" at bounding box center [688, 389] width 443 height 38
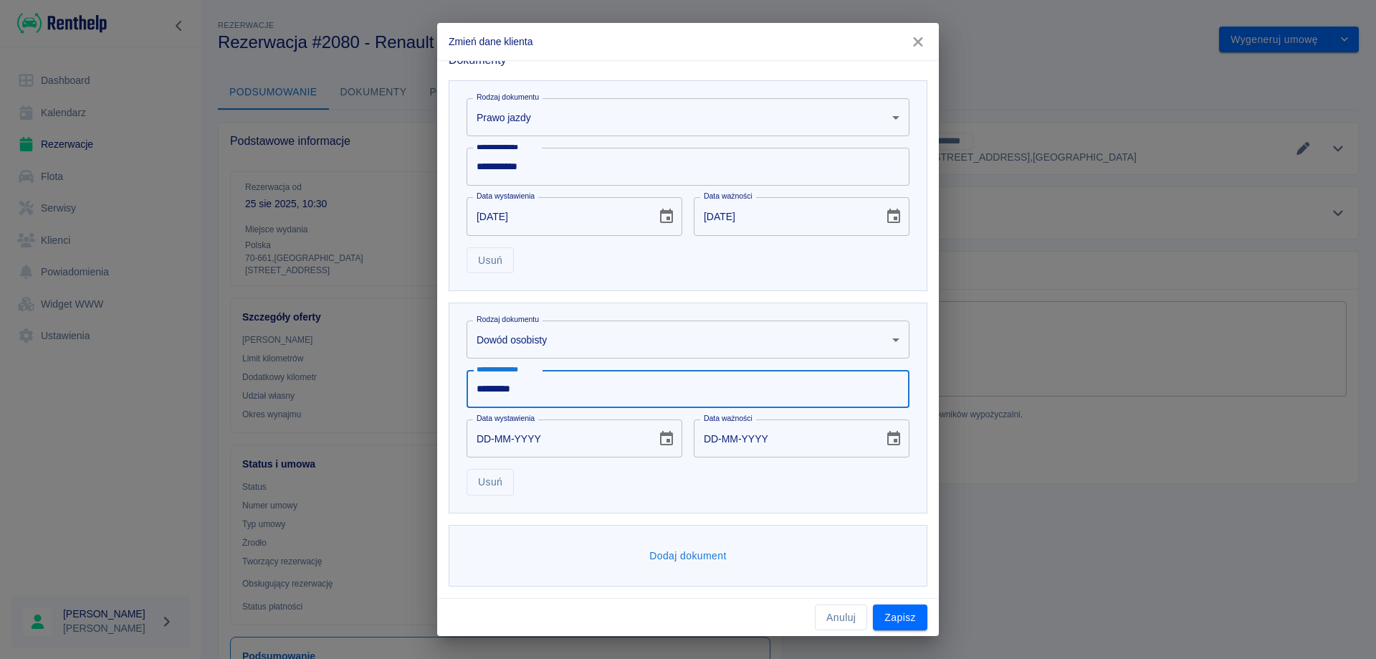
type input "*********"
click at [482, 440] on input "DD-MM-YYYY" at bounding box center [557, 438] width 180 height 38
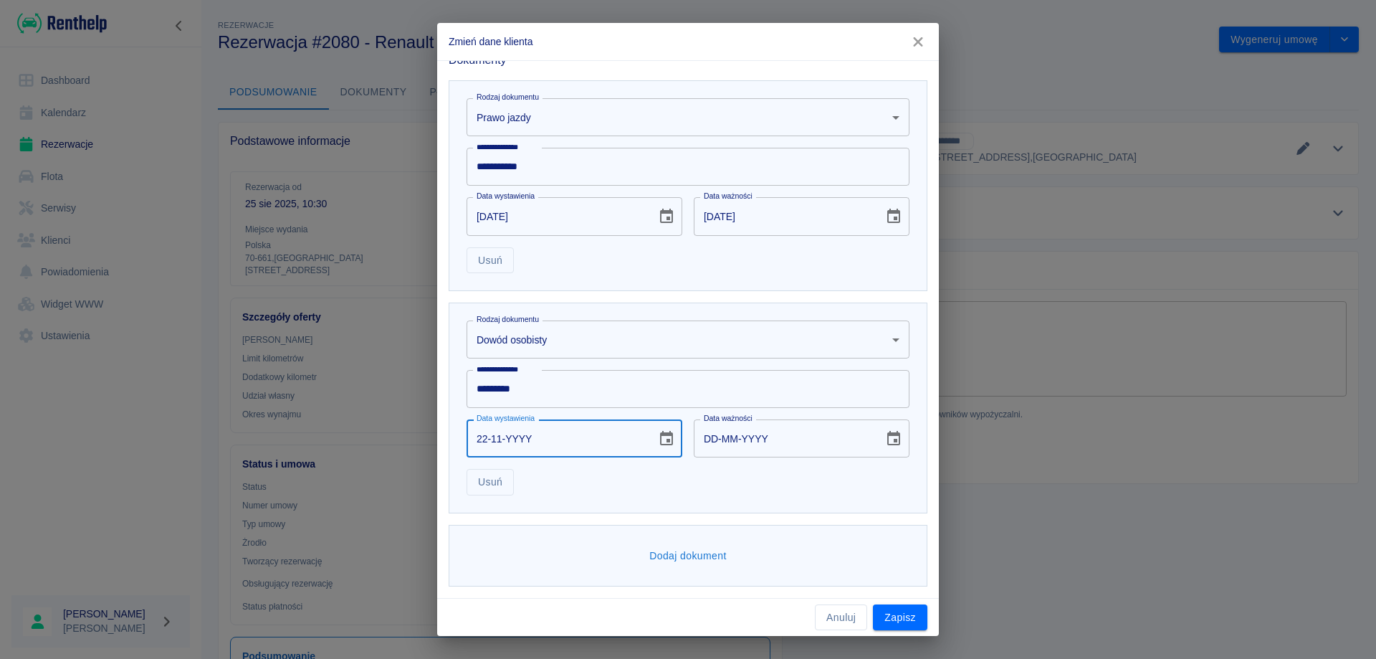
type input "22-11-0002"
type input "22-11-0012"
type input "22-11-0020"
type input "22-11-0030"
type input "22-11-0203"
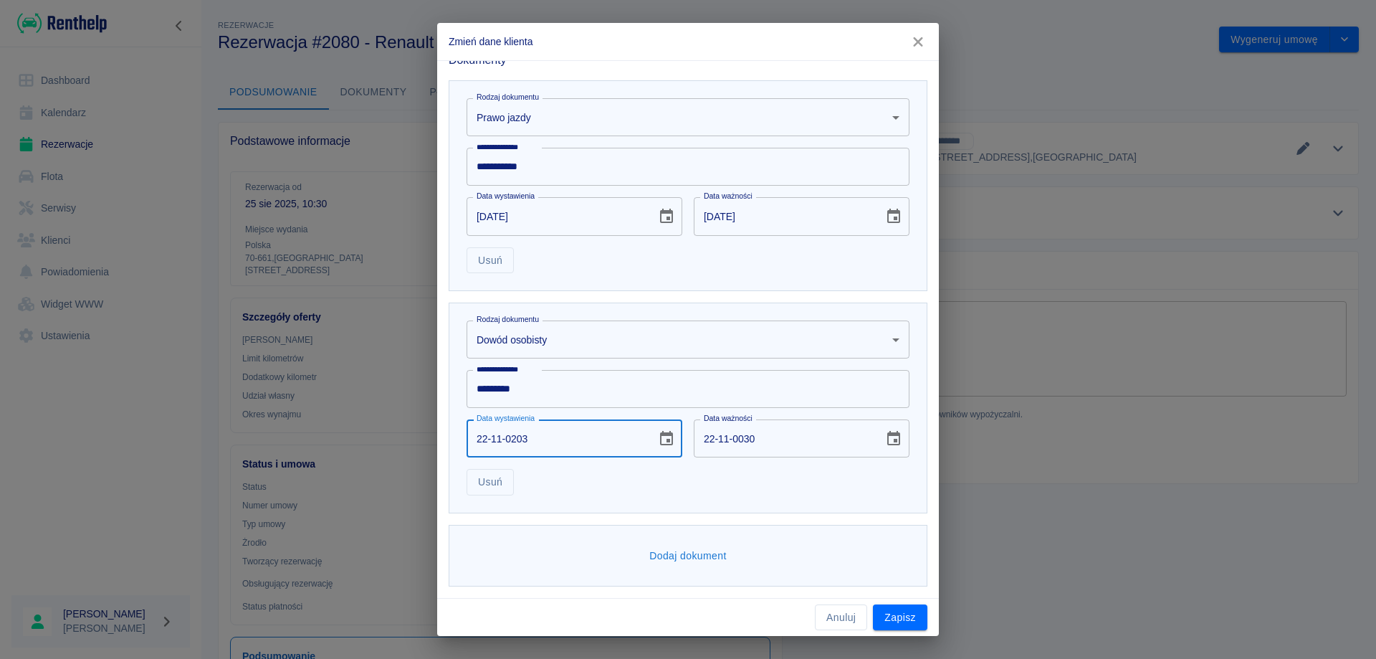
type input "22-11-0213"
click at [900, 616] on button "Zapisz" at bounding box center [900, 617] width 54 height 27
click at [522, 440] on input "22-11-0203" at bounding box center [557, 438] width 180 height 38
type input "22-11-0020"
type input "22-11-0030"
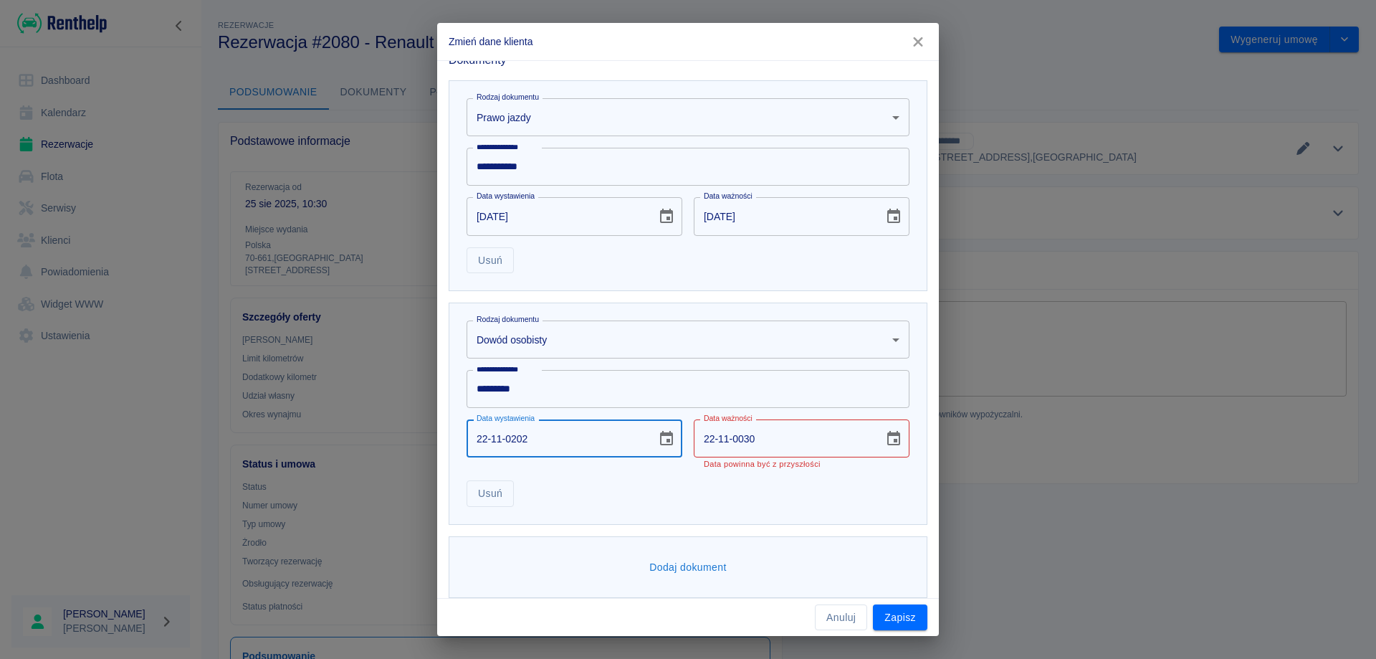
type input "[DATE]"
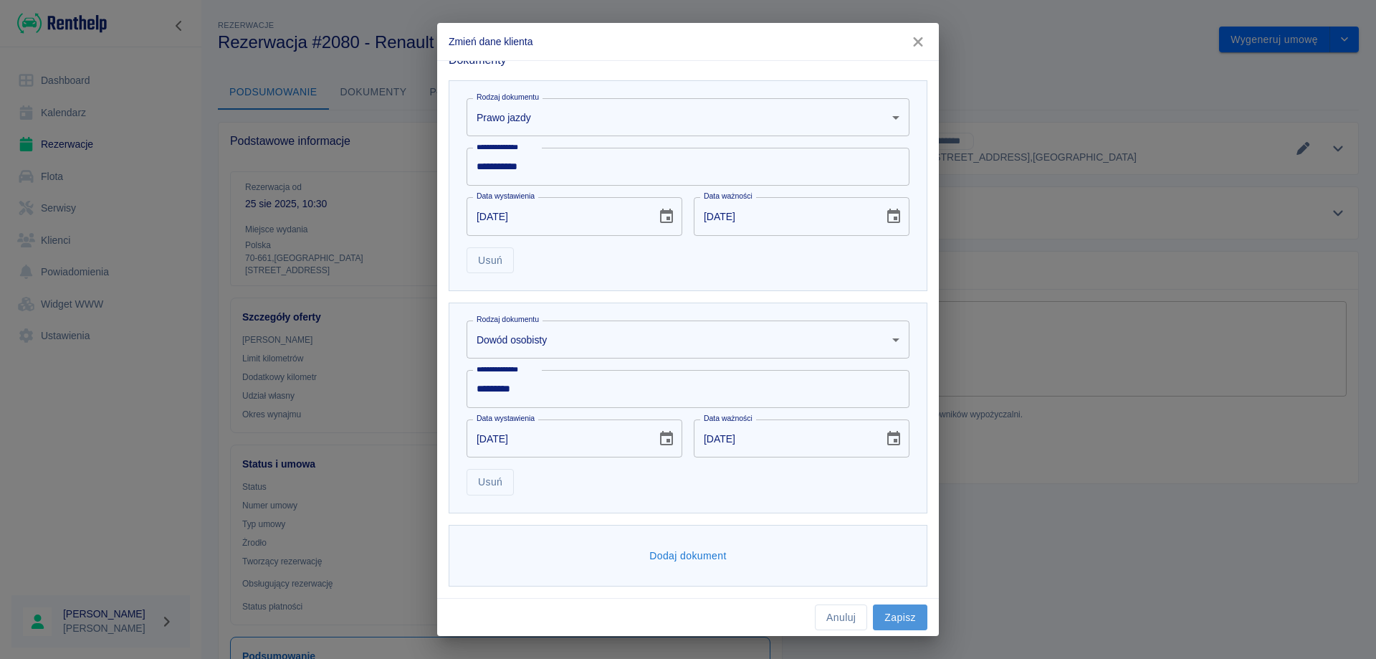
click at [896, 614] on button "Zapisz" at bounding box center [900, 617] width 54 height 27
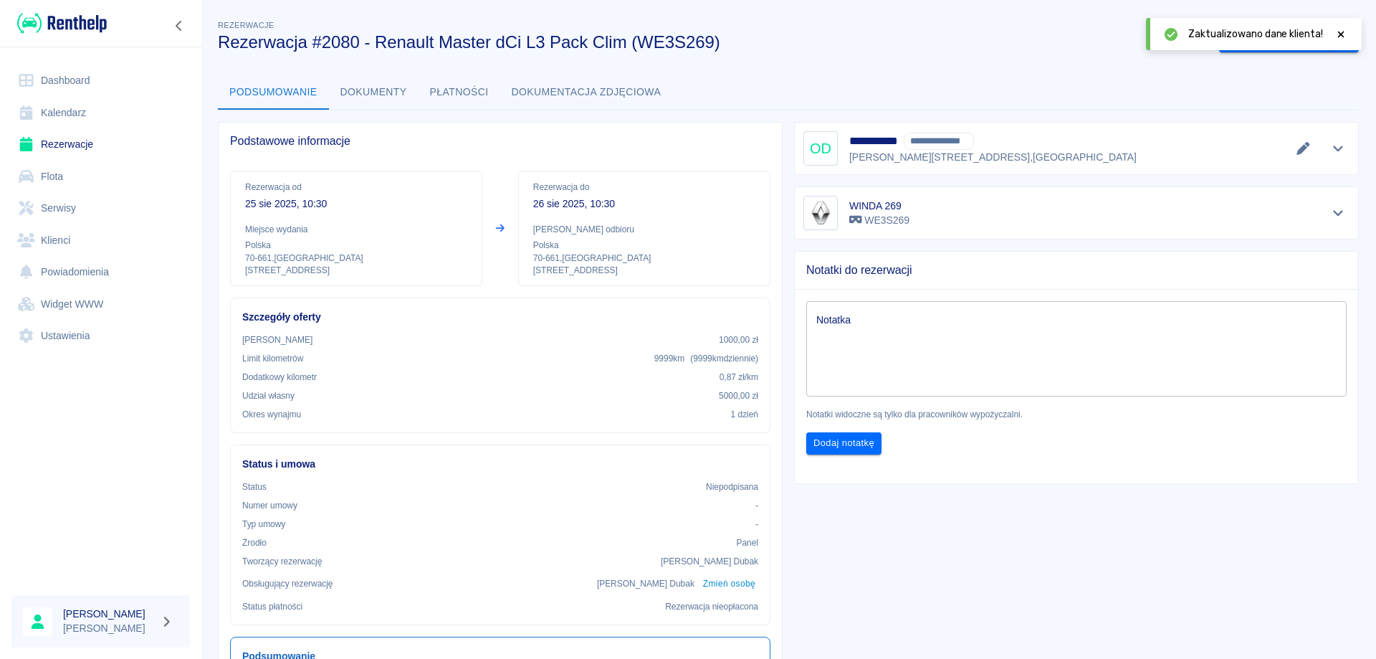
click at [1340, 33] on icon at bounding box center [1341, 34] width 6 height 6
click at [1278, 39] on button "Wygeneruj umowę" at bounding box center [1274, 40] width 111 height 27
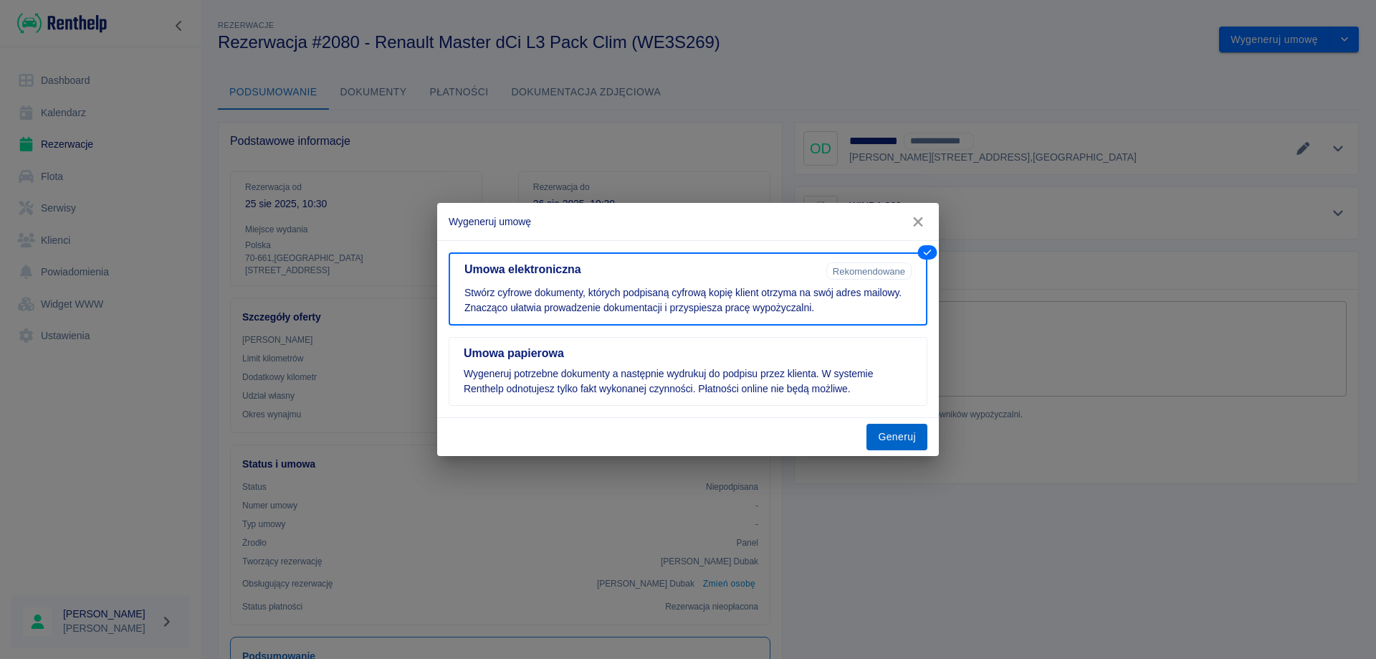
click at [892, 440] on button "Generuj" at bounding box center [897, 437] width 61 height 27
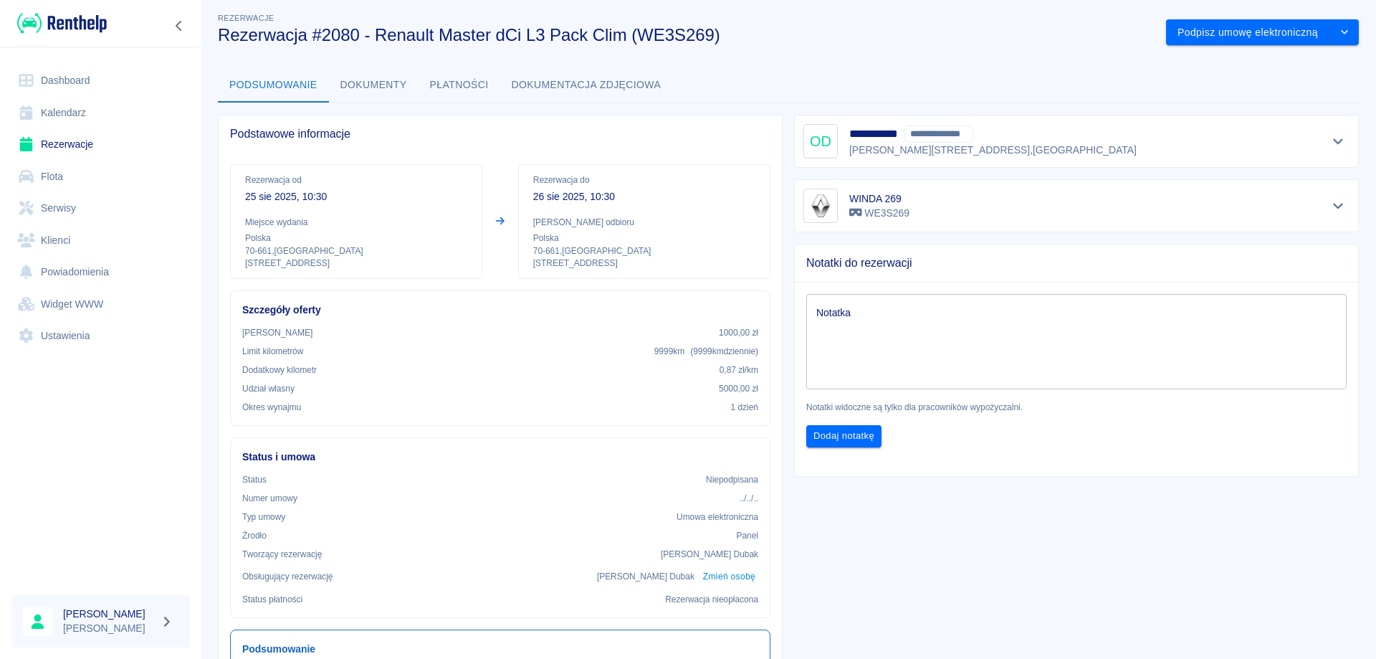
scroll to position [0, 0]
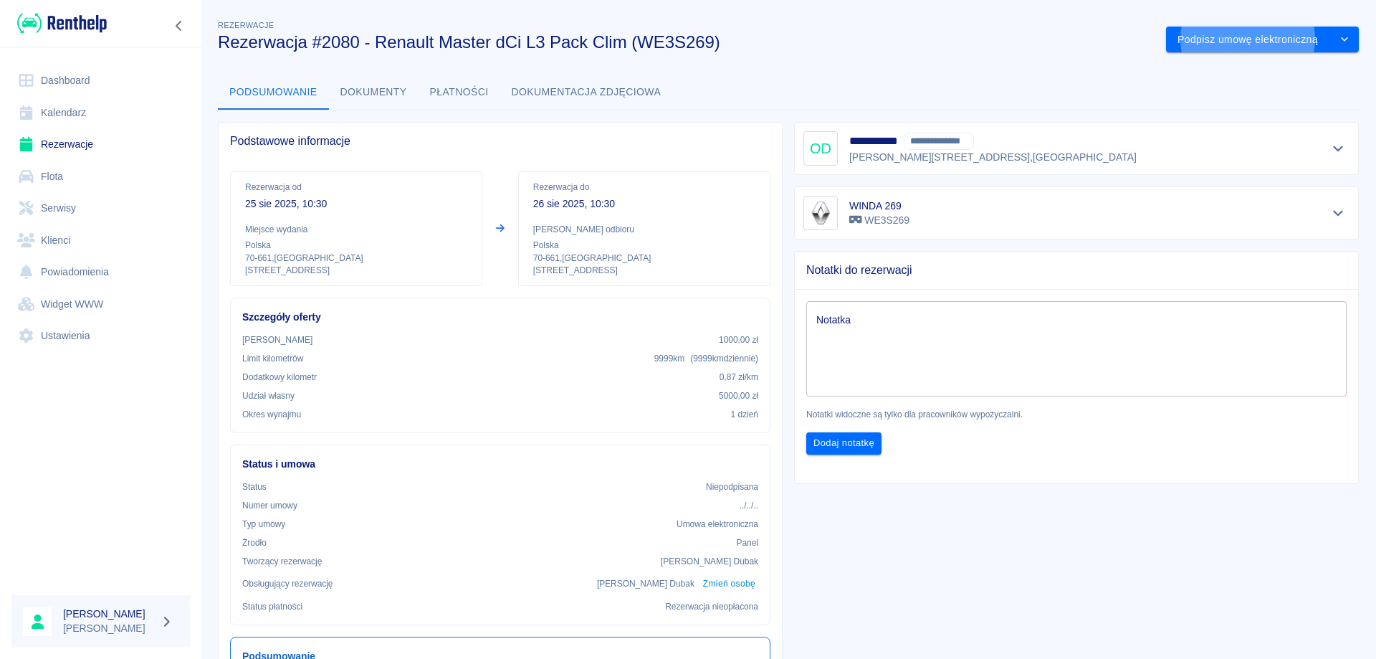
click at [86, 142] on link "Rezerwacje" at bounding box center [100, 144] width 178 height 32
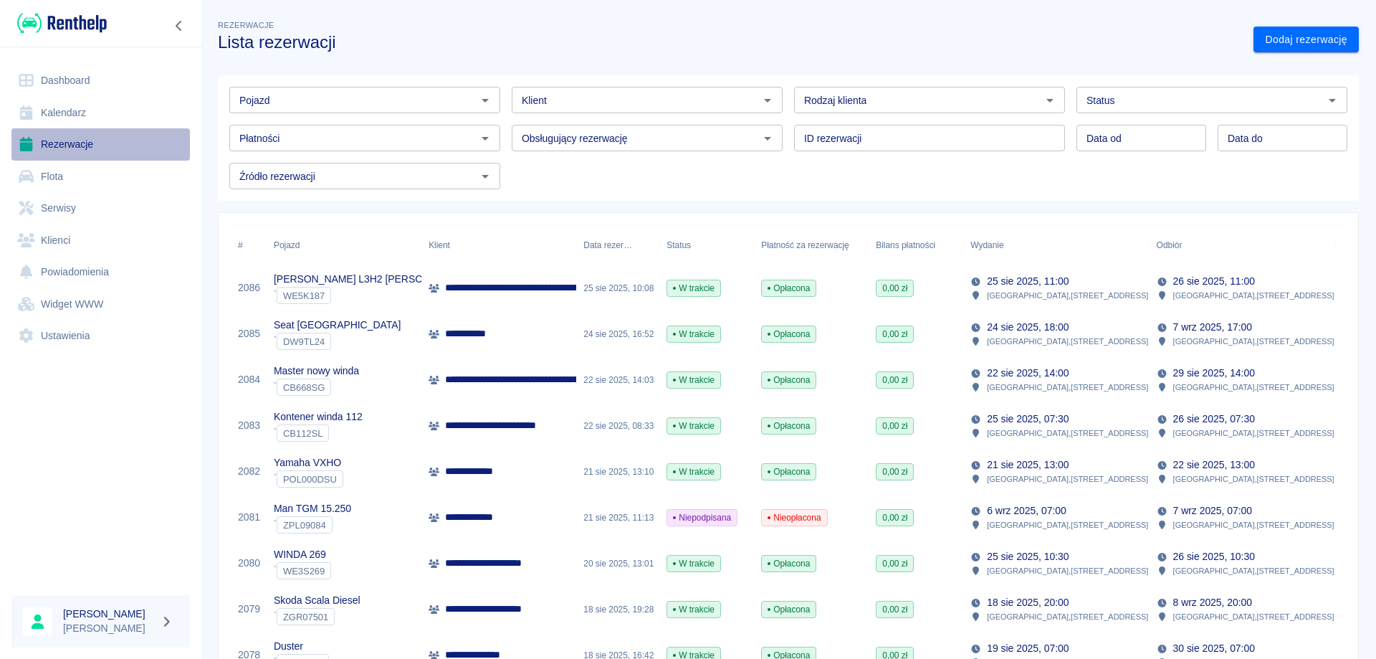
click at [75, 146] on link "Rezerwacje" at bounding box center [100, 144] width 178 height 32
click at [69, 68] on link "Dashboard" at bounding box center [100, 81] width 178 height 32
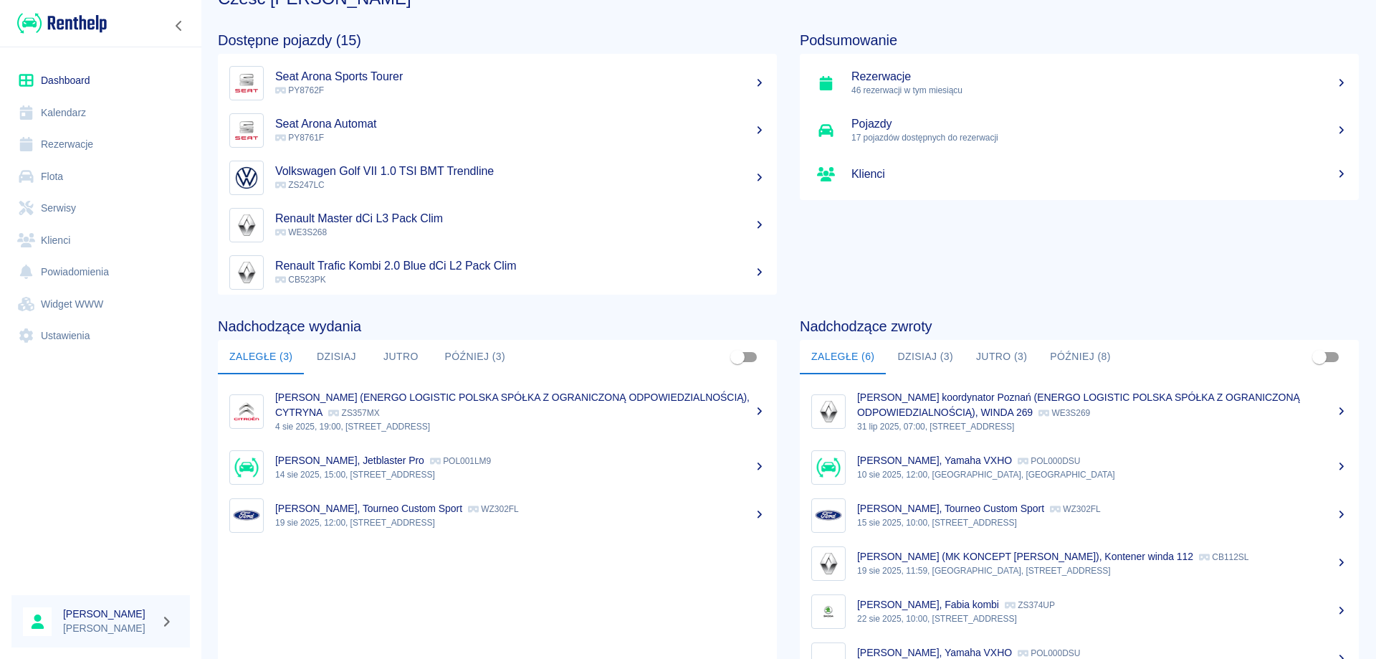
scroll to position [89, 0]
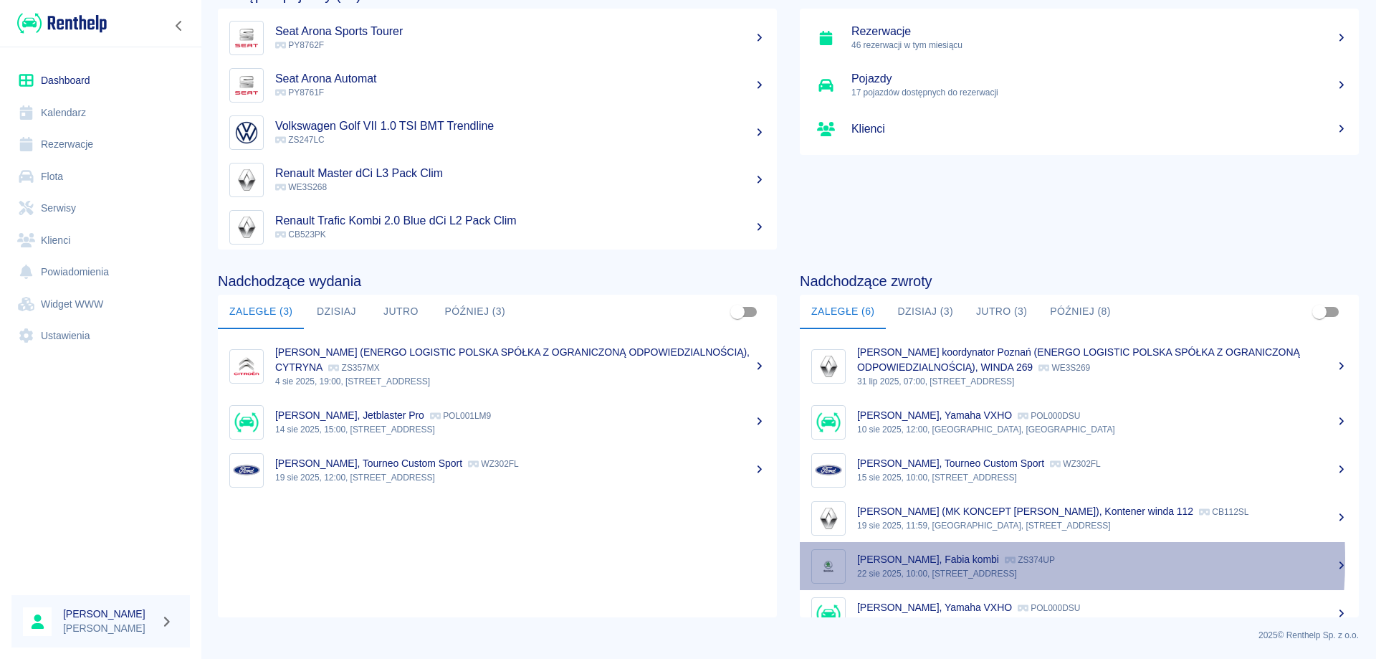
click at [912, 559] on p "[PERSON_NAME], Fabia kombi" at bounding box center [928, 558] width 142 height 11
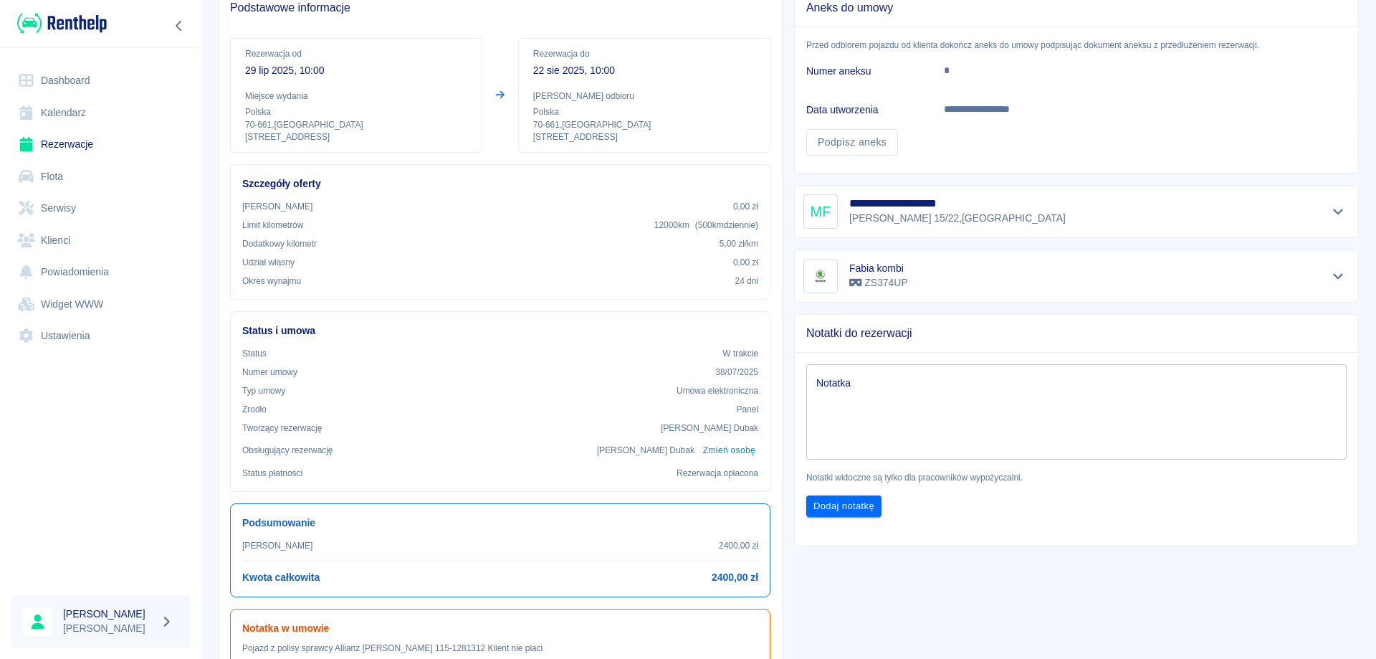
scroll to position [143, 0]
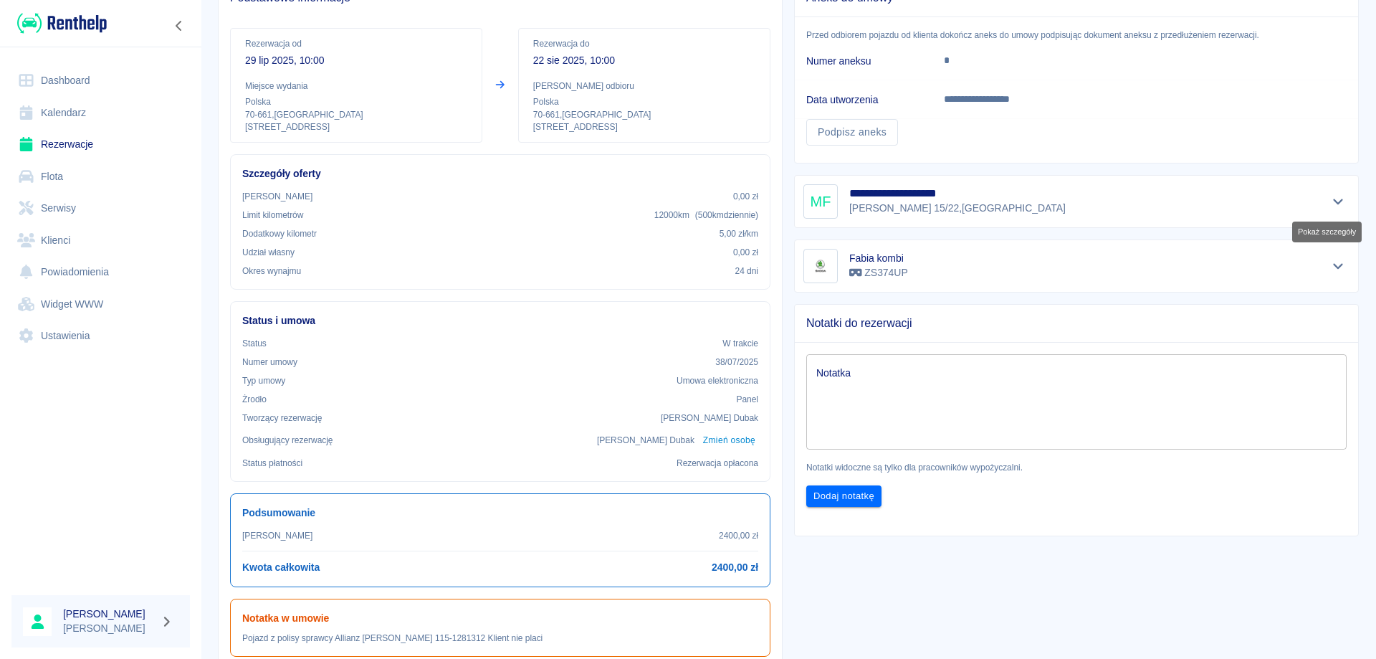
click at [1330, 199] on icon "Pokaż szczegóły" at bounding box center [1338, 201] width 16 height 13
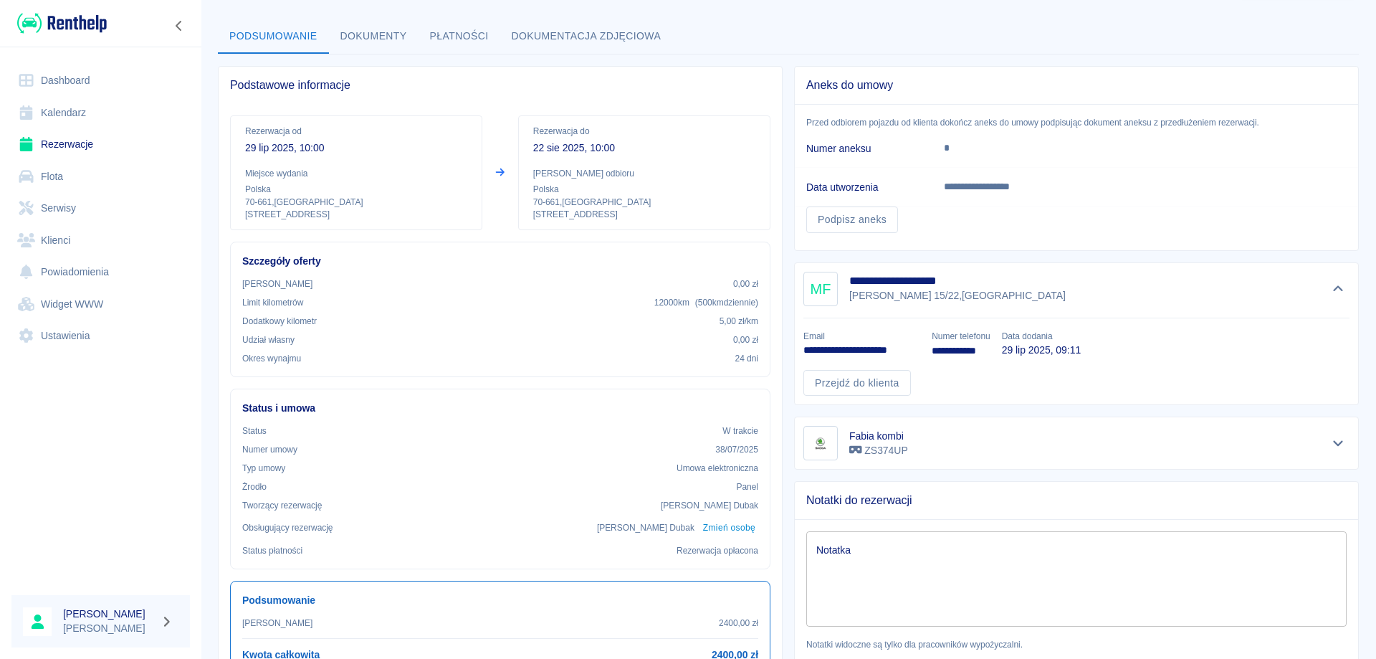
scroll to position [0, 0]
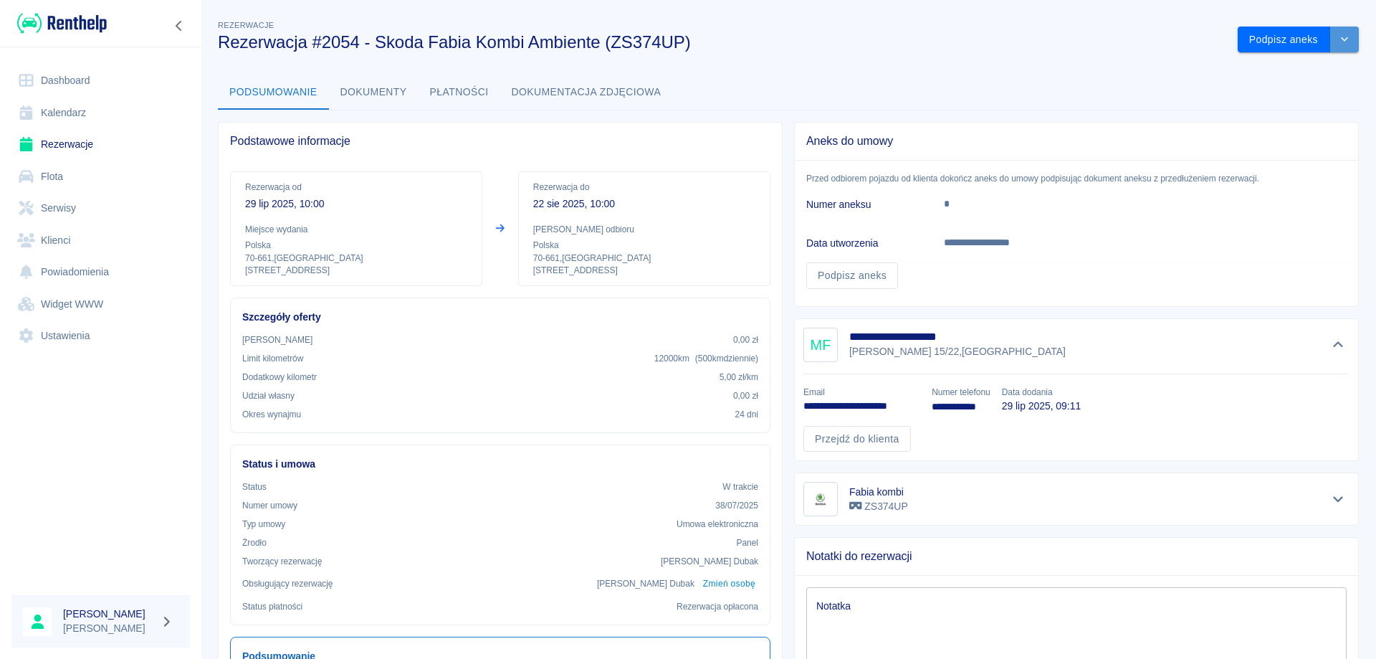
click at [1339, 37] on icon "drop-down" at bounding box center [1344, 38] width 11 height 9
click at [1271, 63] on li "Przedłuż rezerwację" at bounding box center [1287, 70] width 113 height 24
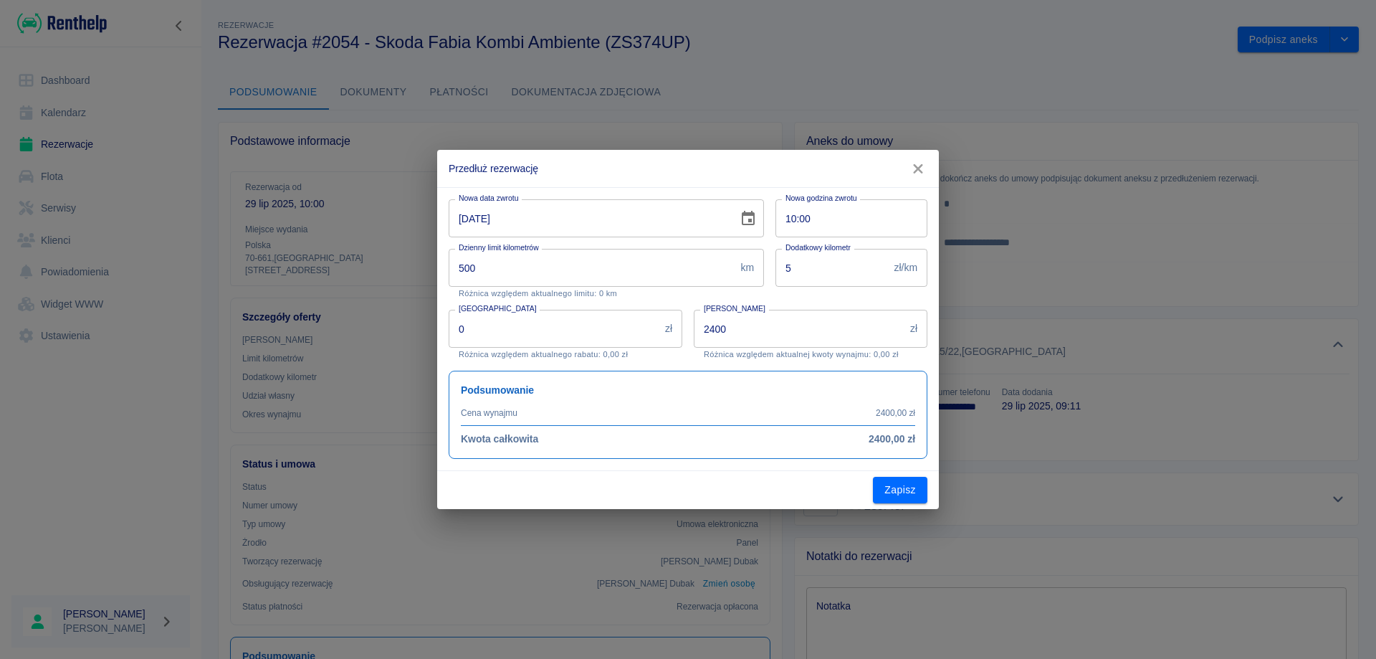
click at [748, 221] on icon "Choose date, selected date is 22 sie 2025" at bounding box center [748, 218] width 17 height 17
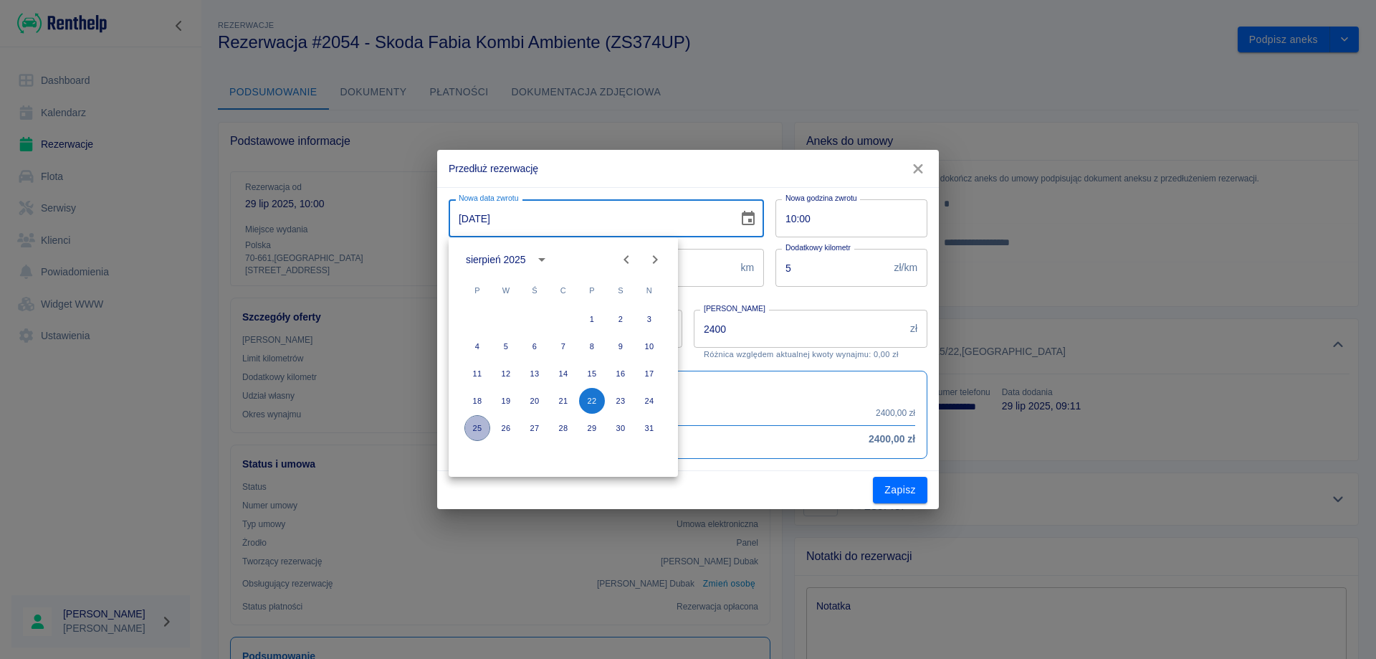
click at [469, 426] on button "25" at bounding box center [477, 428] width 26 height 26
type input "[DATE]"
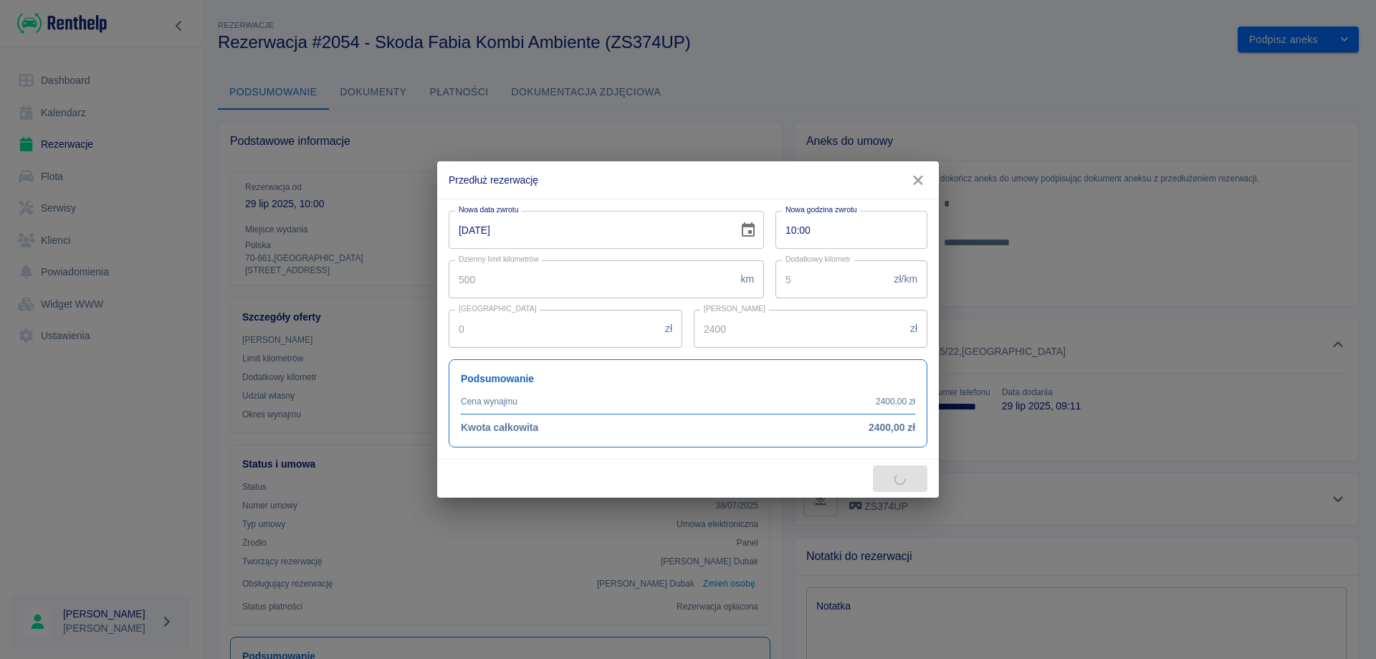
type input "2700"
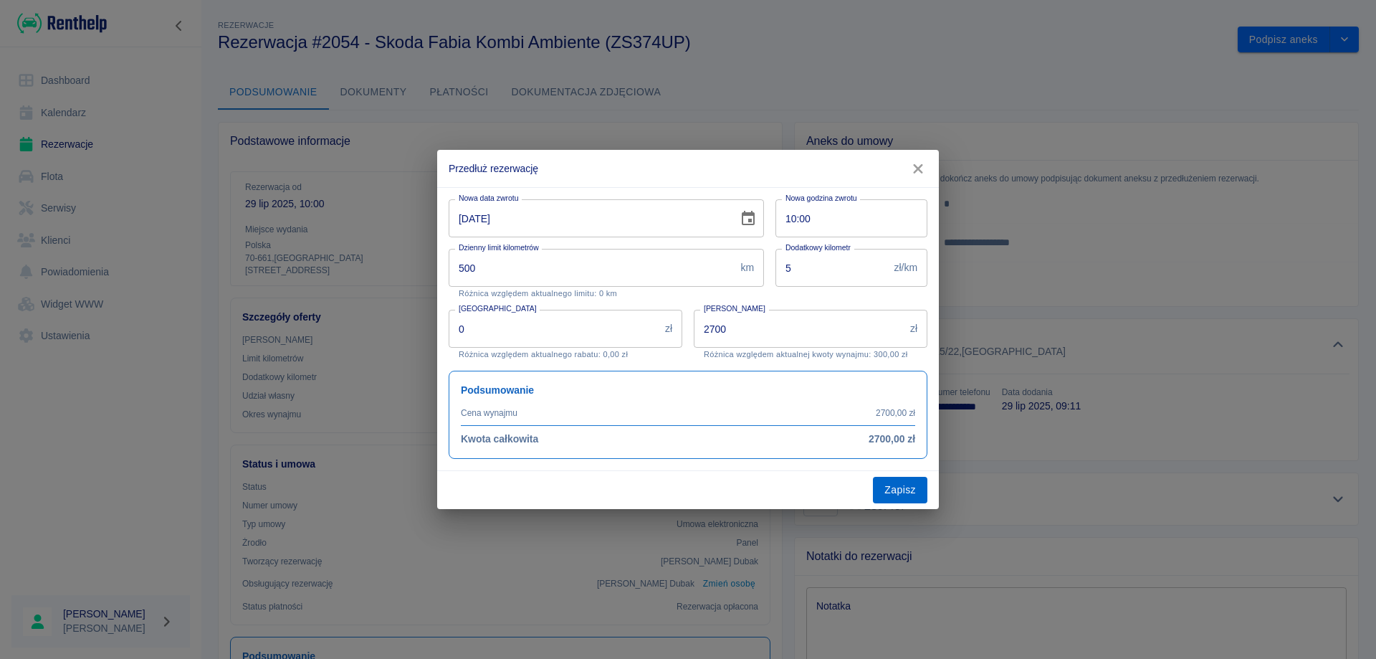
click at [897, 495] on button "Zapisz" at bounding box center [900, 490] width 54 height 27
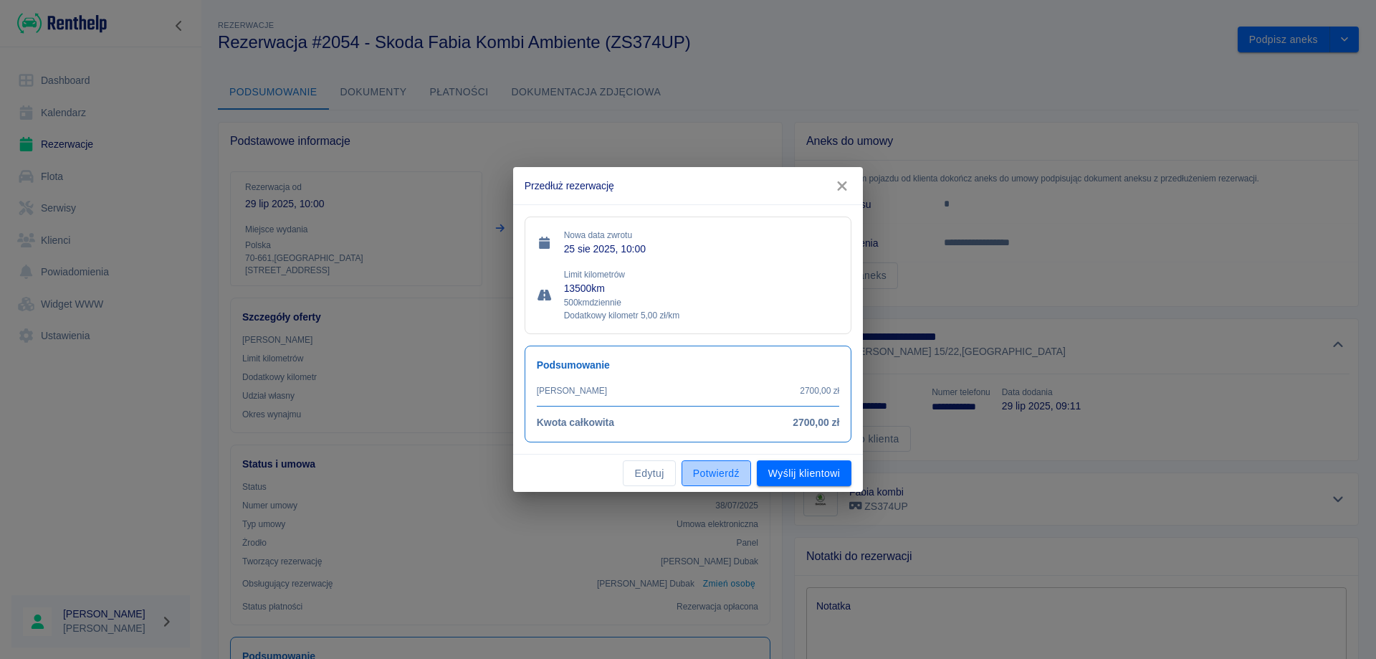
click at [699, 477] on button "Potwierdź" at bounding box center [717, 473] width 70 height 27
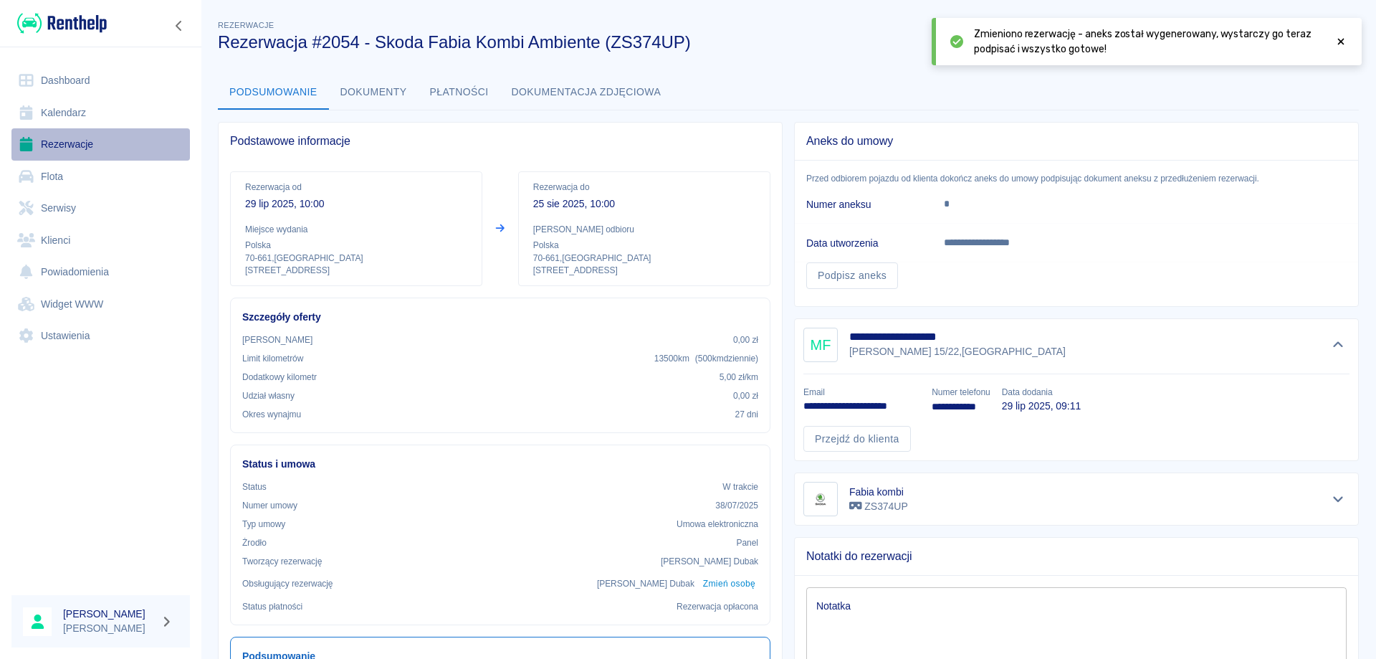
click at [67, 141] on link "Rezerwacje" at bounding box center [100, 144] width 178 height 32
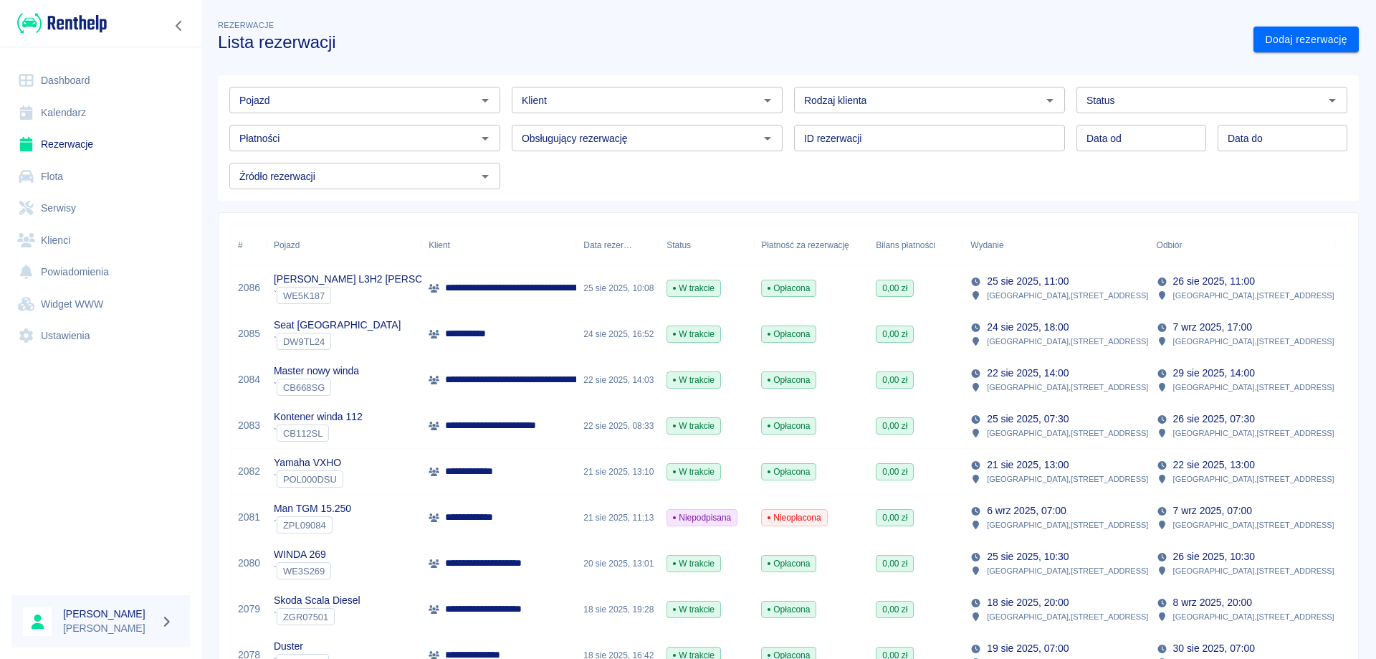
click at [65, 80] on link "Dashboard" at bounding box center [100, 81] width 178 height 32
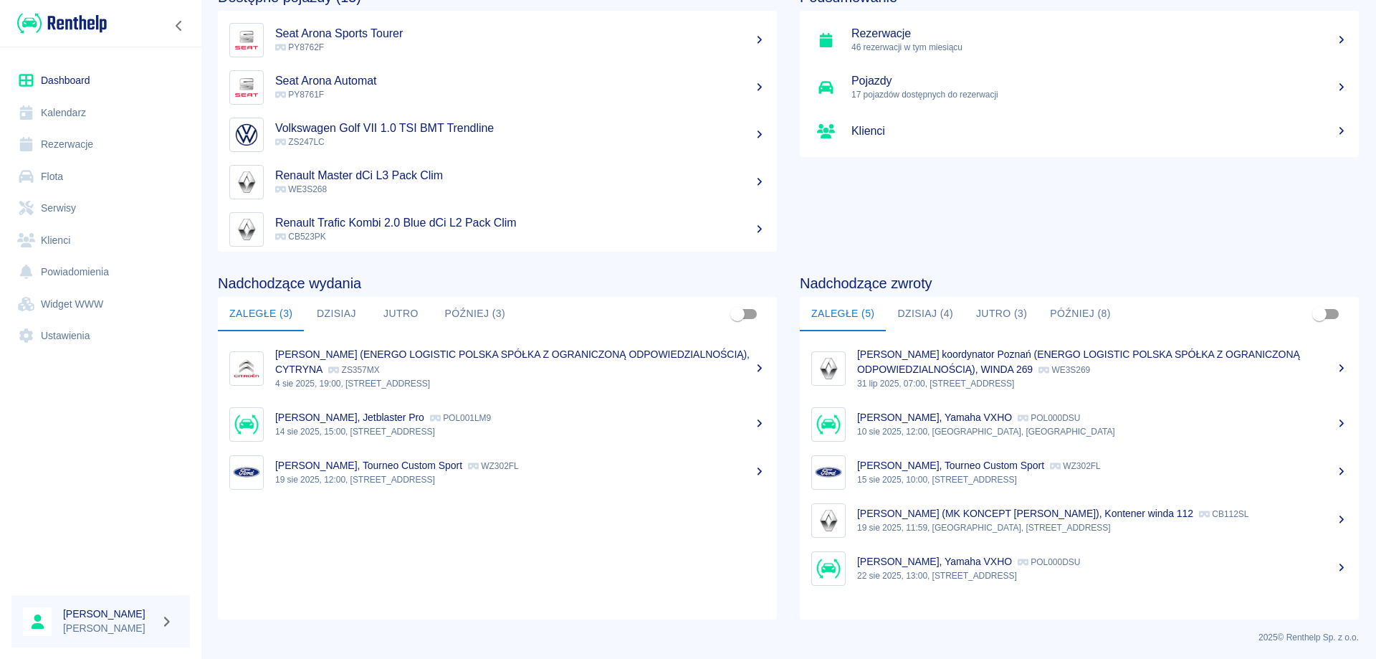
scroll to position [89, 0]
click at [930, 309] on button "Dzisiaj (4)" at bounding box center [925, 312] width 79 height 34
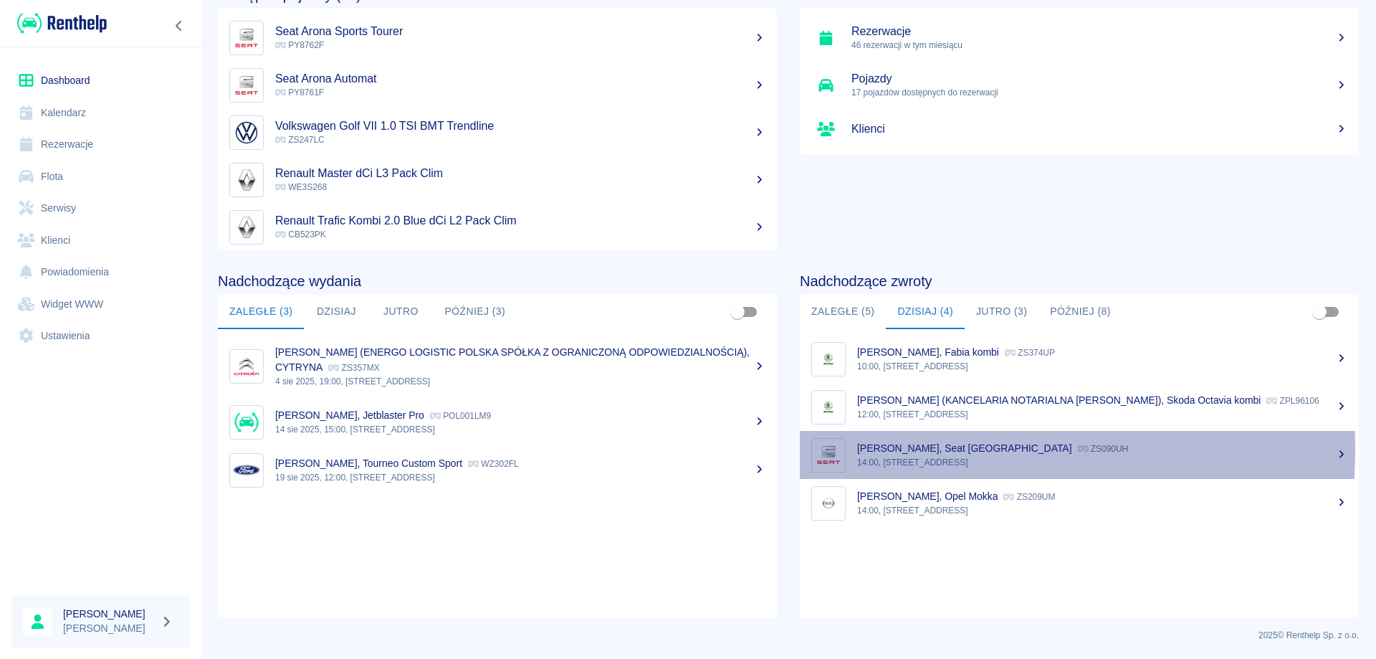
click at [878, 449] on p "[PERSON_NAME], Seat [GEOGRAPHIC_DATA]" at bounding box center [964, 447] width 215 height 11
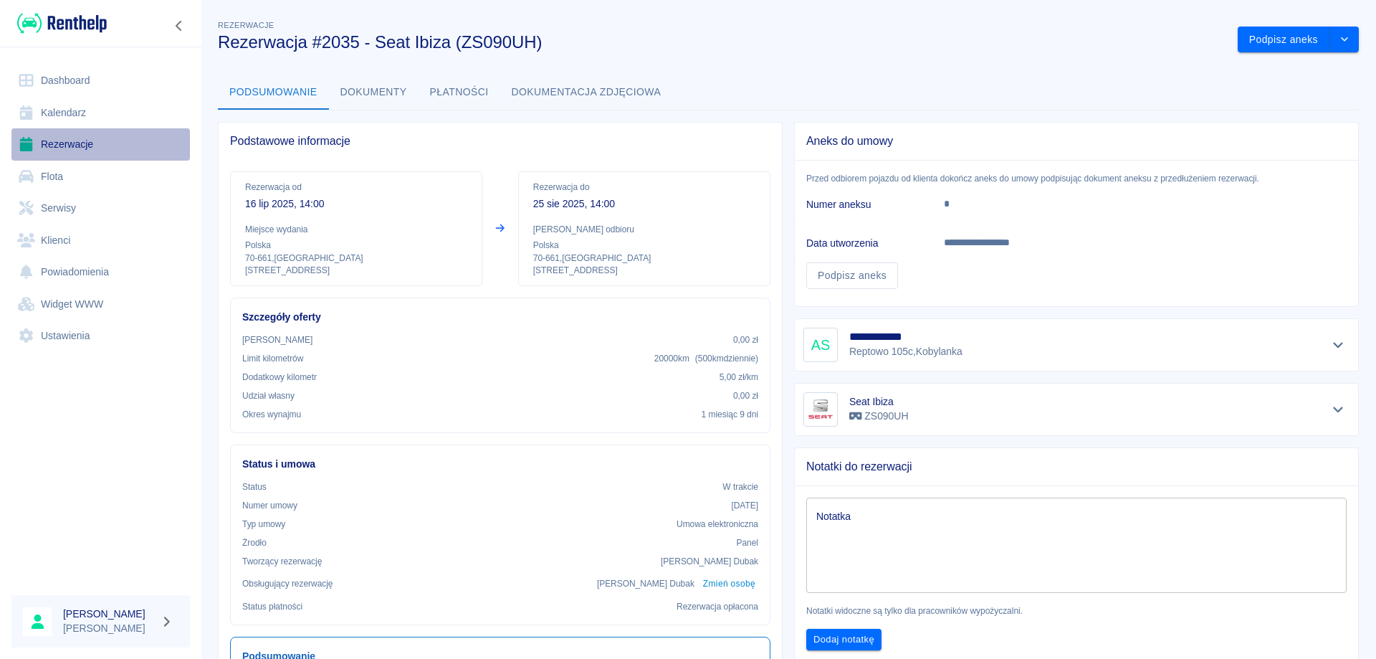
click at [89, 149] on link "Rezerwacje" at bounding box center [100, 144] width 178 height 32
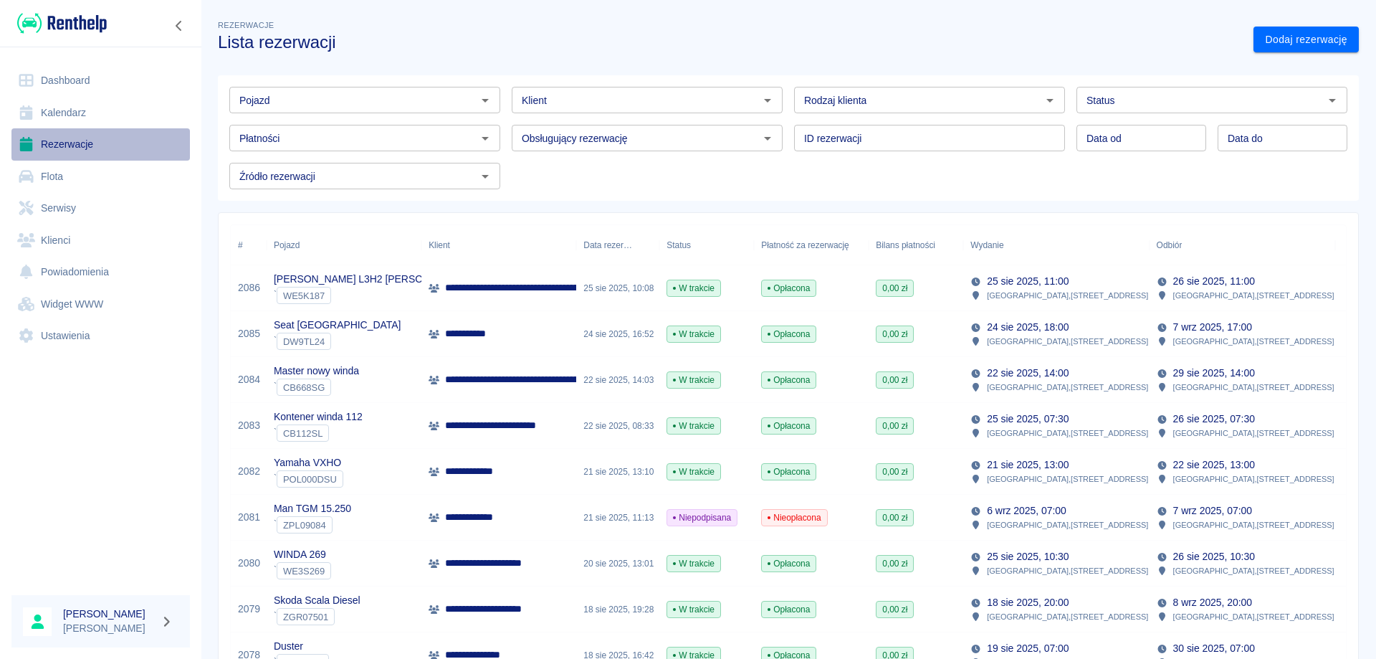
click at [62, 141] on link "Rezerwacje" at bounding box center [100, 144] width 178 height 32
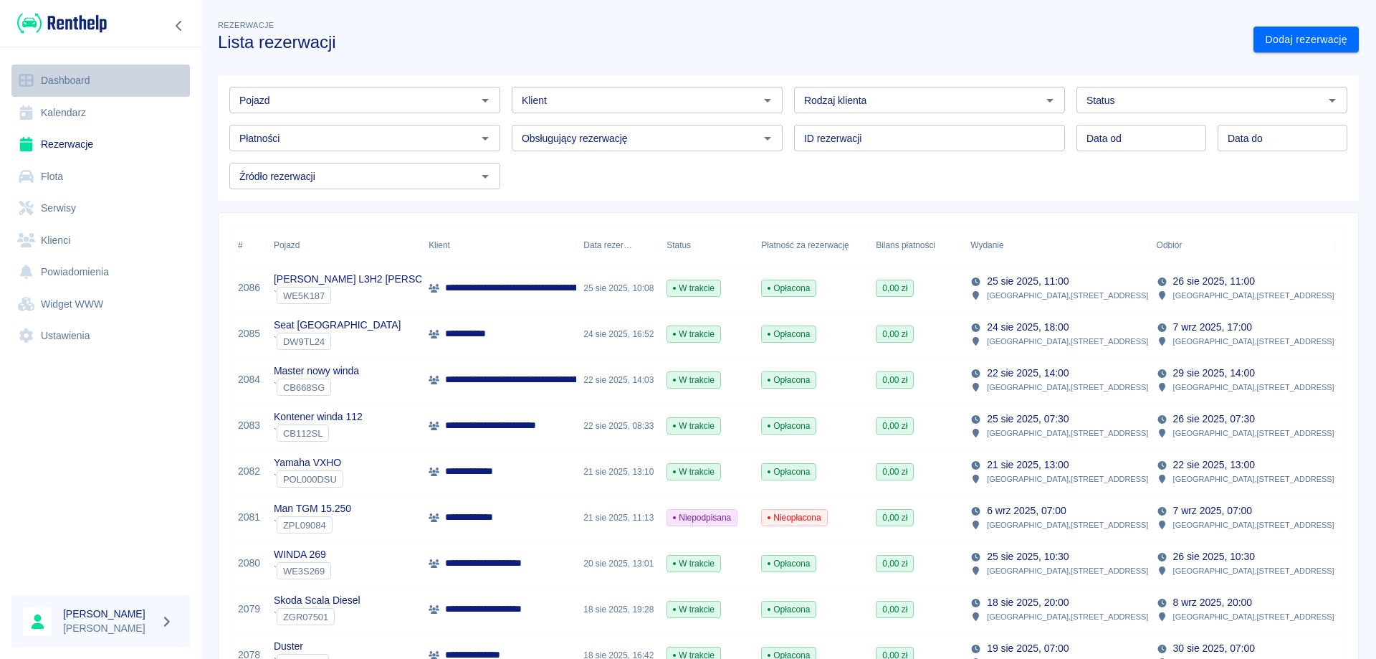
click at [77, 77] on link "Dashboard" at bounding box center [100, 81] width 178 height 32
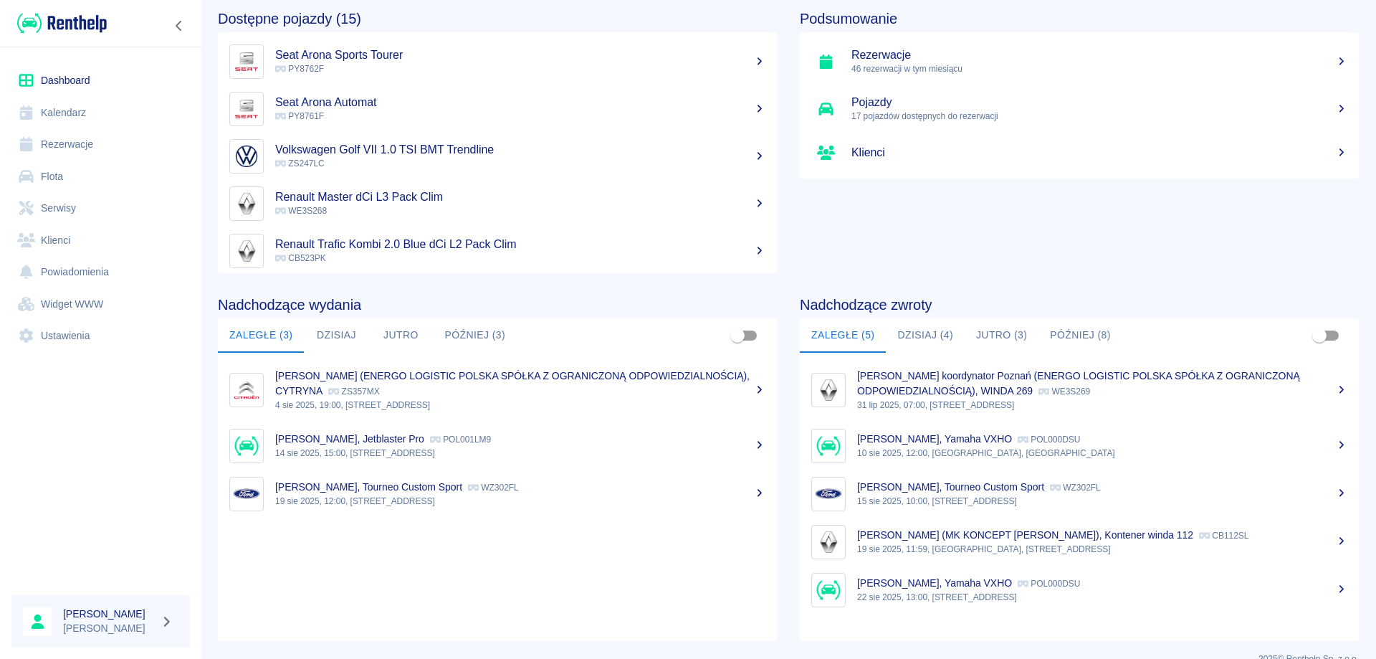
scroll to position [89, 0]
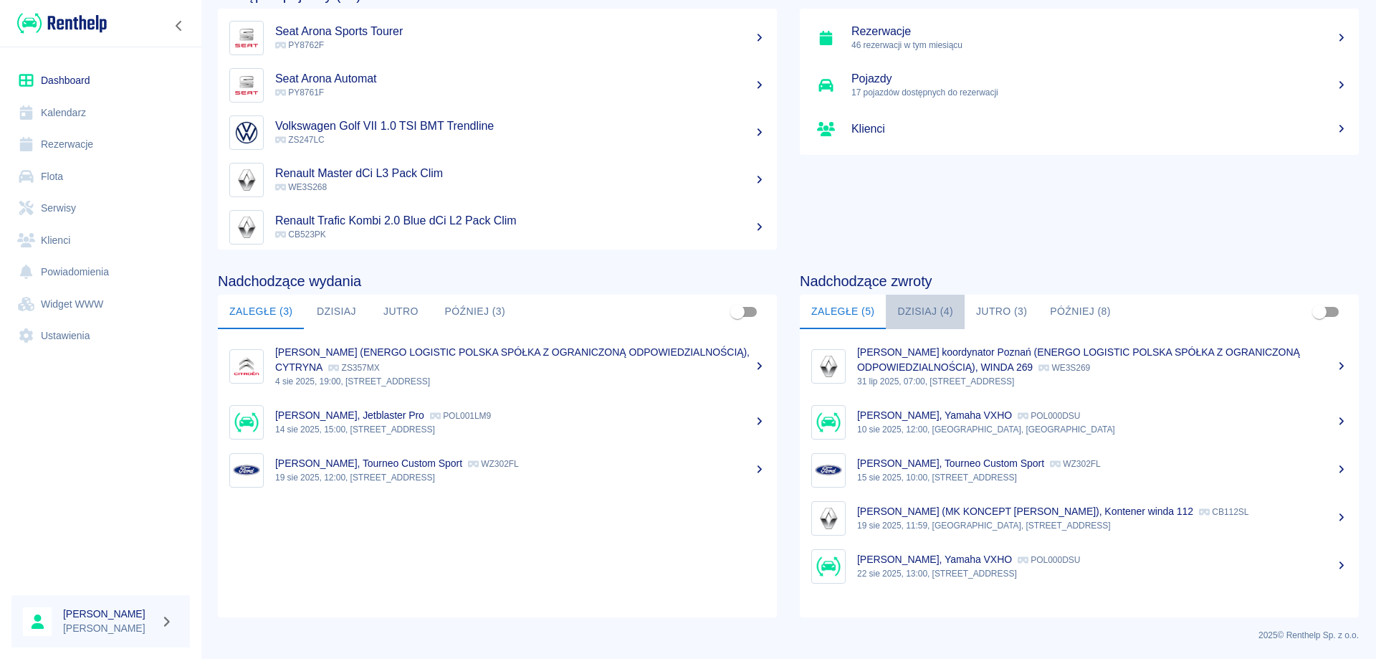
click at [916, 316] on button "Dzisiaj (4)" at bounding box center [925, 312] width 79 height 34
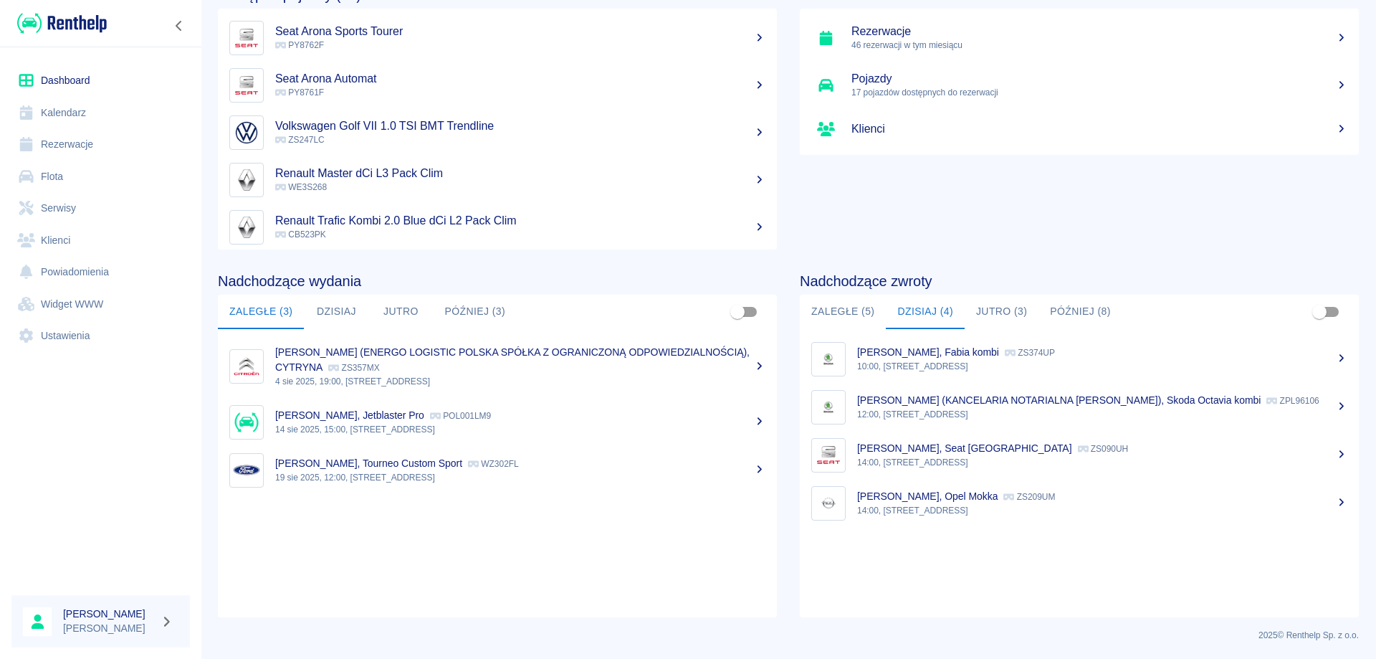
click at [926, 439] on link "[PERSON_NAME], Seat Ibiza ZS090UH 14:00, [STREET_ADDRESS]" at bounding box center [1079, 455] width 559 height 48
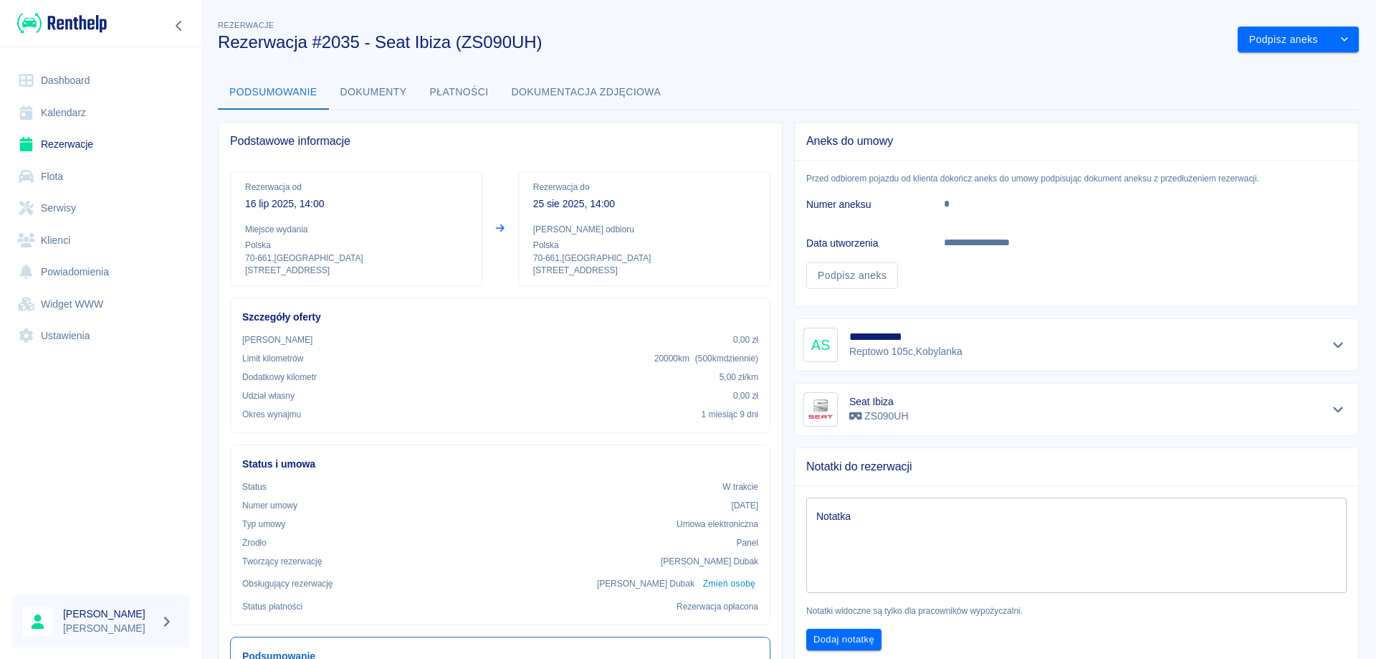
scroll to position [72, 0]
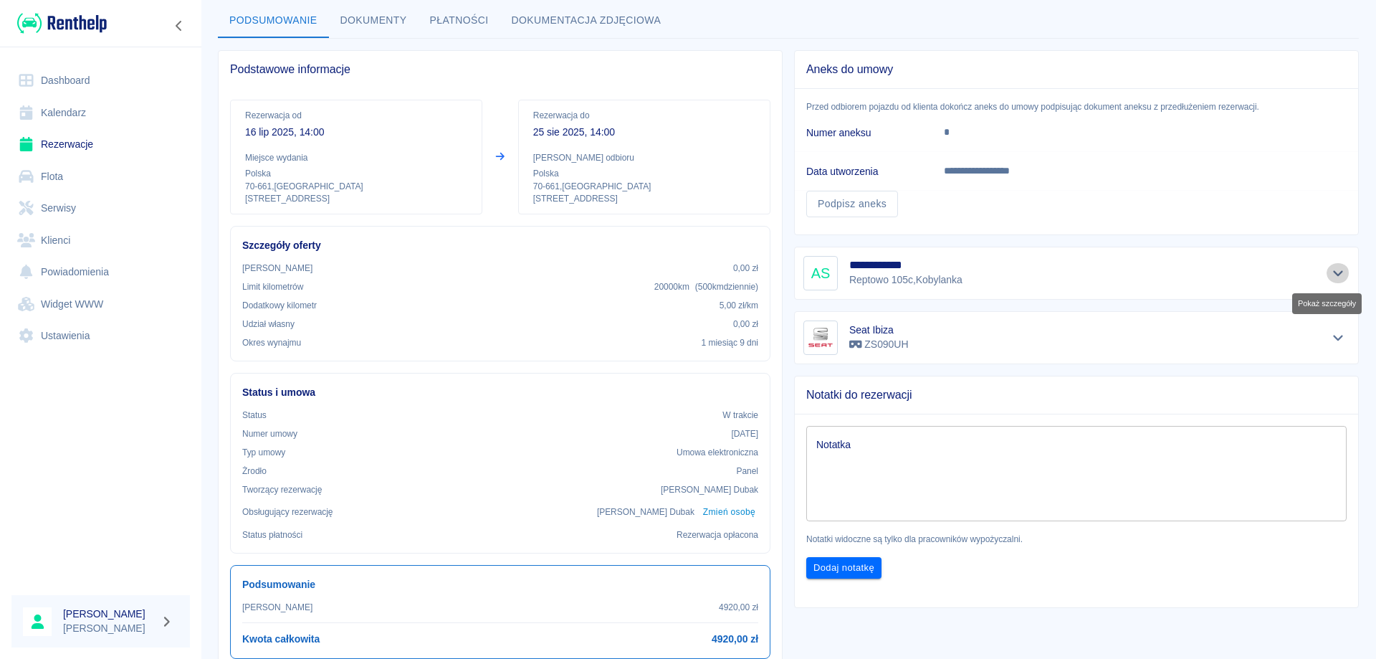
click at [1330, 279] on icon "Pokaż szczegóły" at bounding box center [1338, 273] width 16 height 13
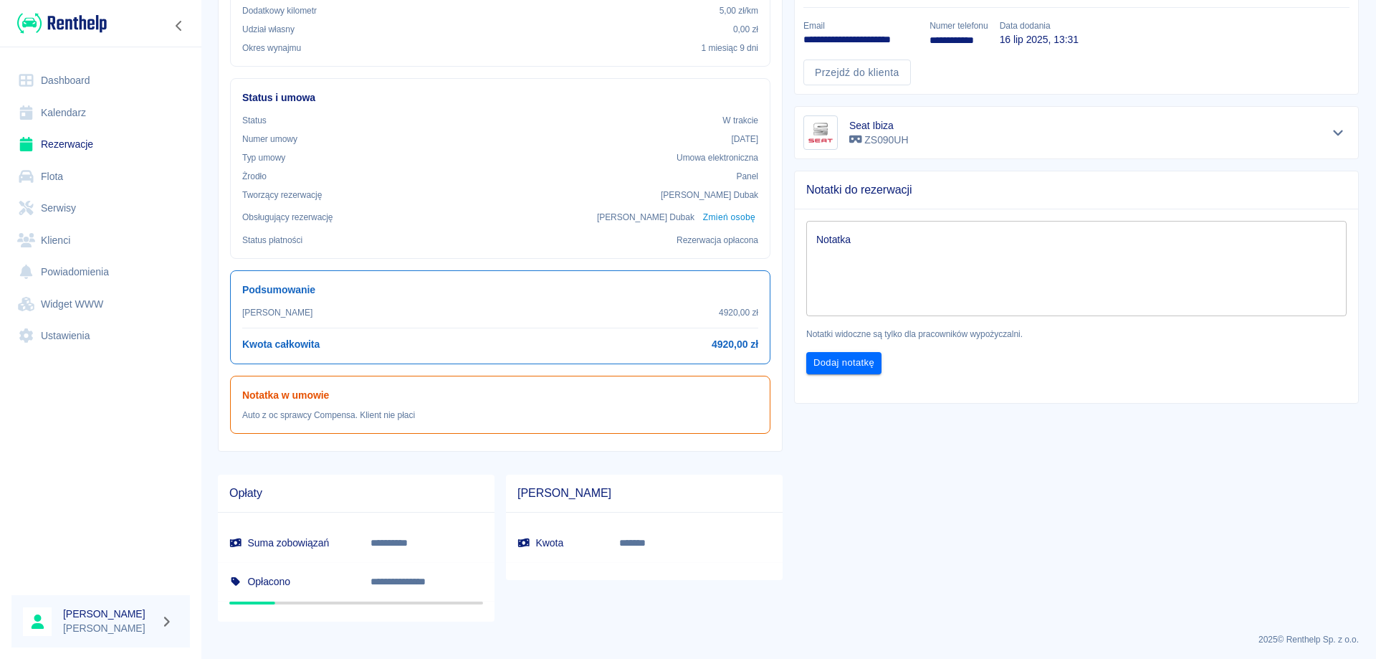
scroll to position [371, 0]
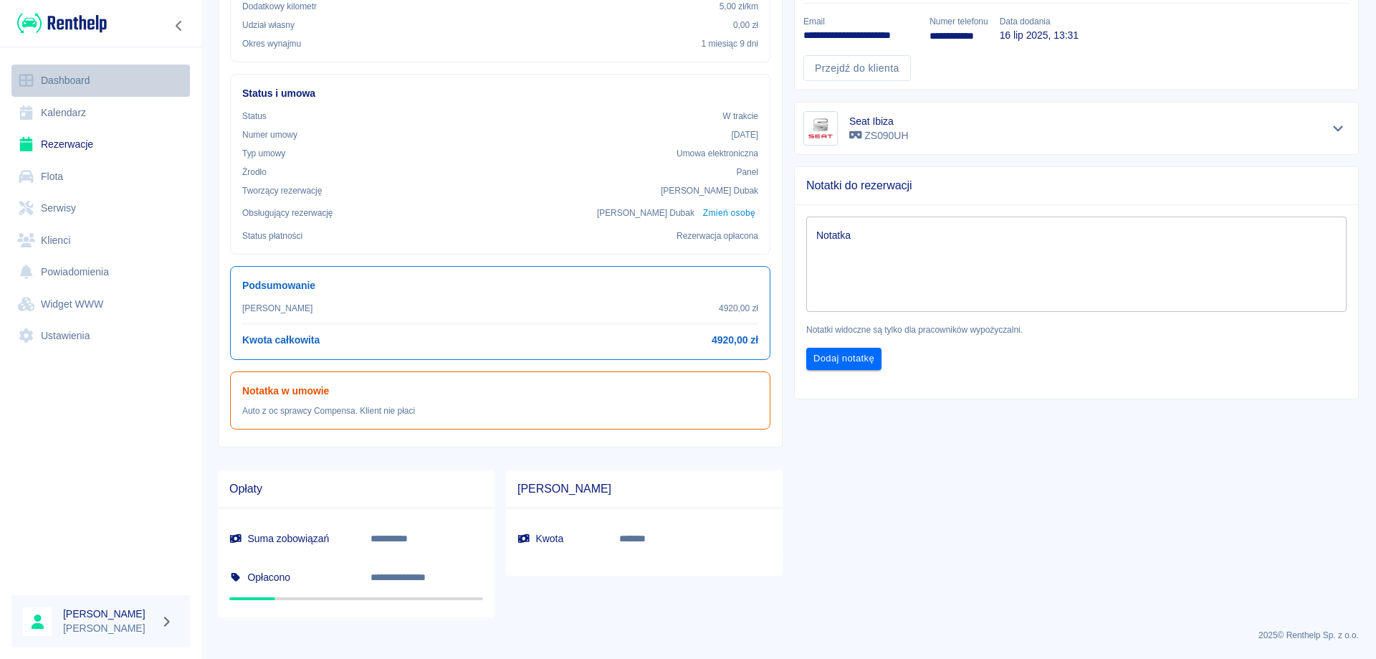
click at [62, 77] on link "Dashboard" at bounding box center [100, 81] width 178 height 32
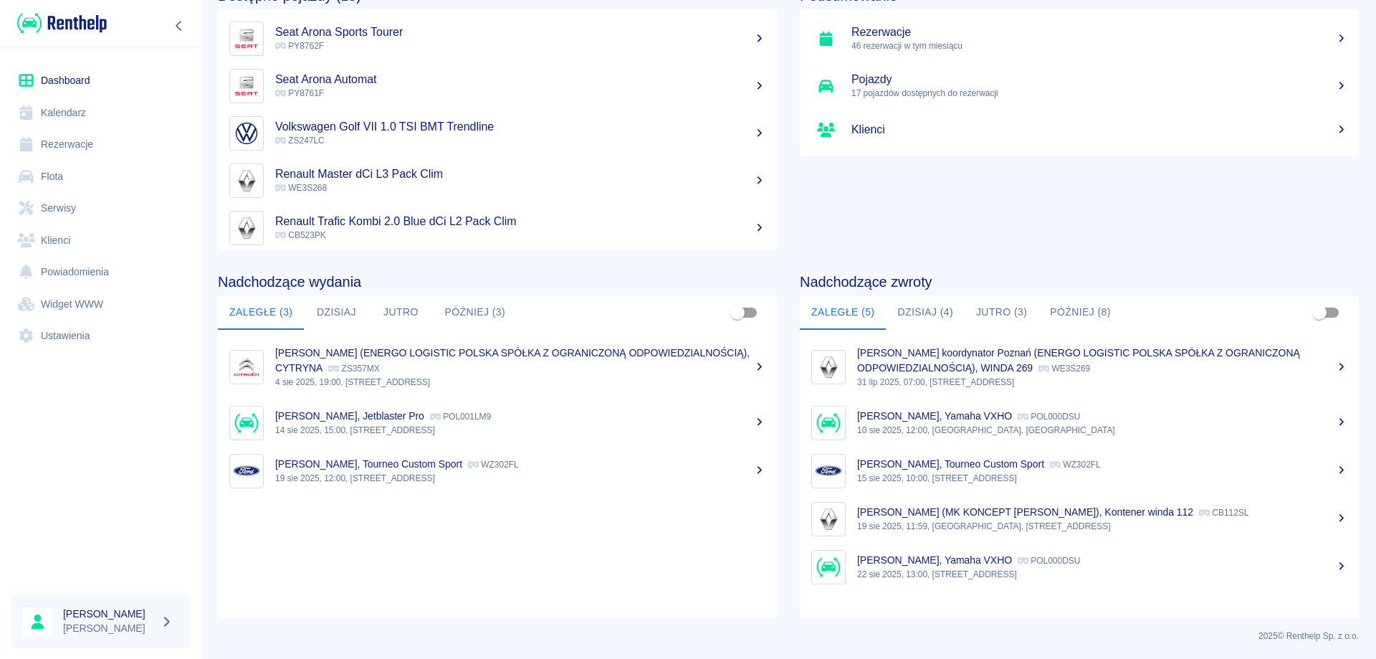
scroll to position [89, 0]
click at [920, 310] on button "Dzisiaj (4)" at bounding box center [925, 312] width 79 height 34
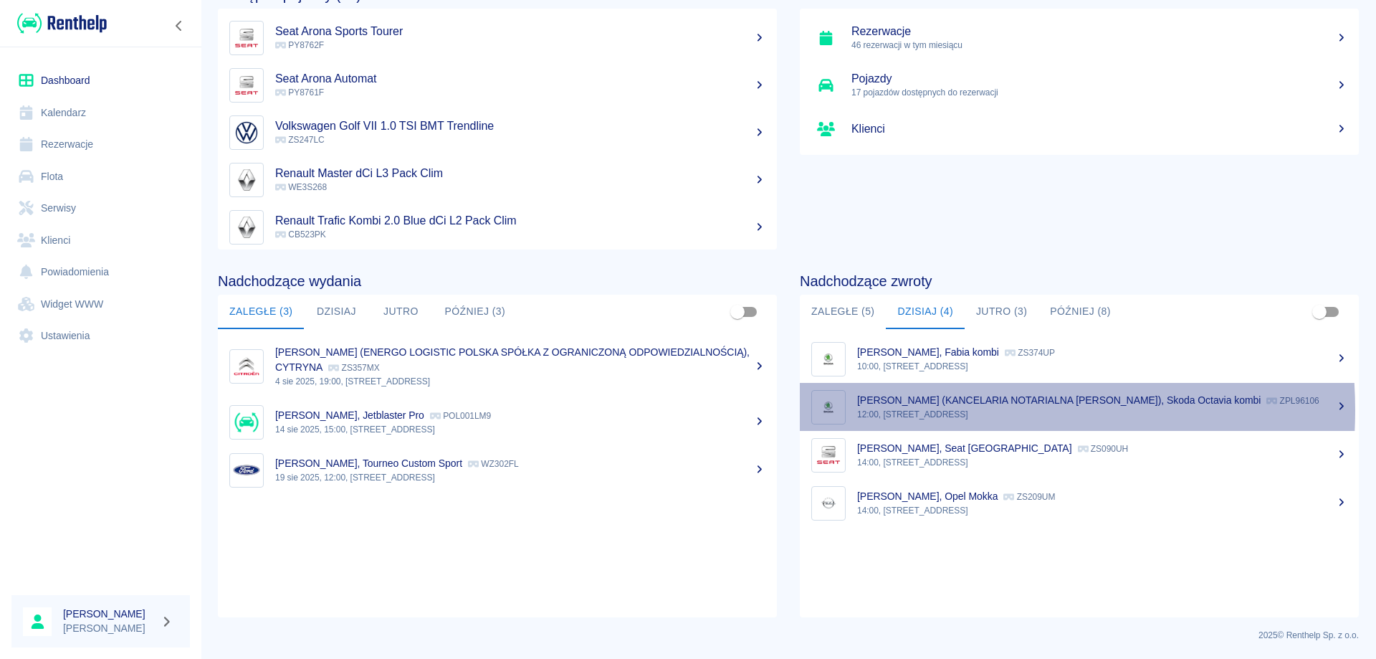
click at [919, 410] on p "12:00, [STREET_ADDRESS]" at bounding box center [1102, 414] width 490 height 13
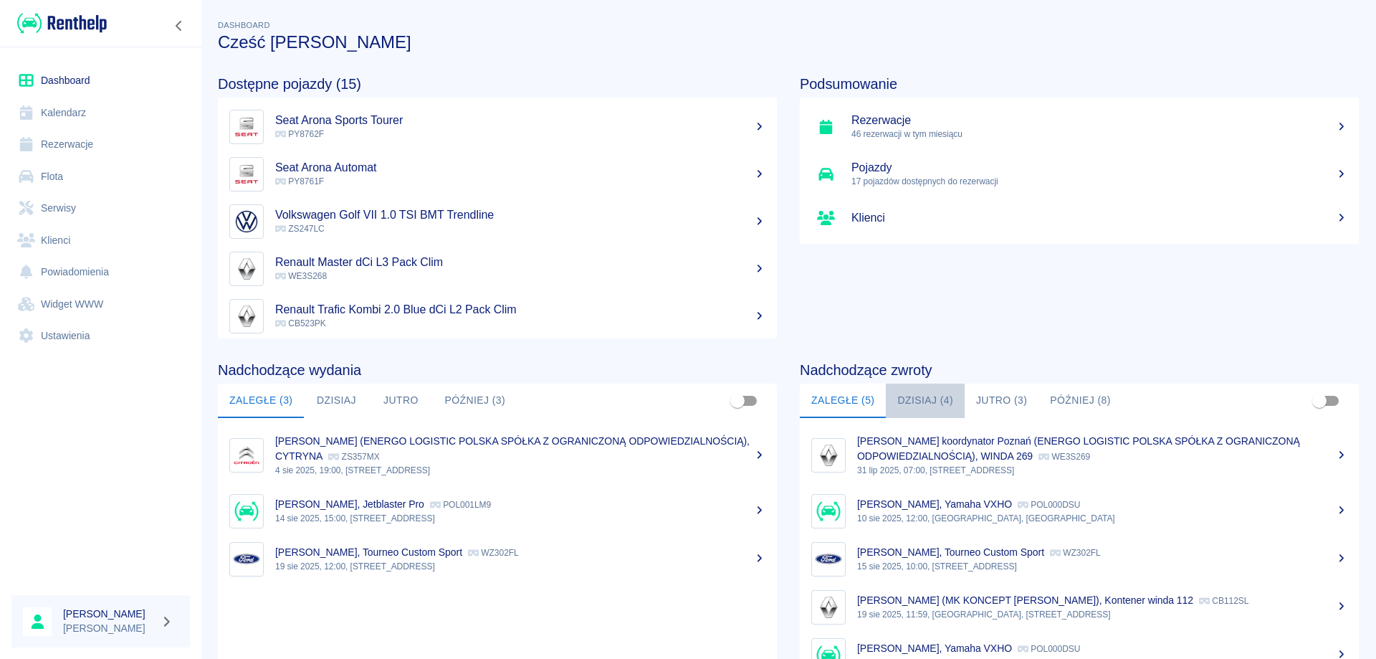
click at [917, 391] on button "Dzisiaj (4)" at bounding box center [925, 400] width 79 height 34
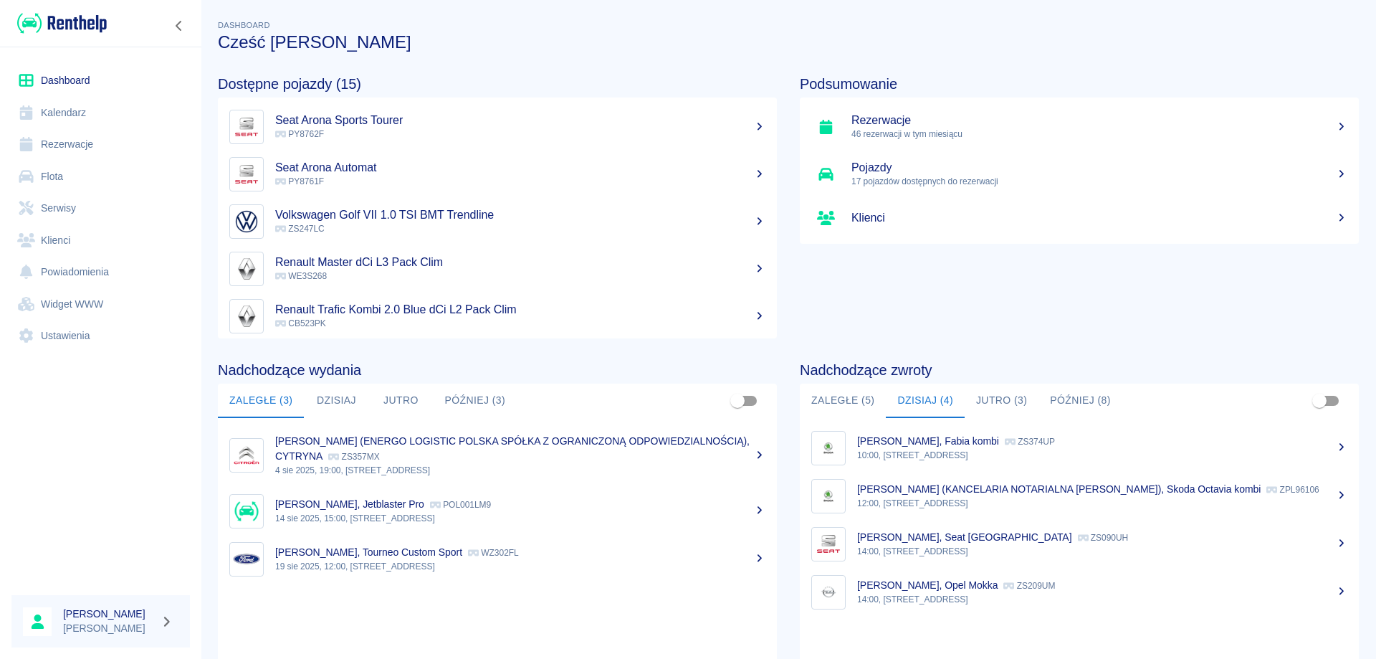
click at [914, 544] on div "[PERSON_NAME], Seat Ibiza ZS090UH" at bounding box center [1102, 537] width 490 height 15
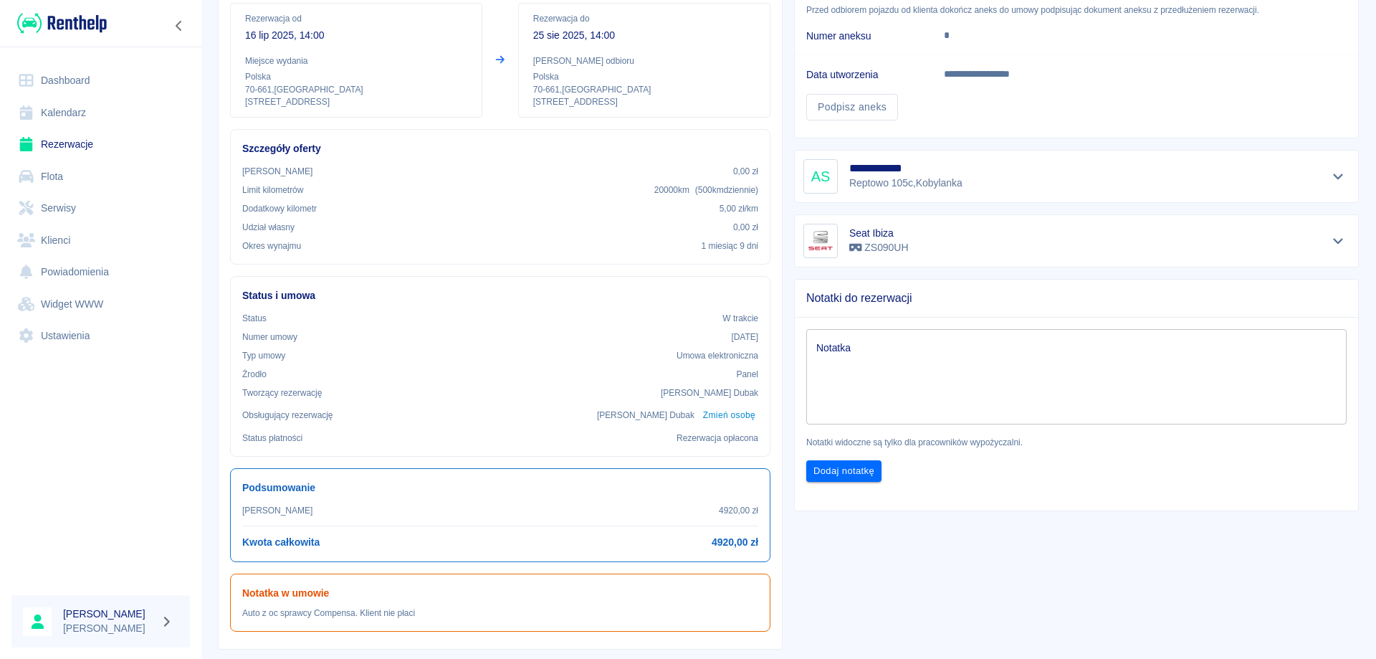
scroll to position [143, 0]
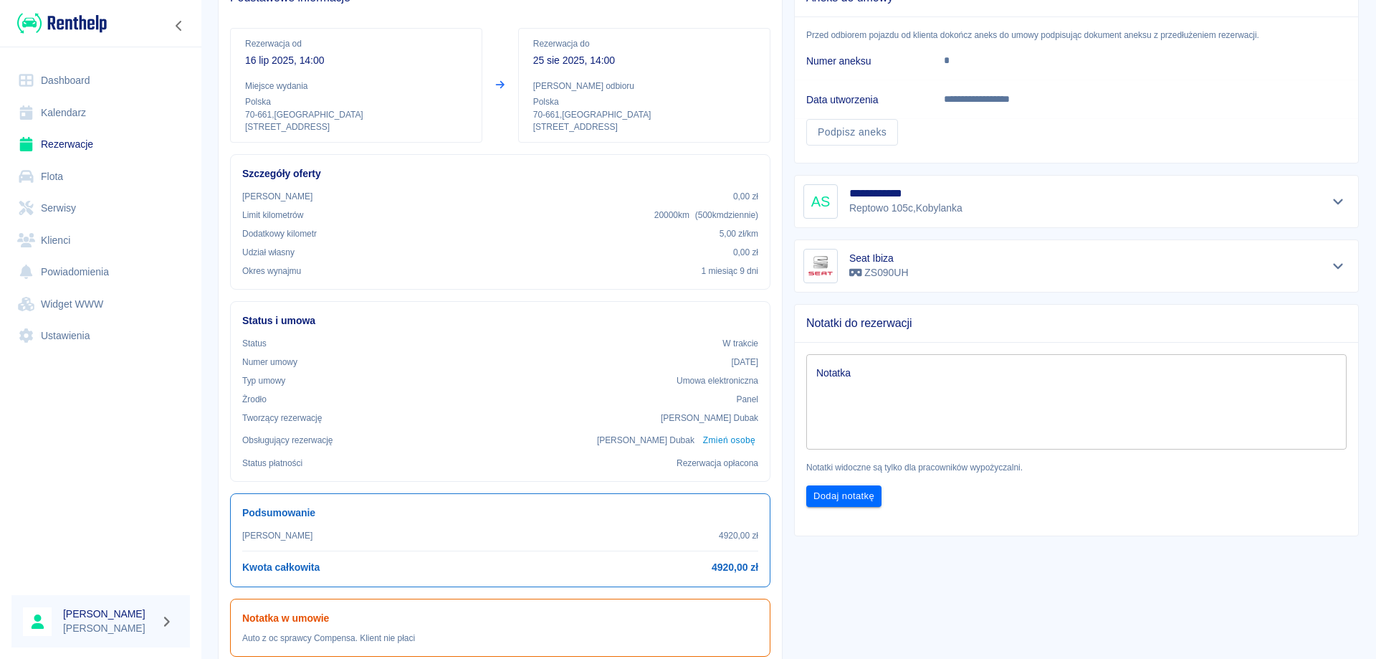
click at [992, 395] on textarea "Notatka" at bounding box center [1076, 402] width 520 height 72
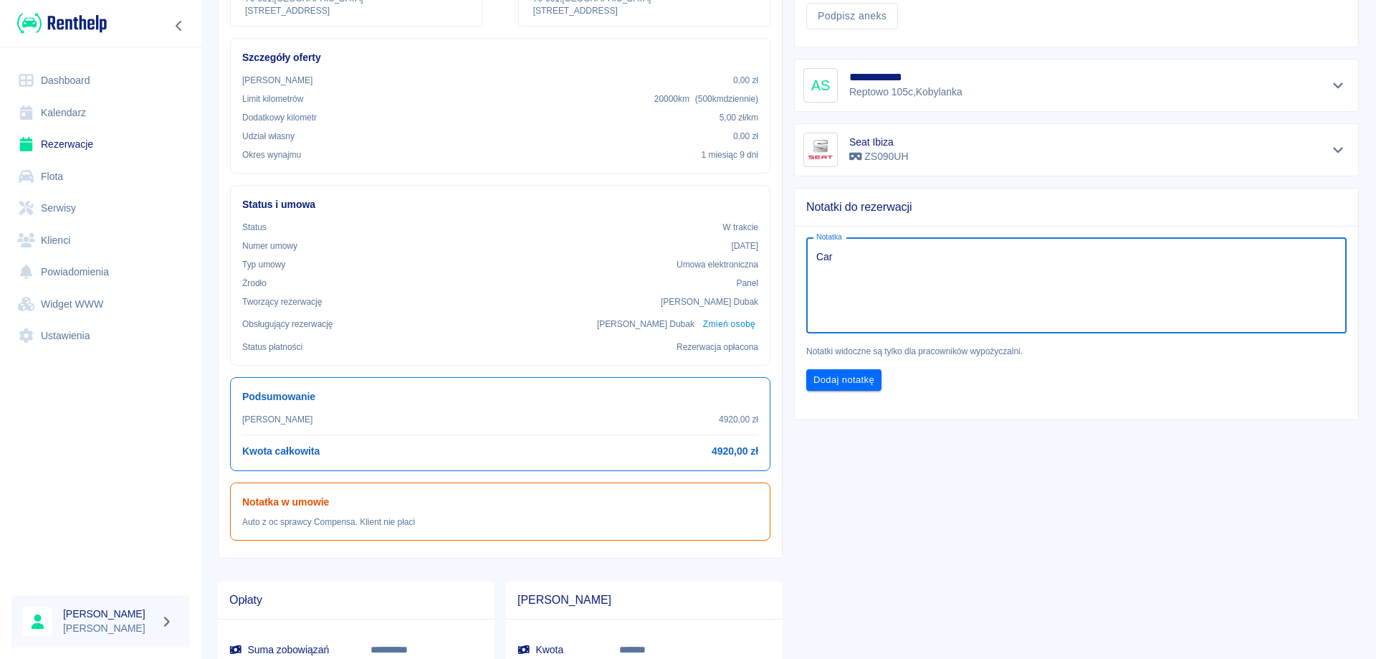
scroll to position [287, 0]
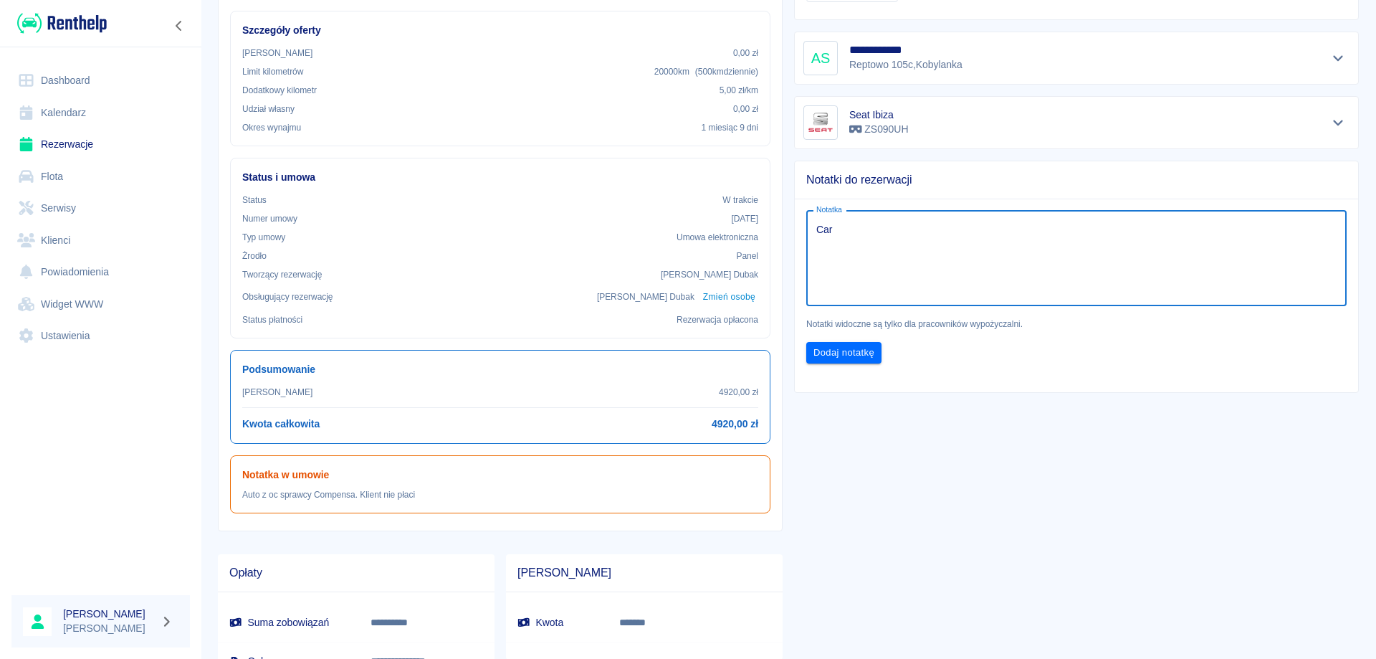
type textarea "Car"
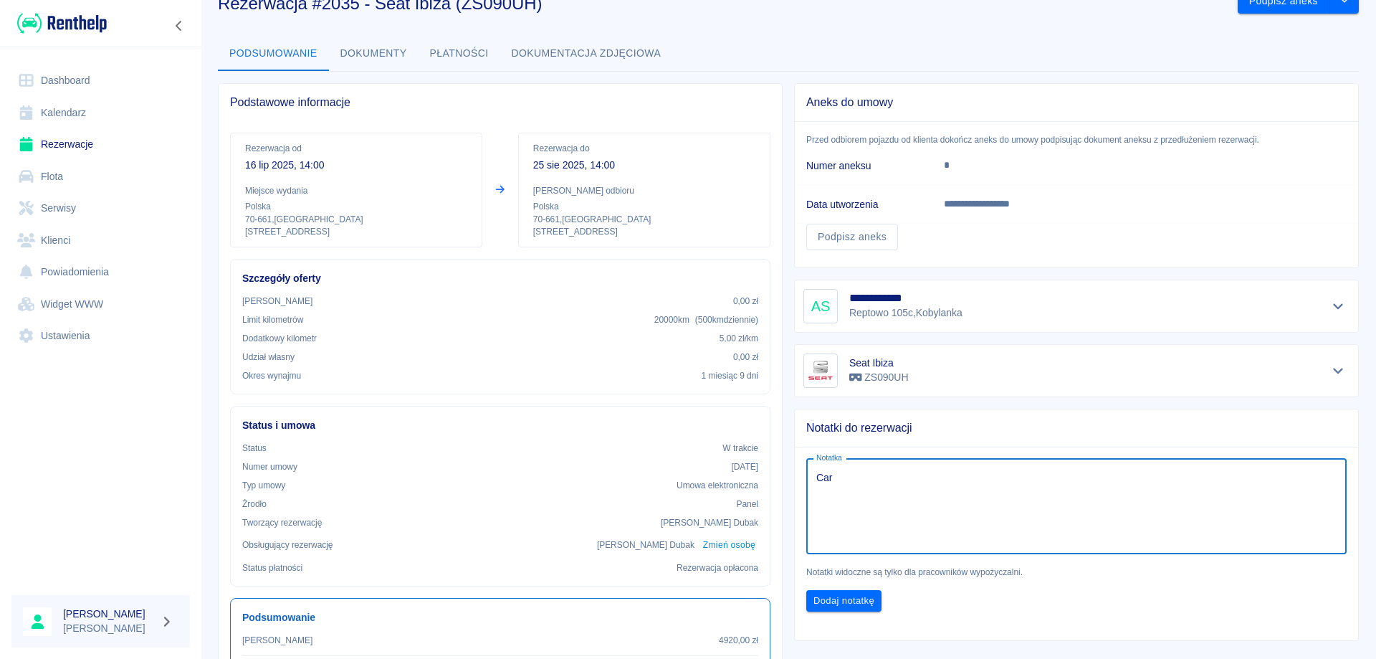
scroll to position [12, 0]
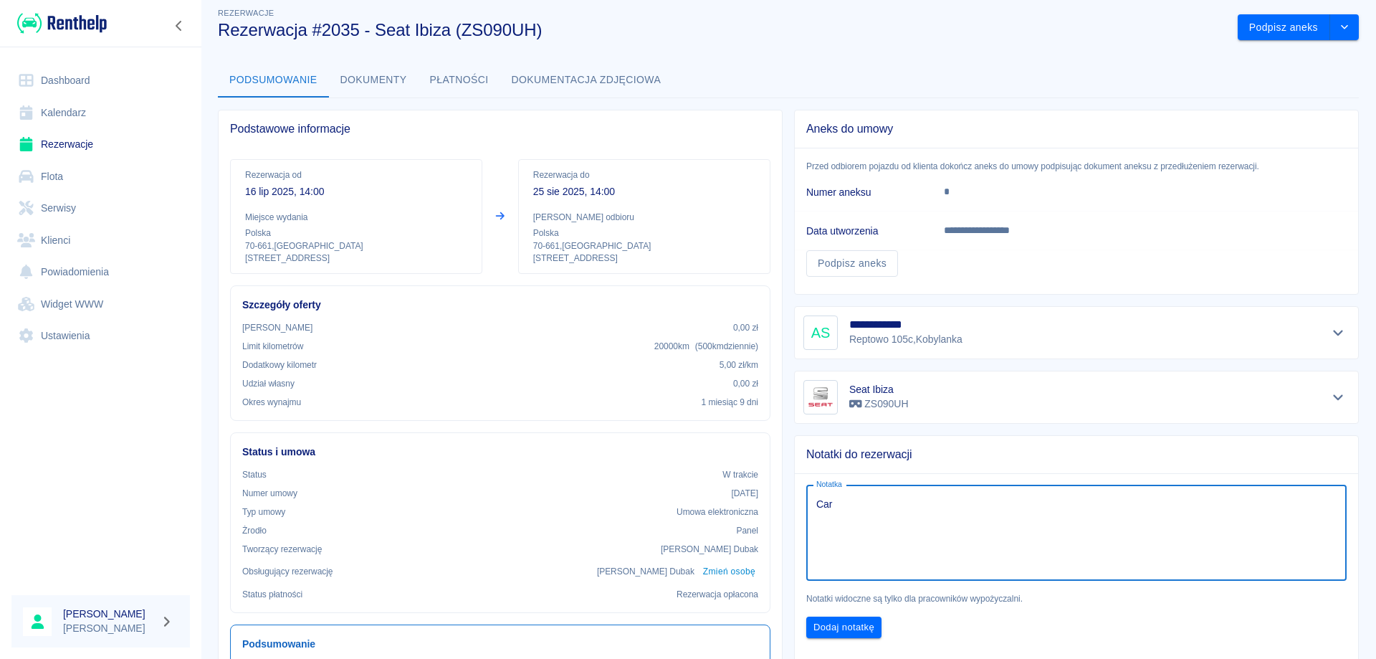
click at [51, 142] on link "Rezerwacje" at bounding box center [100, 144] width 178 height 32
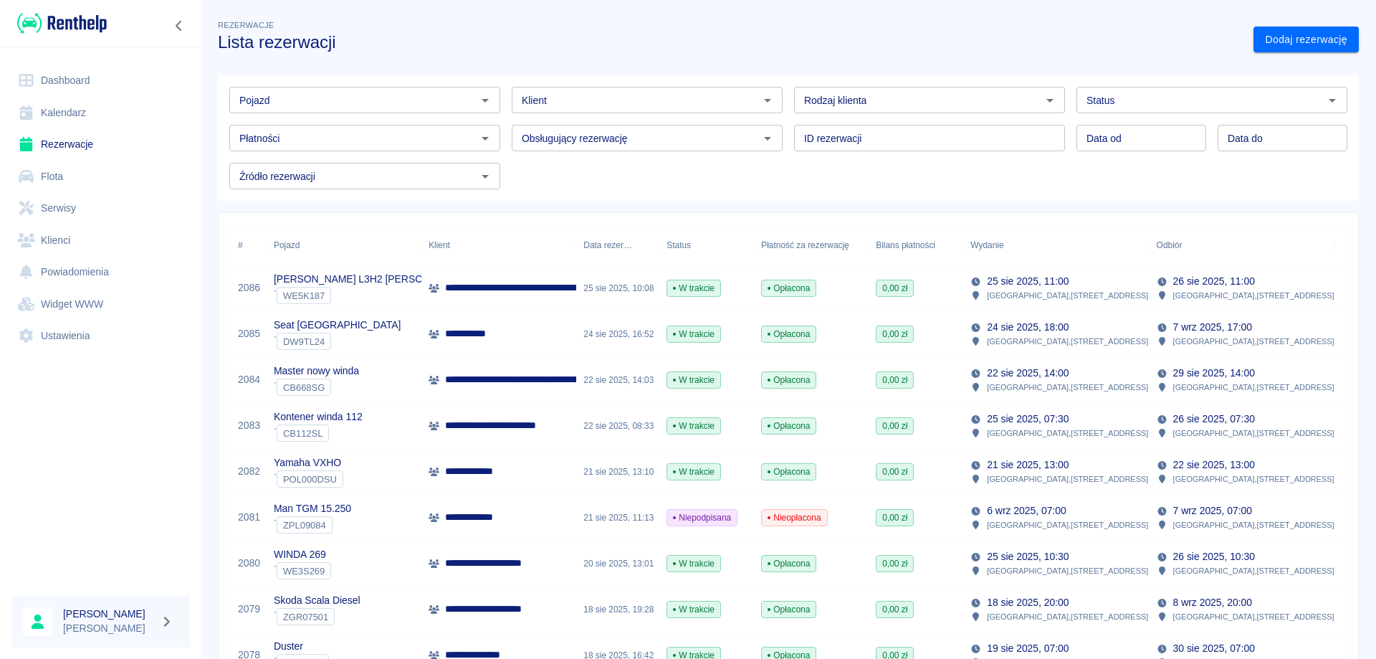
click at [69, 148] on link "Rezerwacje" at bounding box center [100, 144] width 178 height 32
